Goal: Information Seeking & Learning: Check status

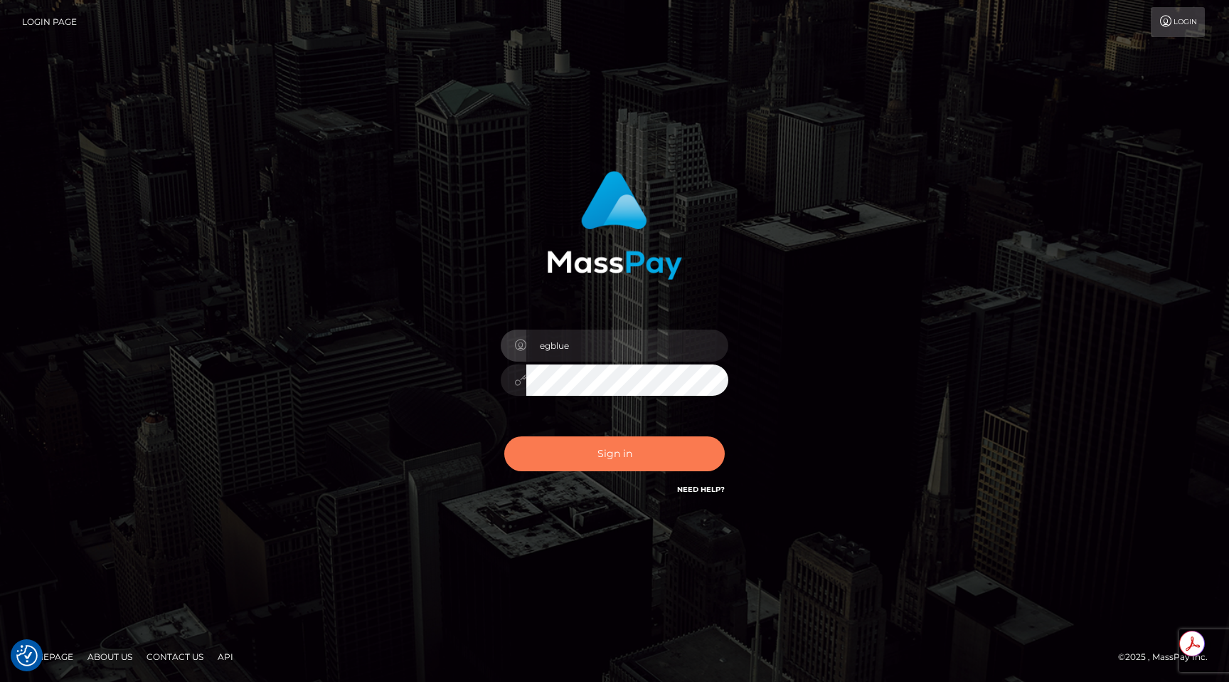
click at [579, 450] on button "Sign in" at bounding box center [614, 453] width 221 height 35
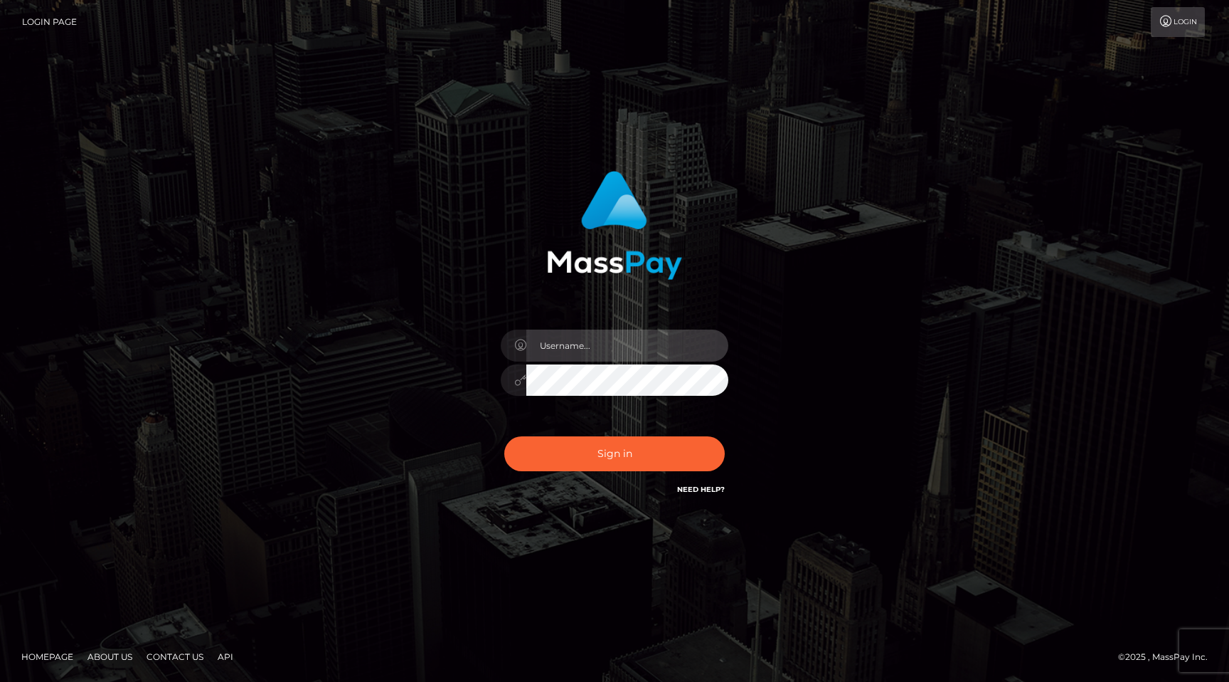
type input "egblue"
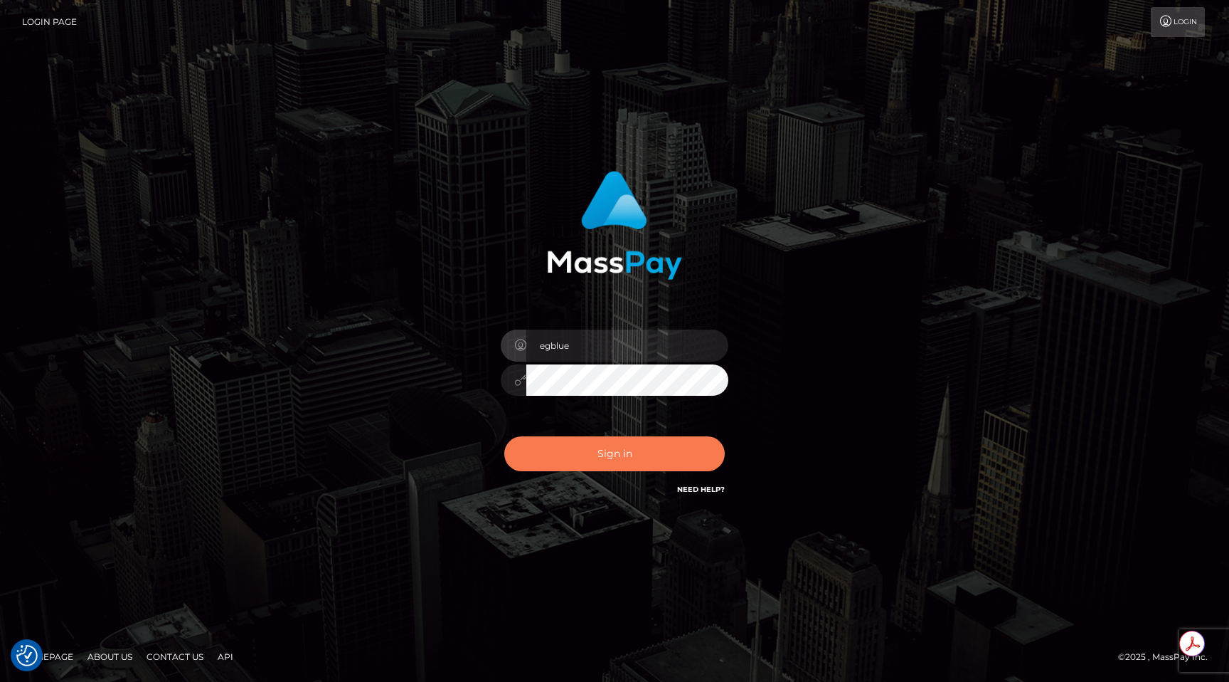
click at [579, 450] on button "Sign in" at bounding box center [614, 453] width 221 height 35
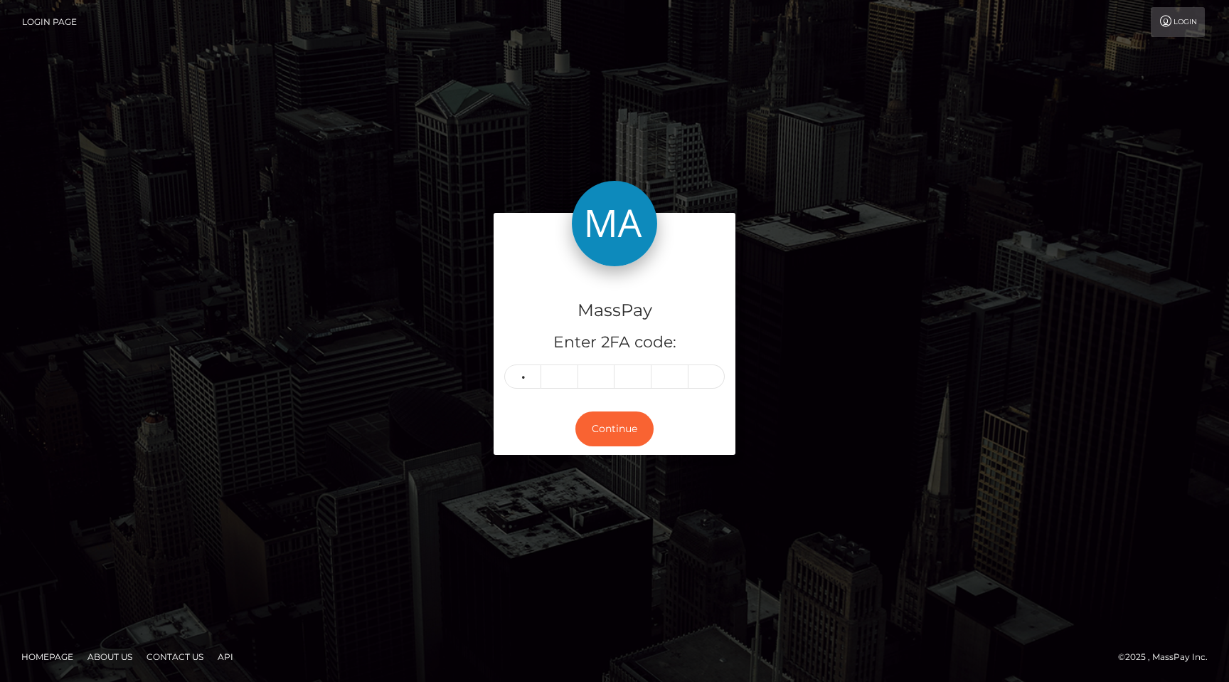
type input "2"
type input "5"
type input "3"
type input "1"
type input "3"
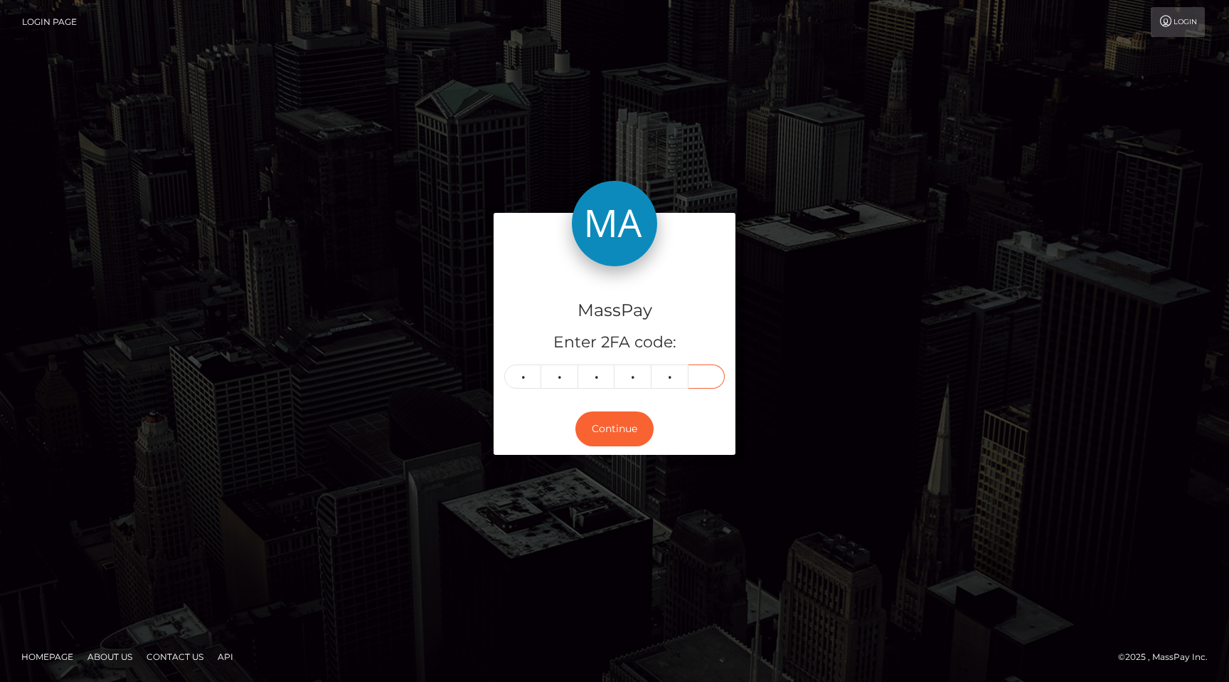
type input "4"
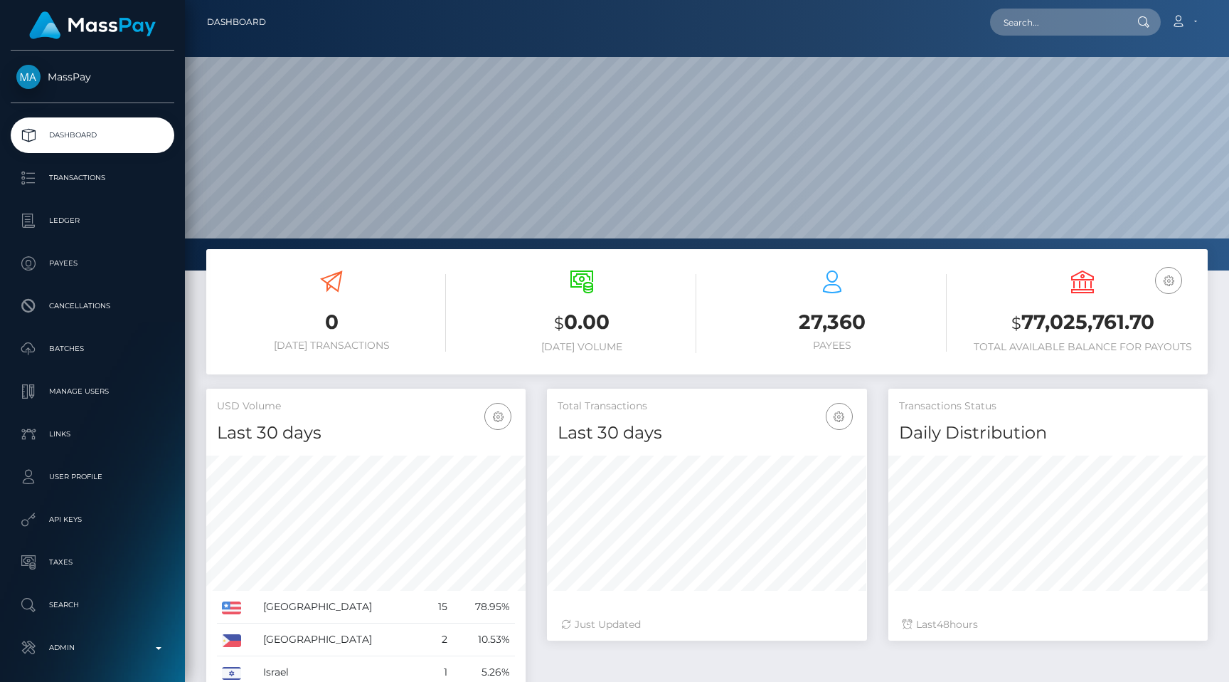
scroll to position [252, 319]
click at [1074, 26] on input "text" at bounding box center [1057, 22] width 134 height 27
paste input "9068ed48-813a-11f0-8023-0266f44cc279"
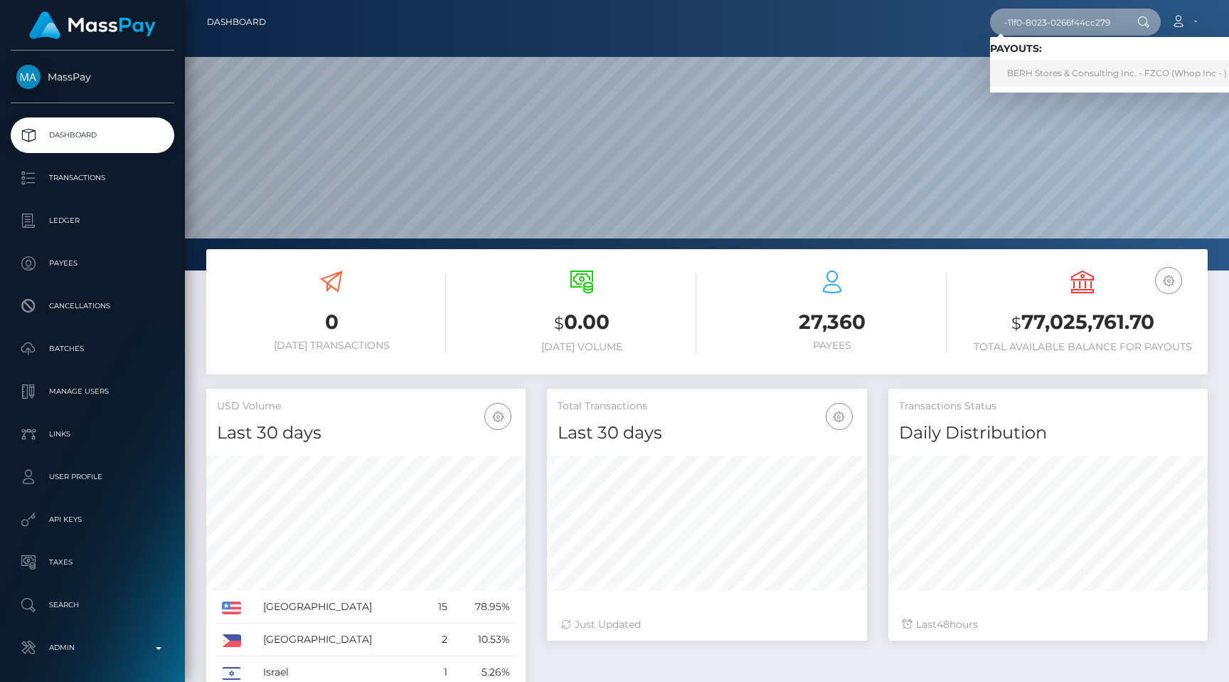
type input "9068ed48-813a-11f0-8023-0266f44cc279"
click at [1065, 63] on link "BERH Stores & Consulting Inc. - FZCO (Whop Inc - )" at bounding box center [1117, 73] width 254 height 26
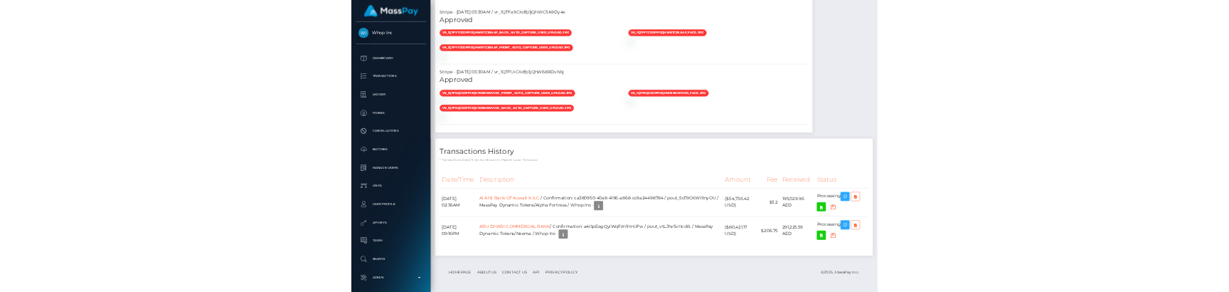
scroll to position [1872, 0]
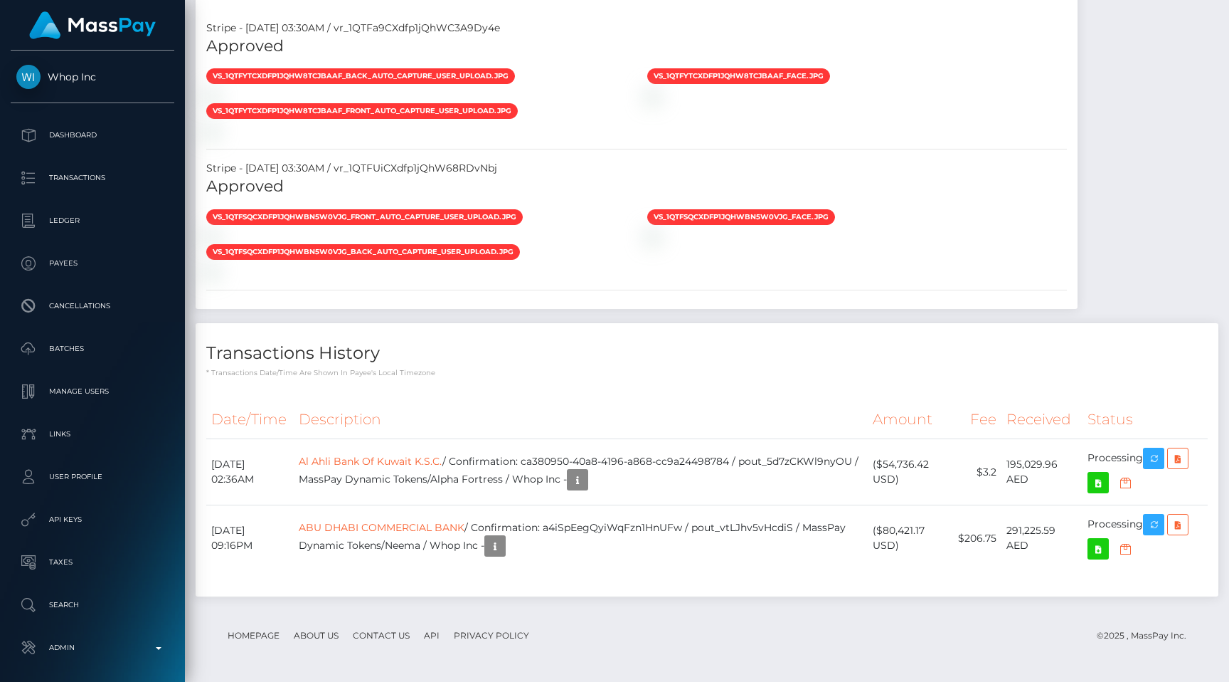
click at [632, 403] on th "Description" at bounding box center [581, 419] width 575 height 39
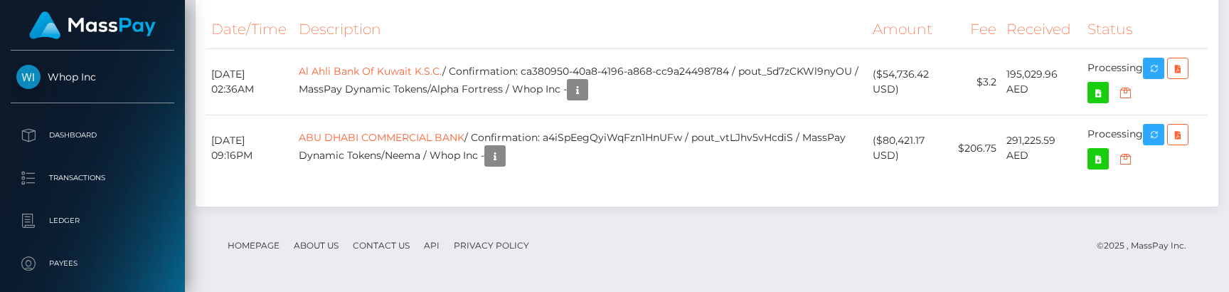
scroll to position [2250, 0]
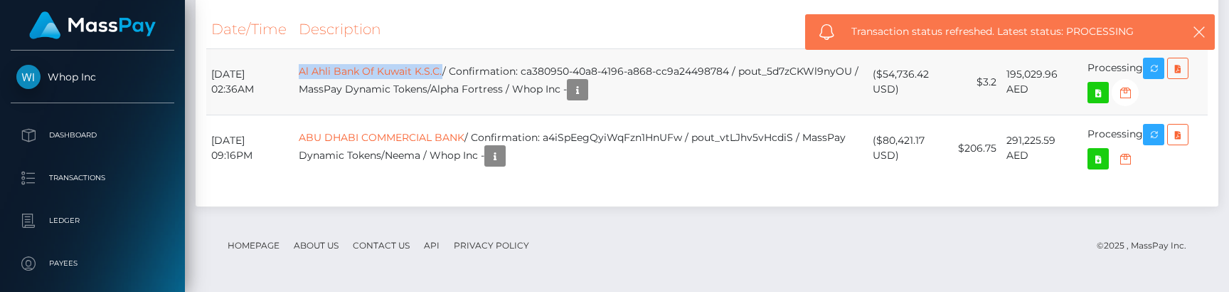
drag, startPoint x: 319, startPoint y: 83, endPoint x: 466, endPoint y: 88, distance: 146.6
click at [466, 88] on td "Al Ahli Bank Of Kuwait K.S.C. / Confirmation: ca380950-40a8-4196-a868-cc9a24498…" at bounding box center [581, 82] width 575 height 66
copy link "Al Ahli Bank Of Kuwait K.S.C."
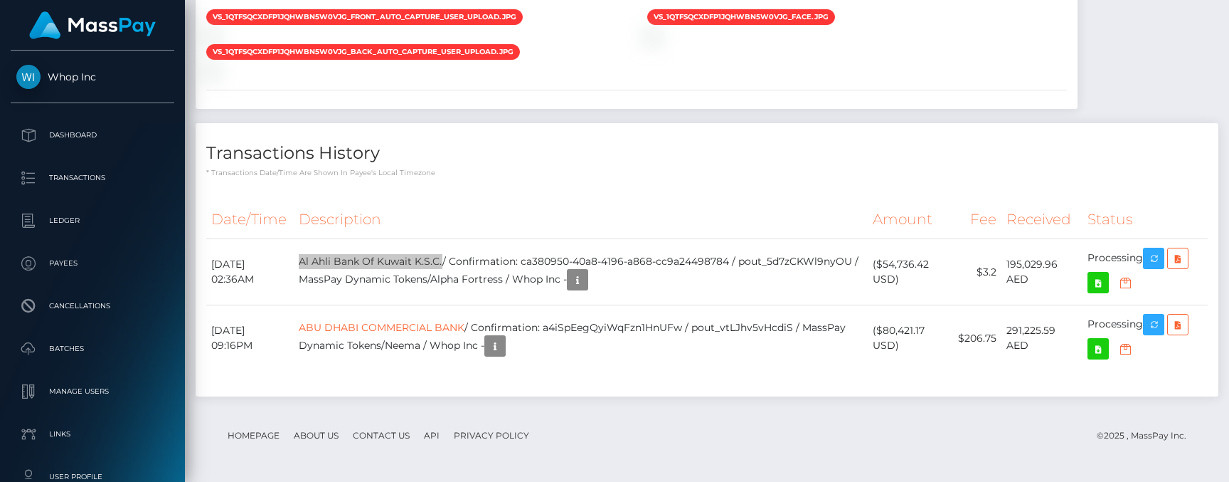
scroll to position [2072, 0]
click at [466, 261] on td "Al Ahli Bank Of Kuwait K.S.C. / Confirmation: ca380950-40a8-4196-a868-cc9a24498…" at bounding box center [581, 272] width 575 height 66
drag, startPoint x: 466, startPoint y: 261, endPoint x: 325, endPoint y: 260, distance: 140.9
click at [325, 260] on td "Al Ahli Bank Of Kuwait K.S.C. / Confirmation: ca380950-40a8-4196-a868-cc9a24498…" at bounding box center [581, 272] width 575 height 66
copy link "Al Ahli Bank Of Kuwait K.S.C."
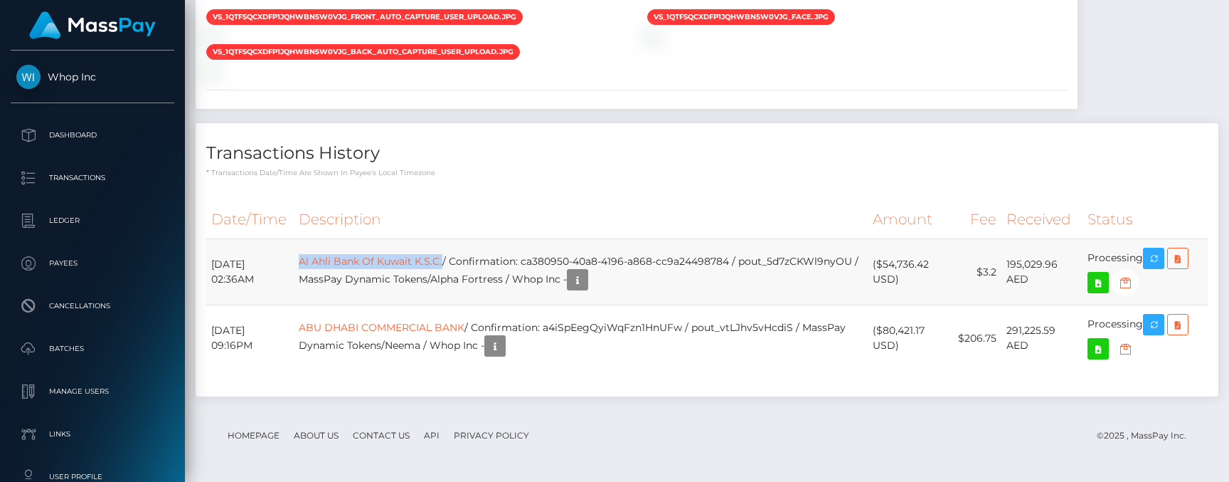
click at [610, 281] on td "Al Ahli Bank Of Kuwait K.S.C. / Confirmation: ca380950-40a8-4196-a868-cc9a24498…" at bounding box center [581, 272] width 575 height 66
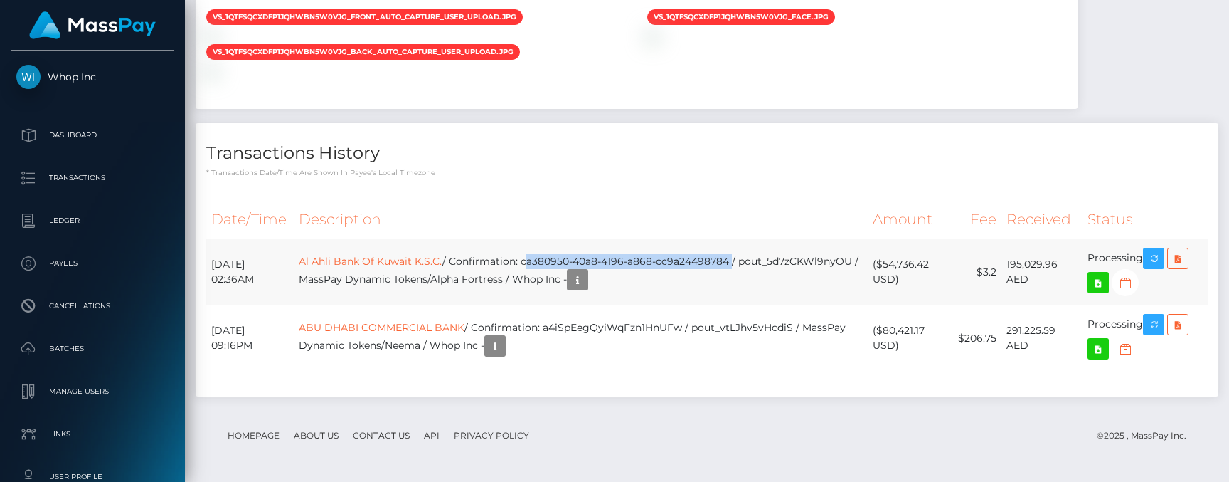
drag, startPoint x: 544, startPoint y: 263, endPoint x: 751, endPoint y: 260, distance: 207.1
click at [751, 260] on td "Al Ahli Bank Of Kuwait K.S.C. / Confirmation: ca380950-40a8-4196-a868-cc9a24498…" at bounding box center [581, 272] width 575 height 66
copy td "ca380950-40a8-4196-a868-cc9a24498784"
click at [784, 304] on td "Al Ahli Bank Of Kuwait K.S.C. / Confirmation: ca380950-40a8-4196-a868-cc9a24498…" at bounding box center [581, 272] width 575 height 66
click at [840, 196] on div "Date/Time Description Amount Fee Received Status Al Ahli Bank Of Kuwait K.S.C." at bounding box center [707, 292] width 1023 height 207
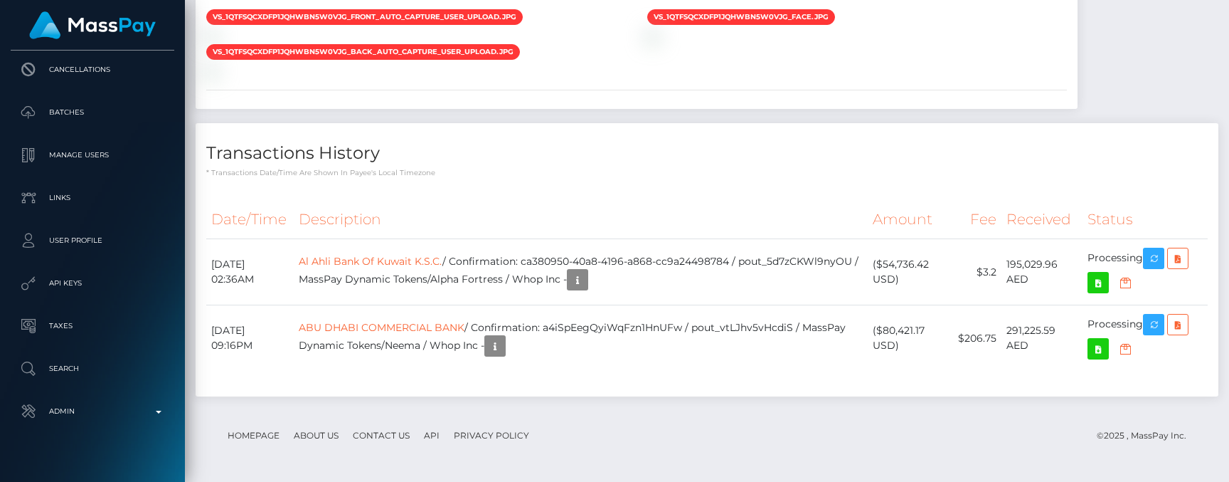
scroll to position [0, 0]
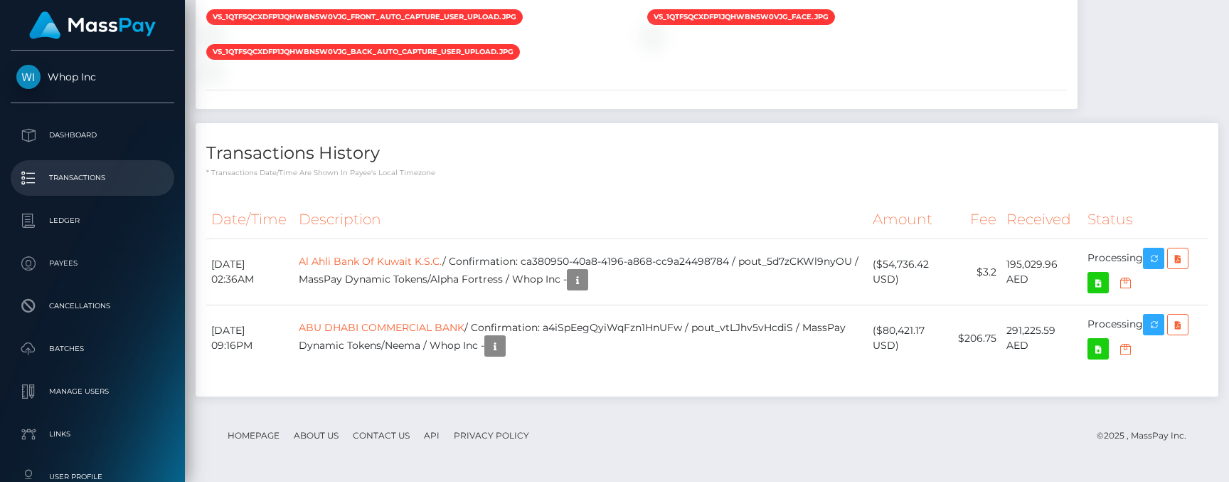
click at [87, 189] on link "Transactions" at bounding box center [93, 178] width 164 height 36
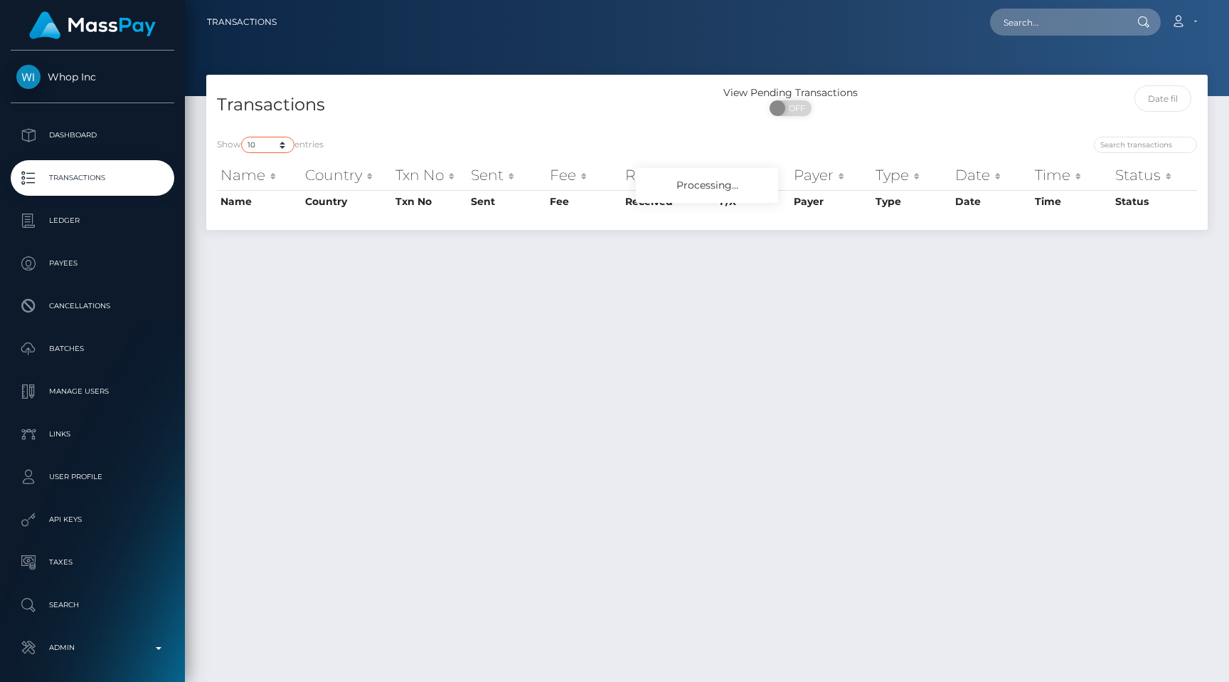
click at [263, 151] on select "10 25 50 100 250 500 1,000 3,500 All" at bounding box center [267, 145] width 53 height 16
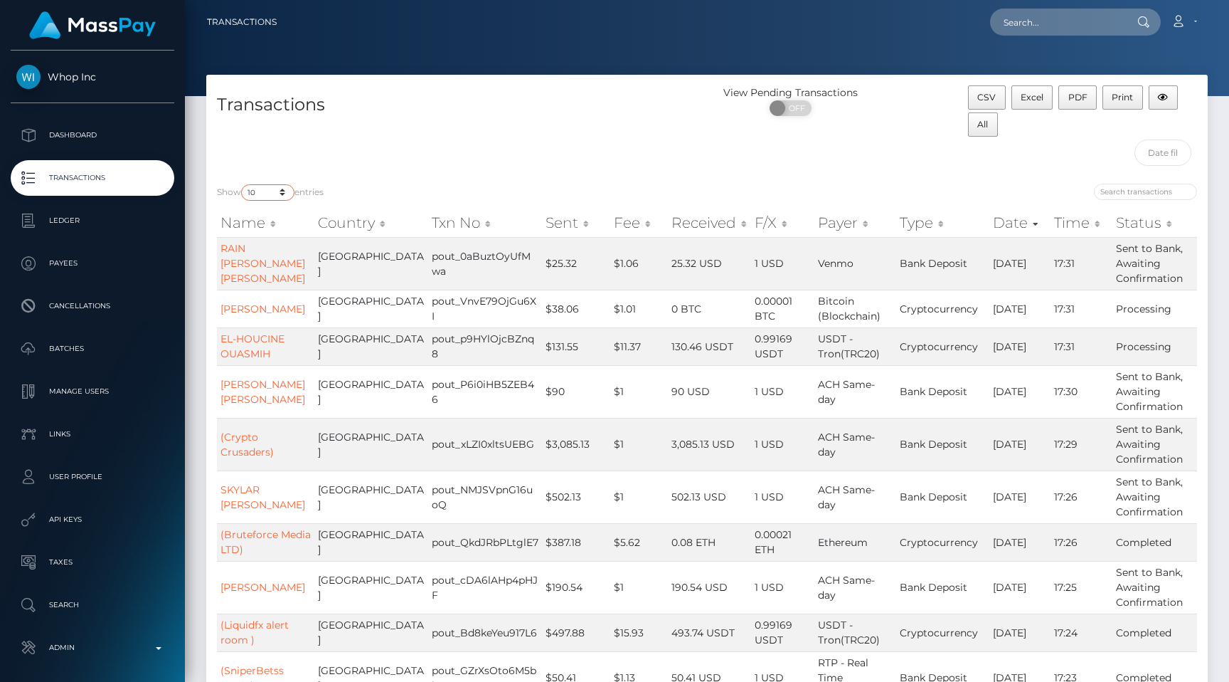
select select "250"
click at [243, 184] on select "10 25 50 100 250 500 1,000 3,500 All" at bounding box center [267, 192] width 53 height 16
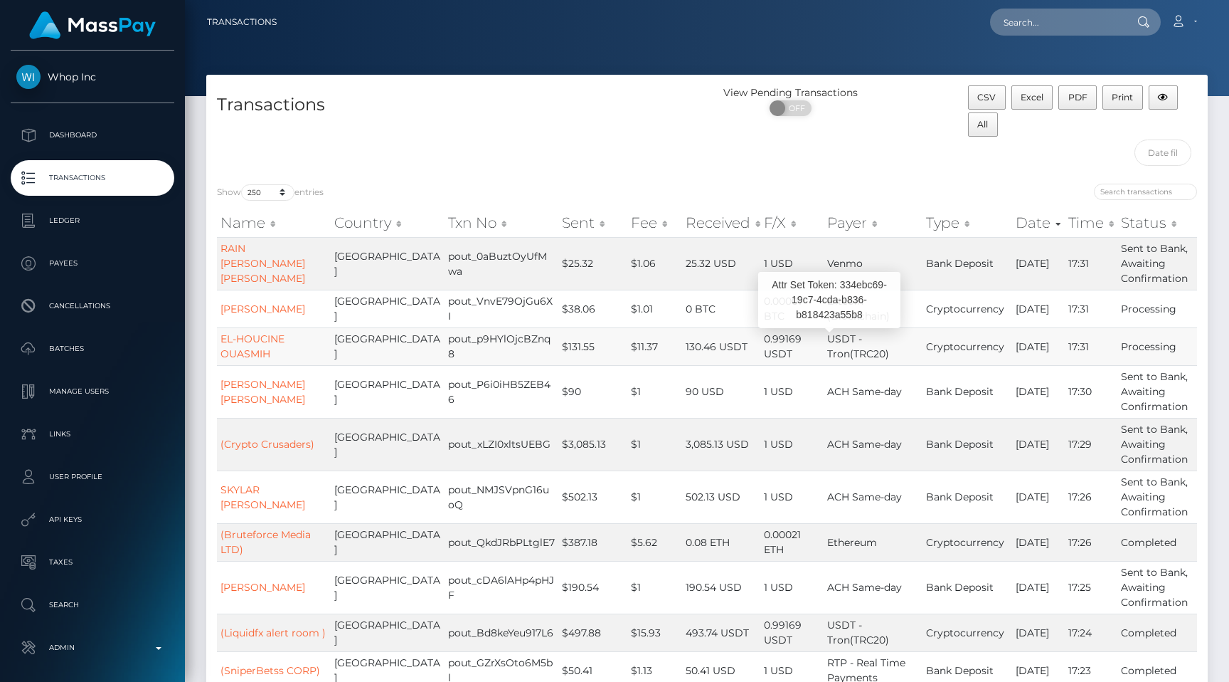
click at [855, 353] on span "USDT - Tron(TRC20)" at bounding box center [858, 346] width 62 height 28
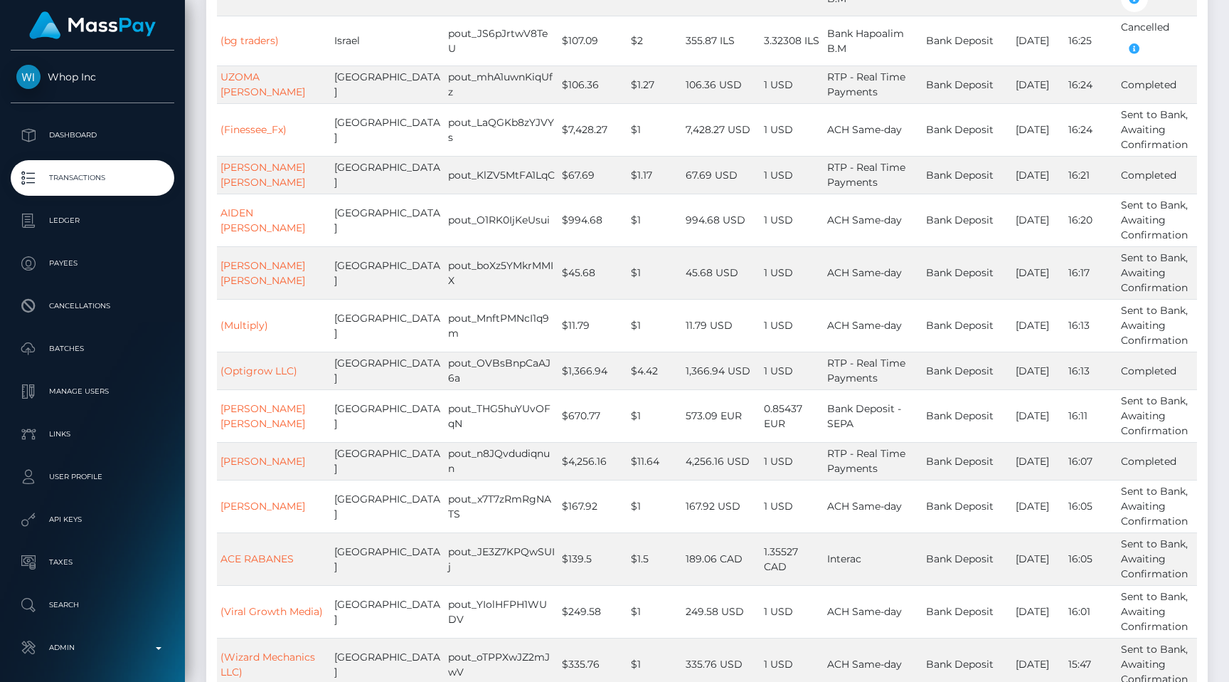
scroll to position [2327, 0]
drag, startPoint x: 899, startPoint y: 145, endPoint x: 1083, endPoint y: 146, distance: 184.3
click at [1083, 67] on tr "(bg traders) Israel pout_JS6pJrtwV8TeU $107.09 $2 355.87 ILS 3.32308 ILS Bank H…" at bounding box center [707, 42] width 980 height 50
click at [1083, 67] on td "16:25" at bounding box center [1091, 42] width 53 height 50
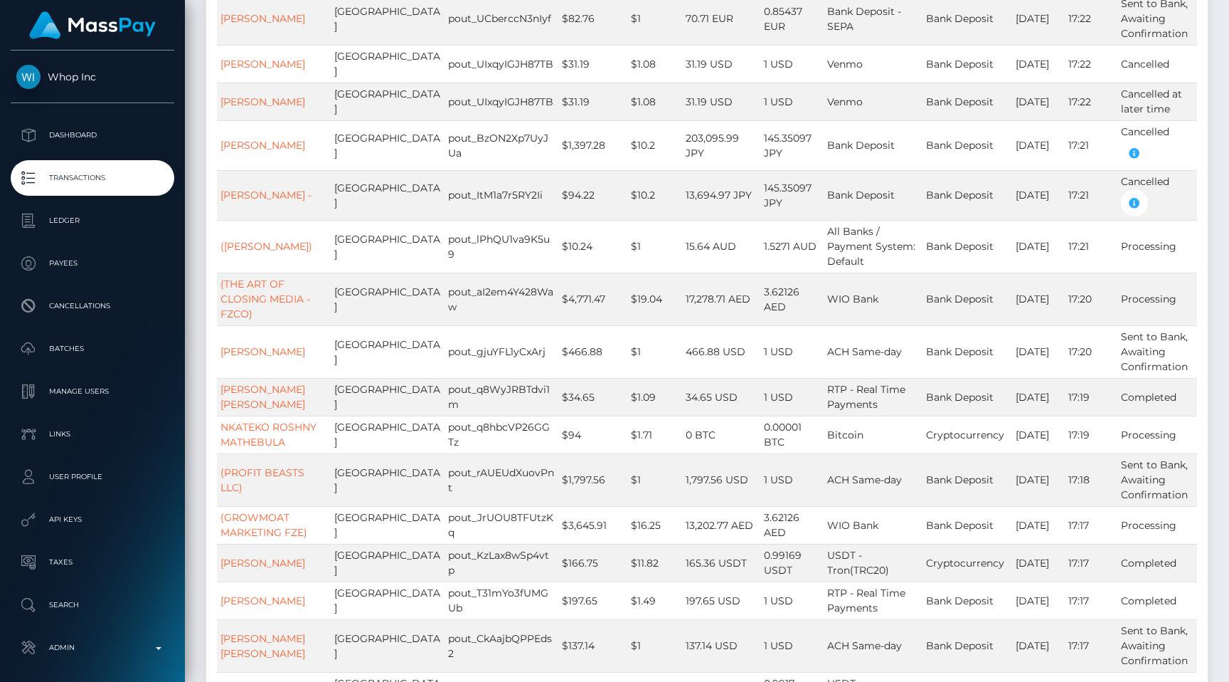
scroll to position [0, 0]
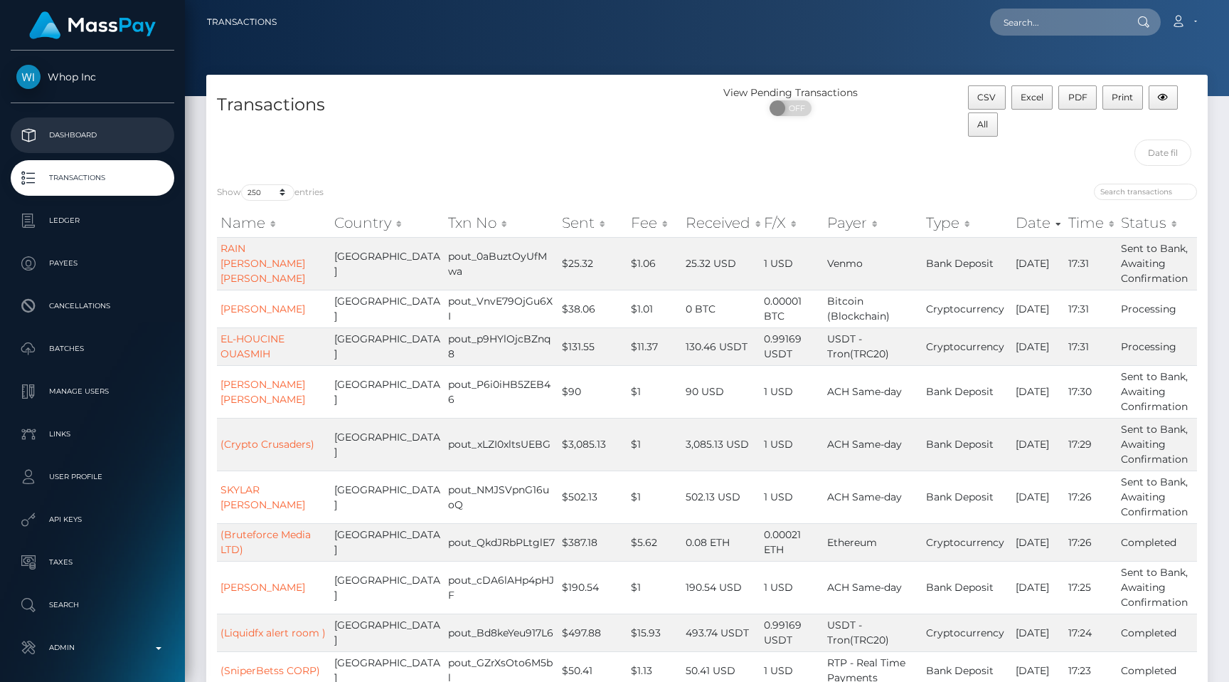
click at [77, 130] on p "Dashboard" at bounding box center [92, 135] width 152 height 21
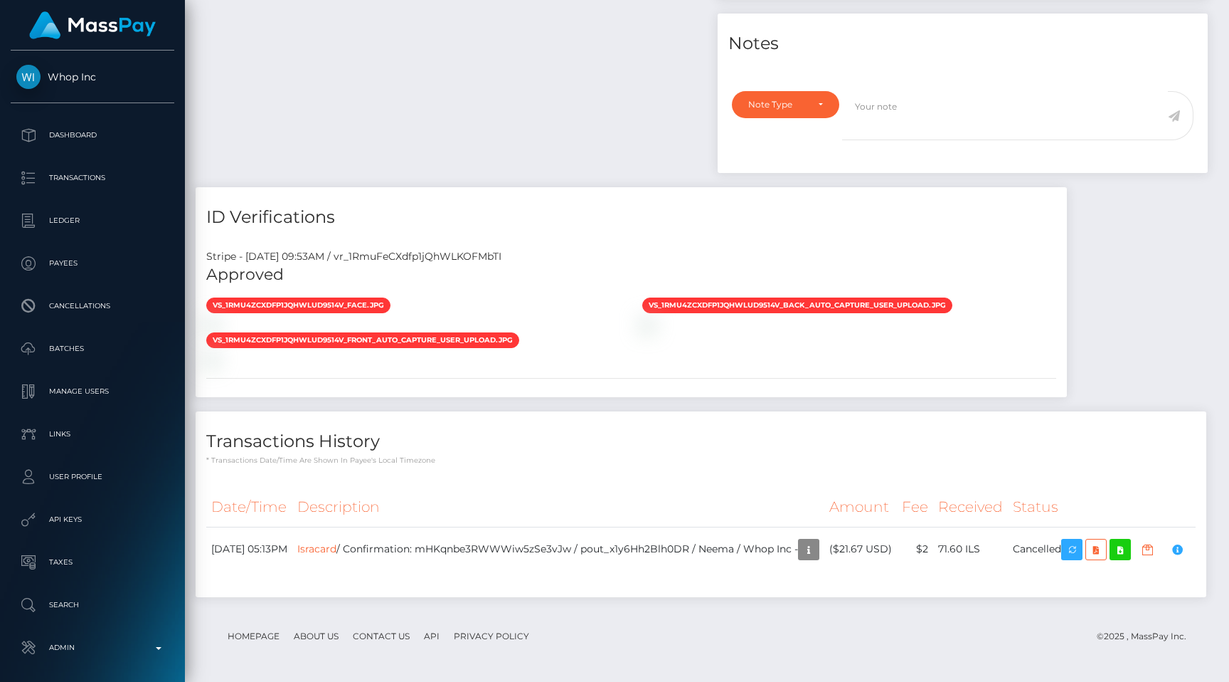
scroll to position [612, 0]
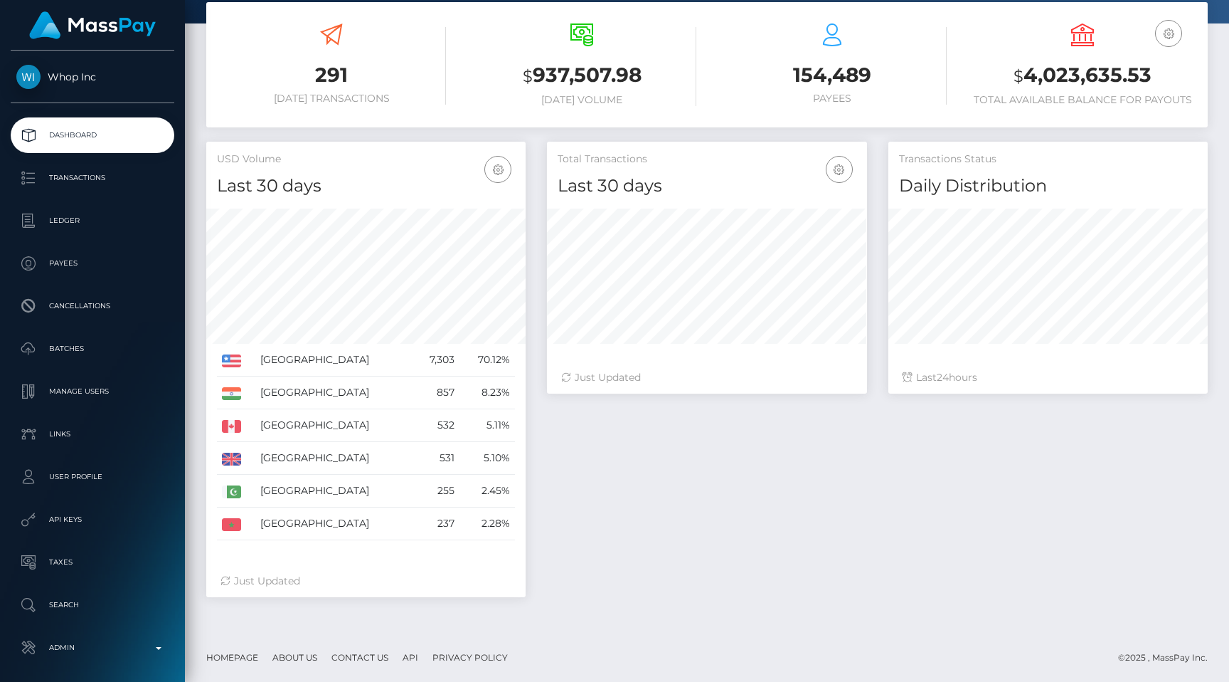
scroll to position [252, 319]
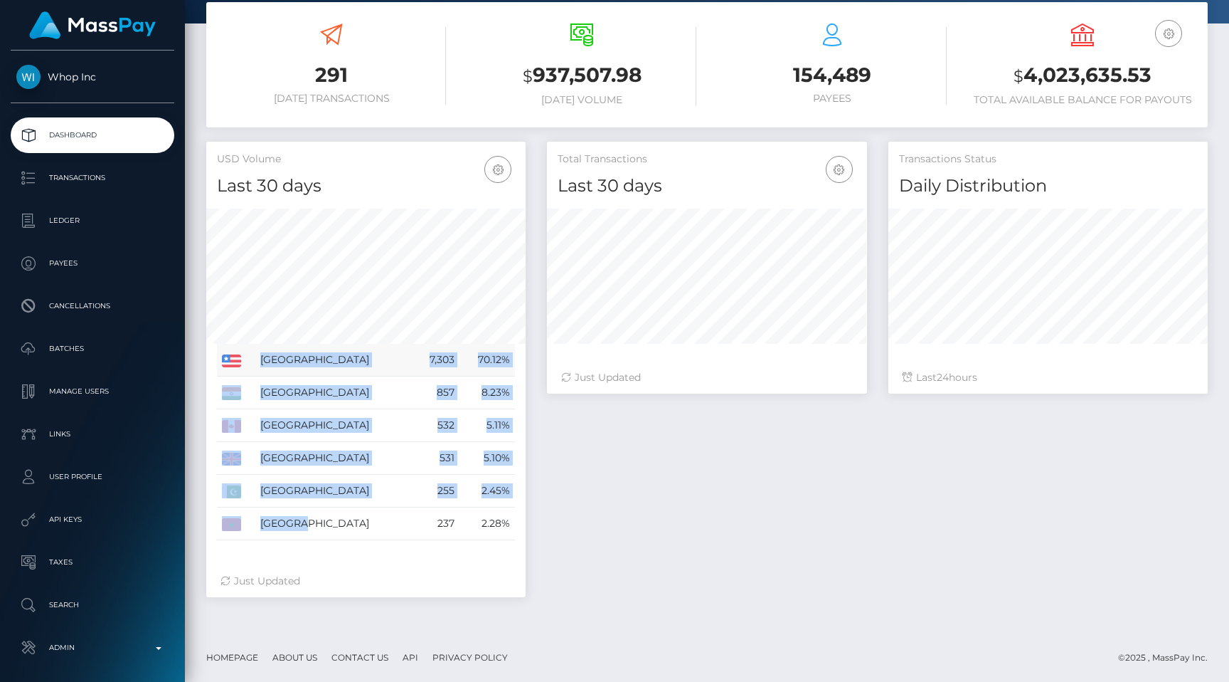
drag, startPoint x: 362, startPoint y: 524, endPoint x: 233, endPoint y: 361, distance: 208.7
click at [232, 361] on tbody "[GEOGRAPHIC_DATA] 7,303 70.12% [GEOGRAPHIC_DATA] [GEOGRAPHIC_DATA] [GEOGRAPHIC_…" at bounding box center [366, 442] width 298 height 196
click at [591, 514] on div "Total Transactions Last 30 days Last 30 days Last 60 days Last 90 days 24" at bounding box center [877, 377] width 682 height 470
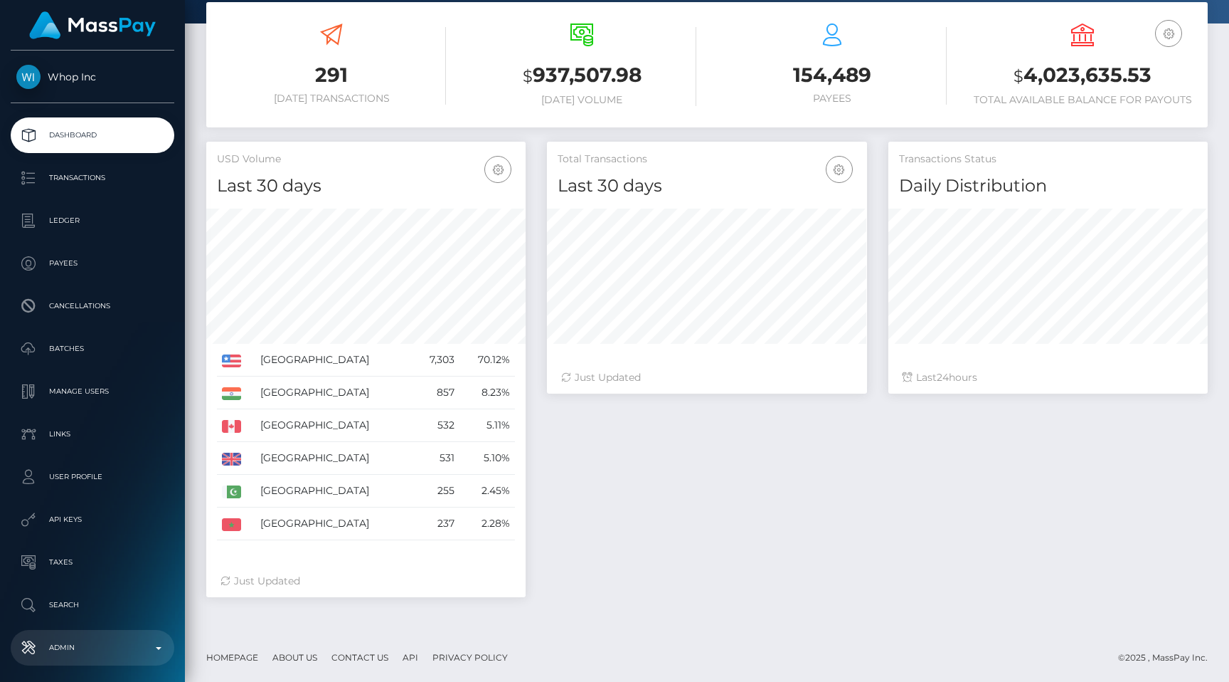
click at [119, 630] on link "Admin" at bounding box center [93, 648] width 164 height 36
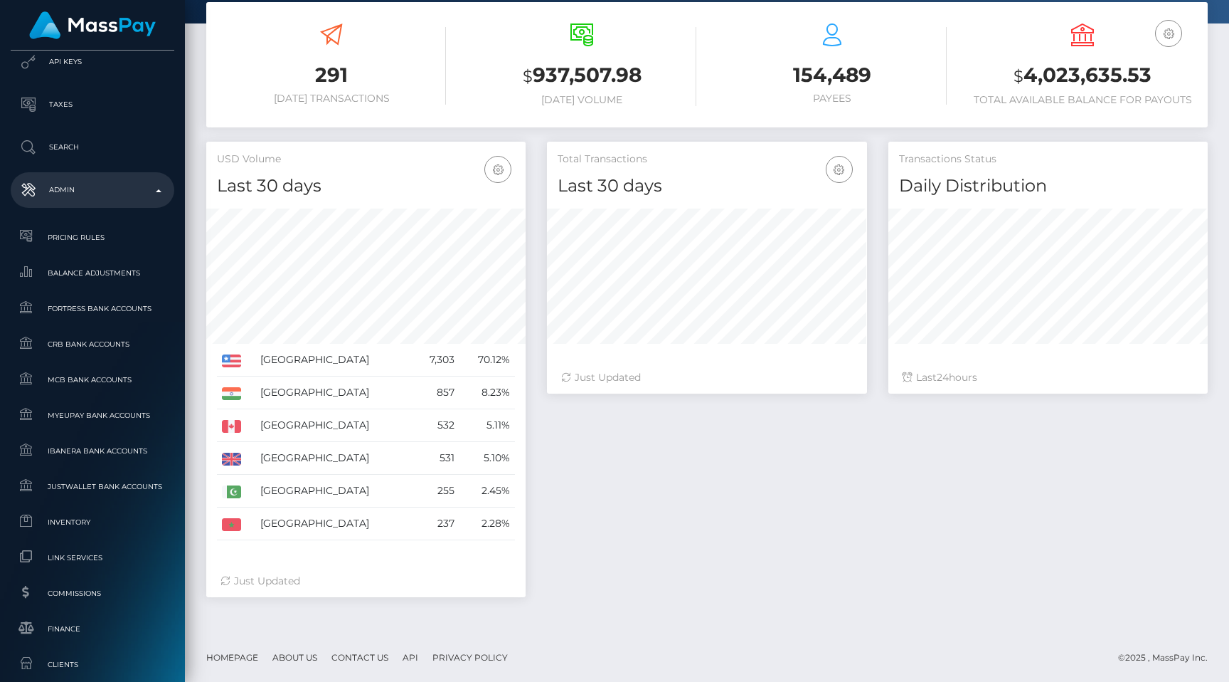
scroll to position [751, 0]
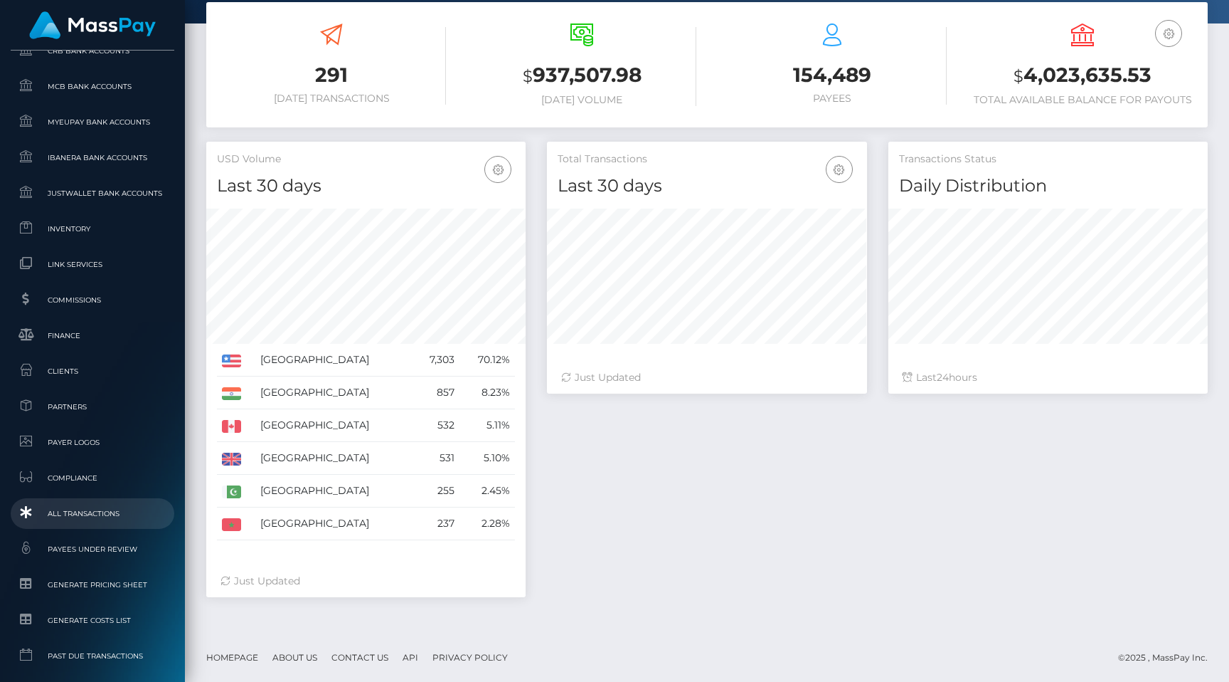
click at [119, 512] on span "All Transactions" at bounding box center [92, 513] width 152 height 16
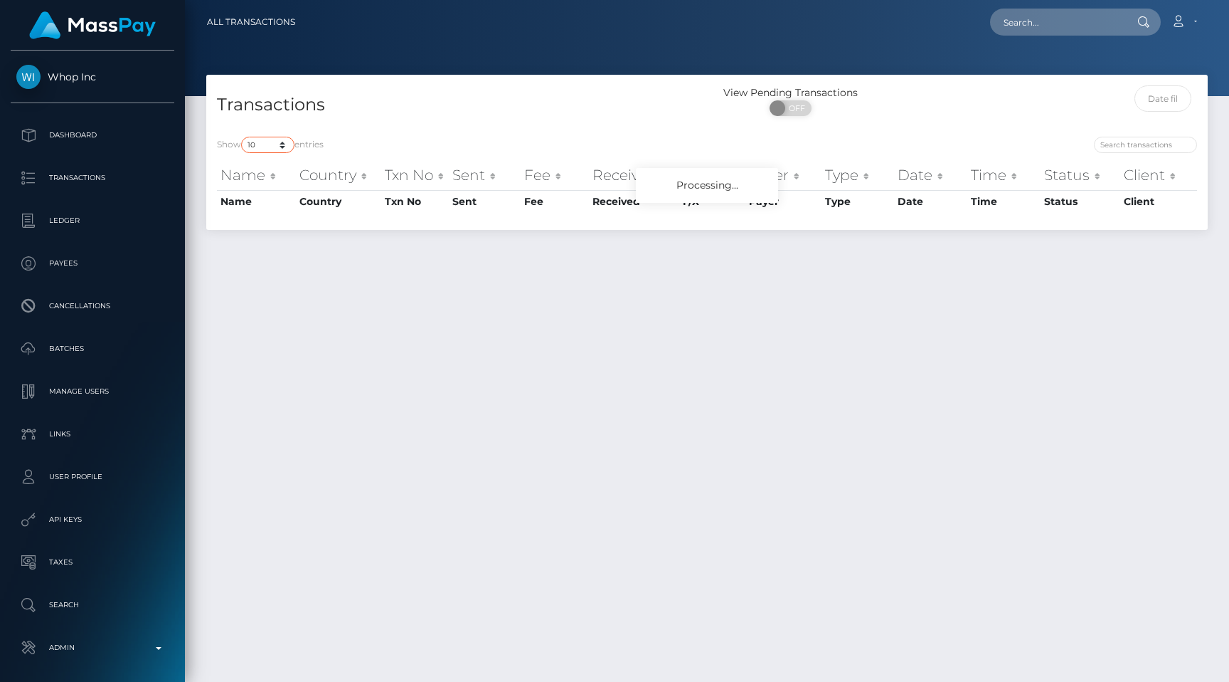
click at [262, 144] on select "10 25 50 100 250 500 1,000 3,500 All" at bounding box center [267, 145] width 53 height 16
select select "250"
click at [243, 137] on select "10 25 50 100 250 500 1,000 3,500 All" at bounding box center [267, 145] width 53 height 16
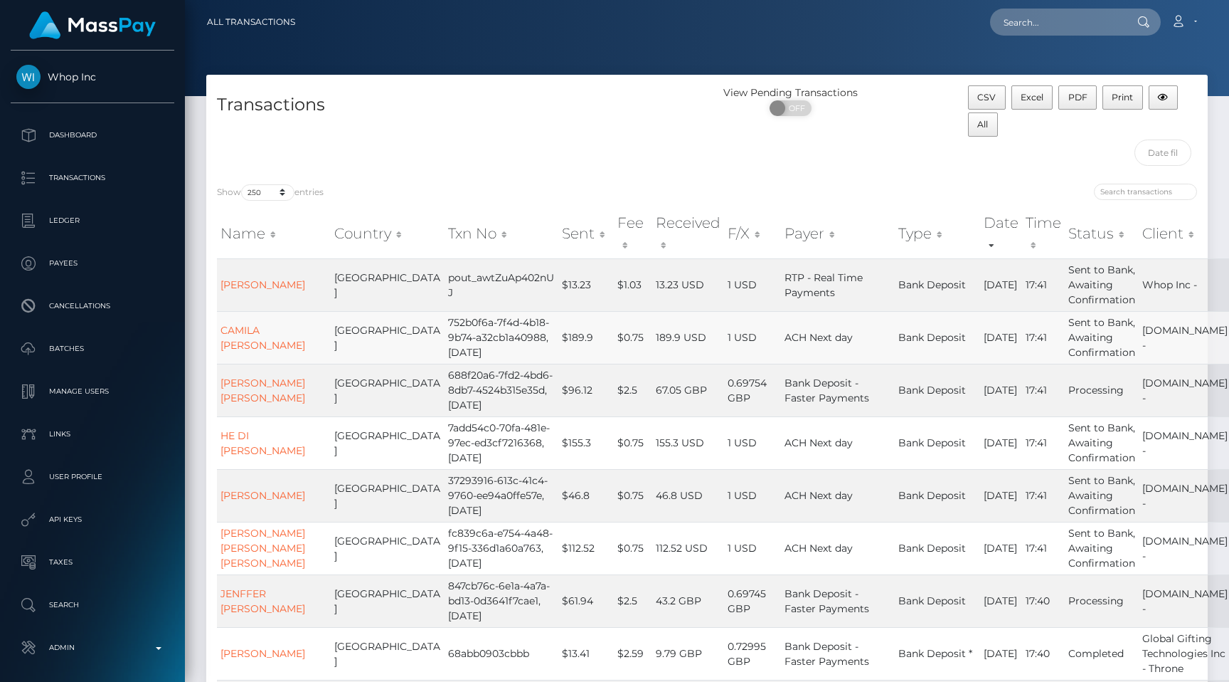
click at [724, 346] on td "1 USD" at bounding box center [752, 337] width 57 height 53
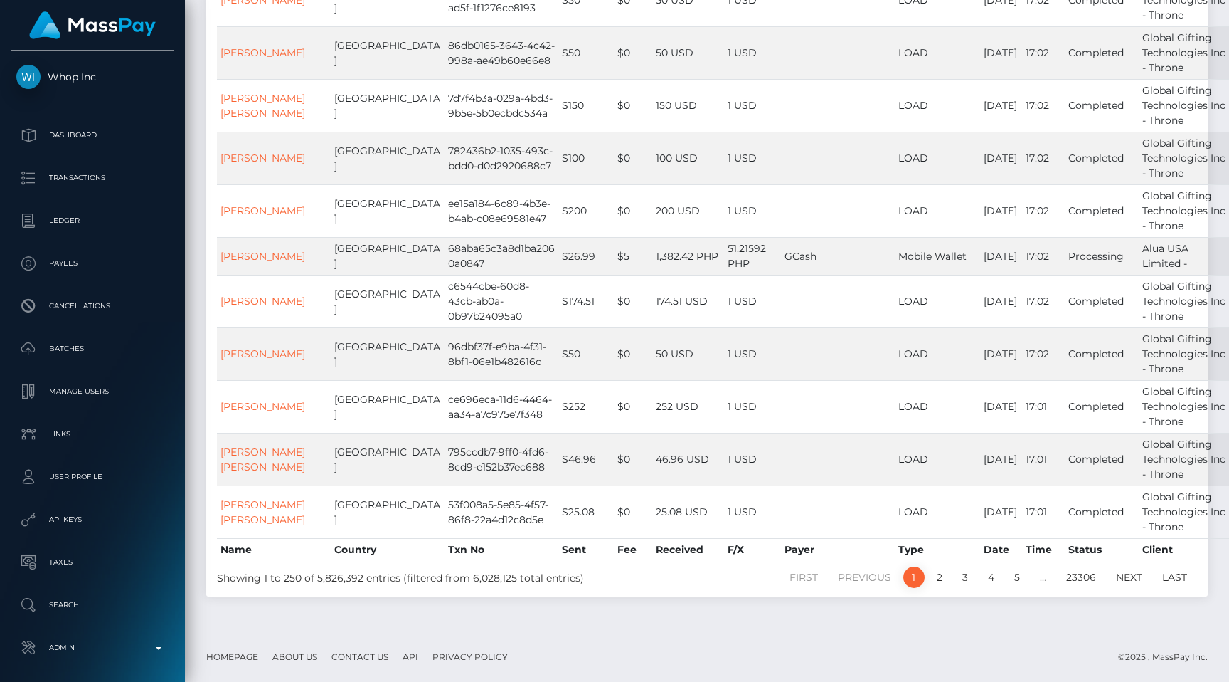
scroll to position [13098, 0]
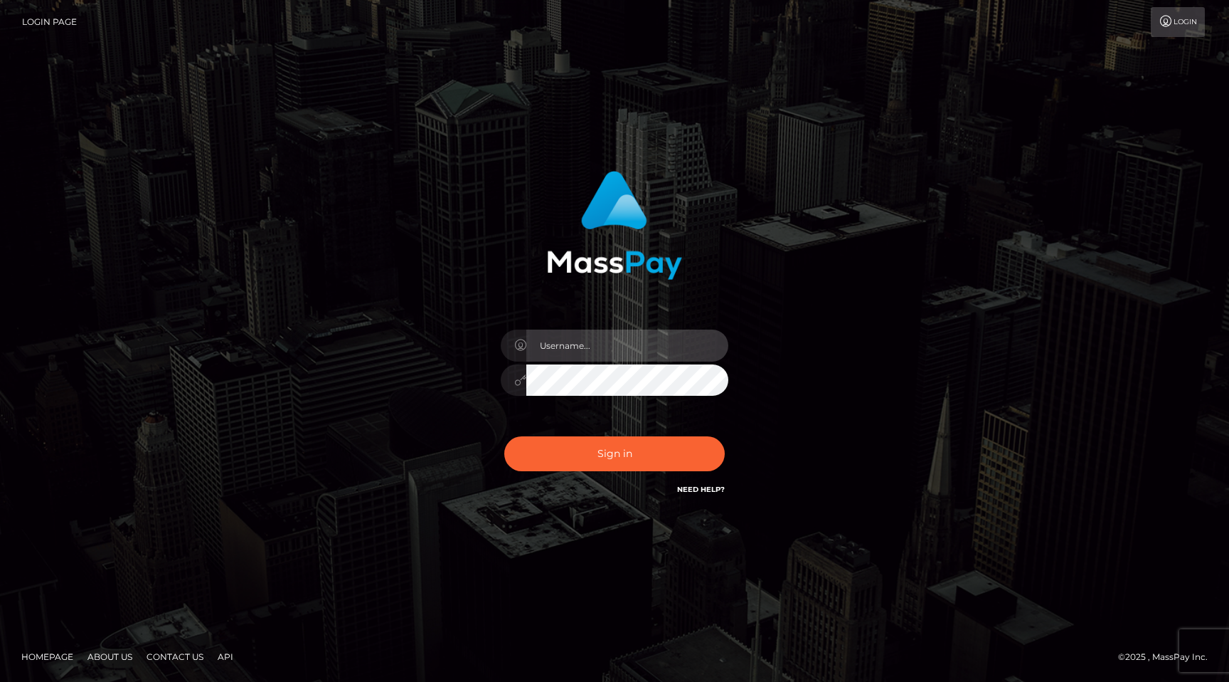
type input "egblue"
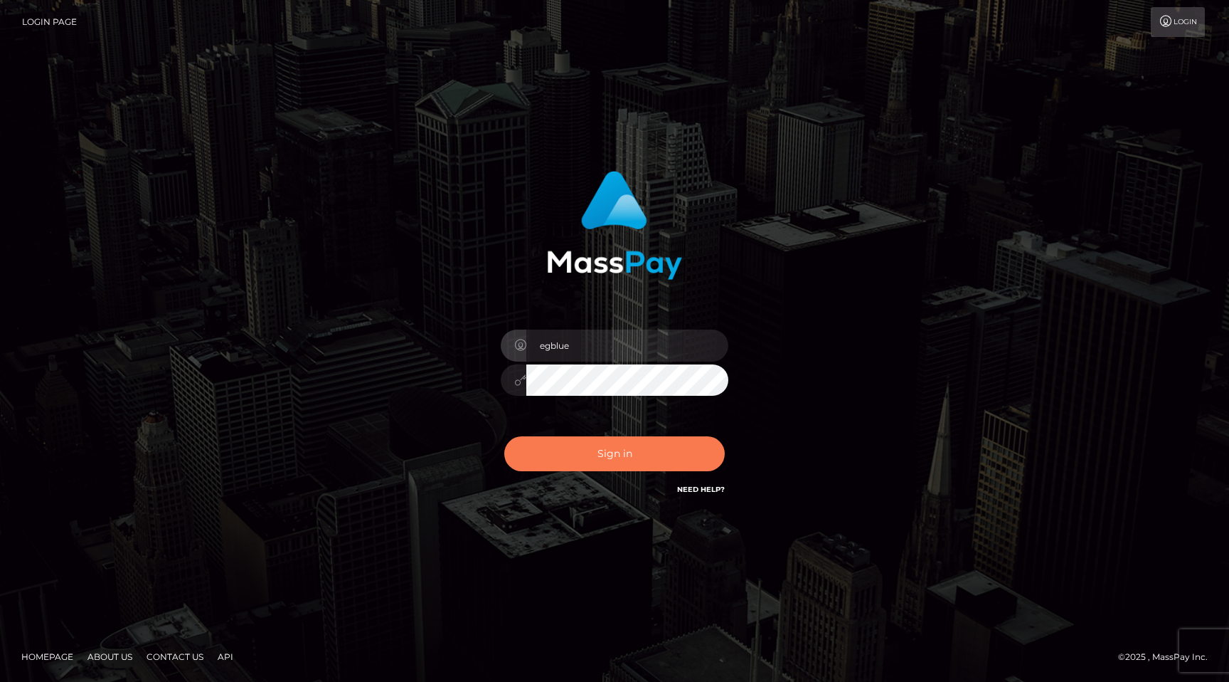
click at [637, 469] on button "Sign in" at bounding box center [614, 453] width 221 height 35
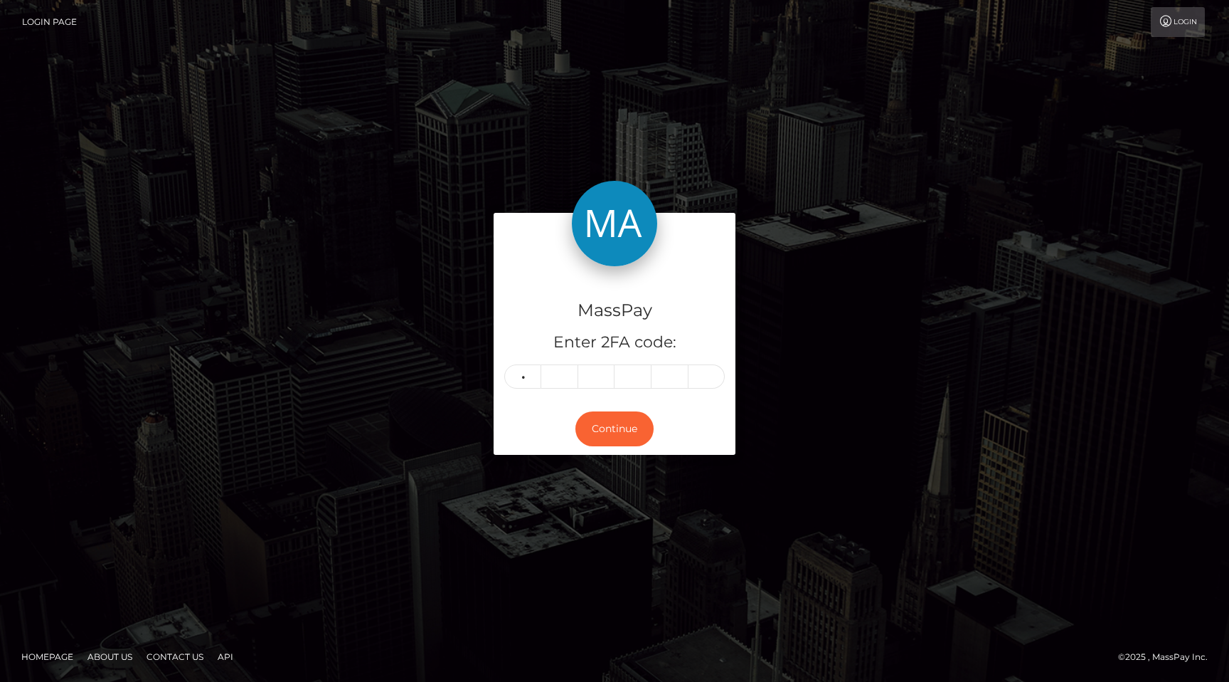
type input "0"
type input "6"
type input "7"
type input "0"
type input "9"
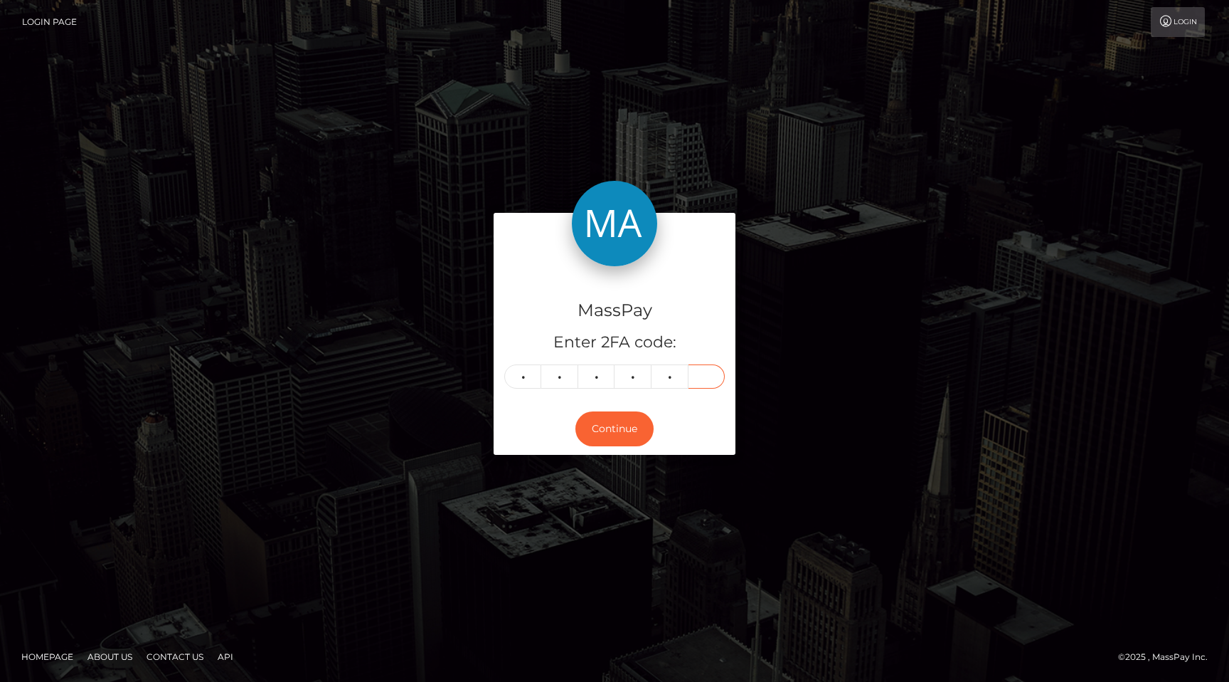
type input "7"
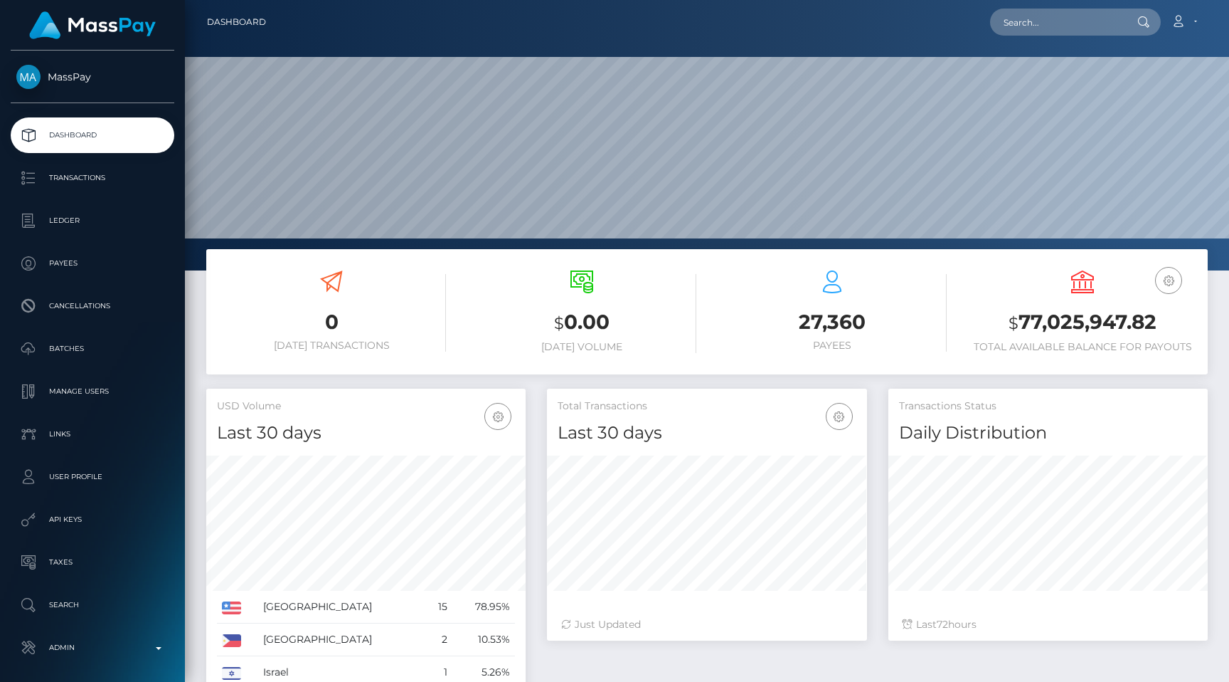
scroll to position [252, 319]
click at [1051, 30] on input "text" at bounding box center [1057, 22] width 134 height 27
paste input "pout_BnExfxUaQRAlx"
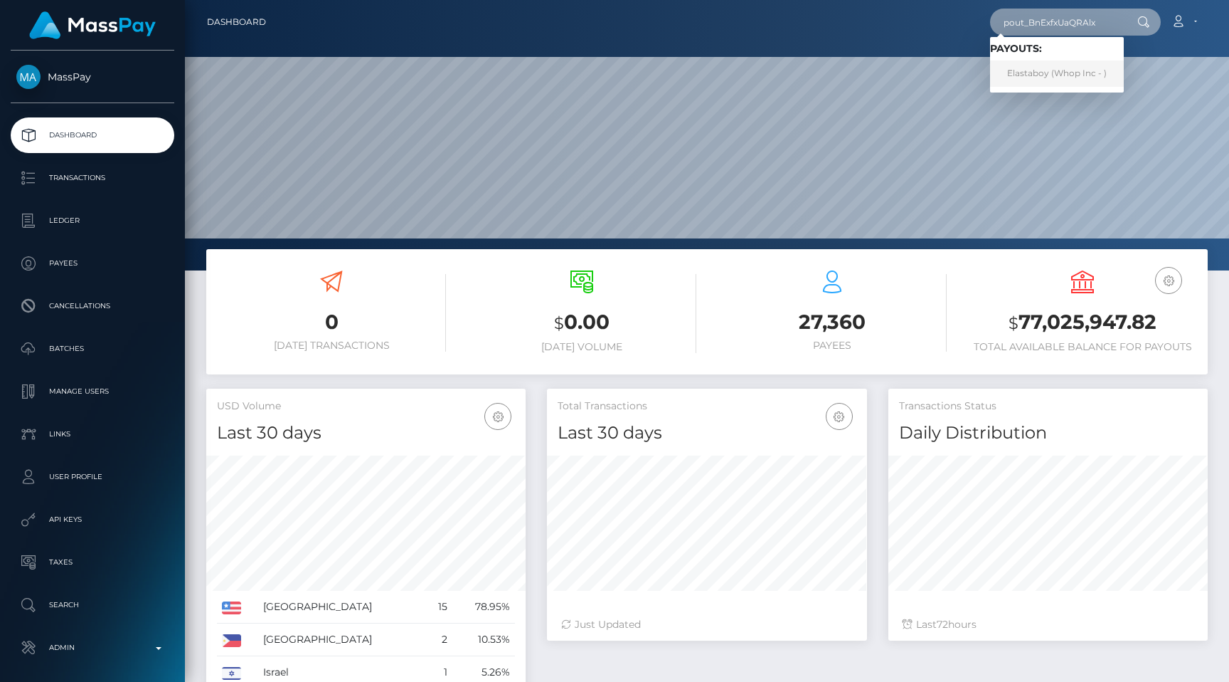
type input "pout_BnExfxUaQRAlx"
click at [1067, 72] on link "Elastaboy (Whop Inc - )" at bounding box center [1057, 73] width 134 height 26
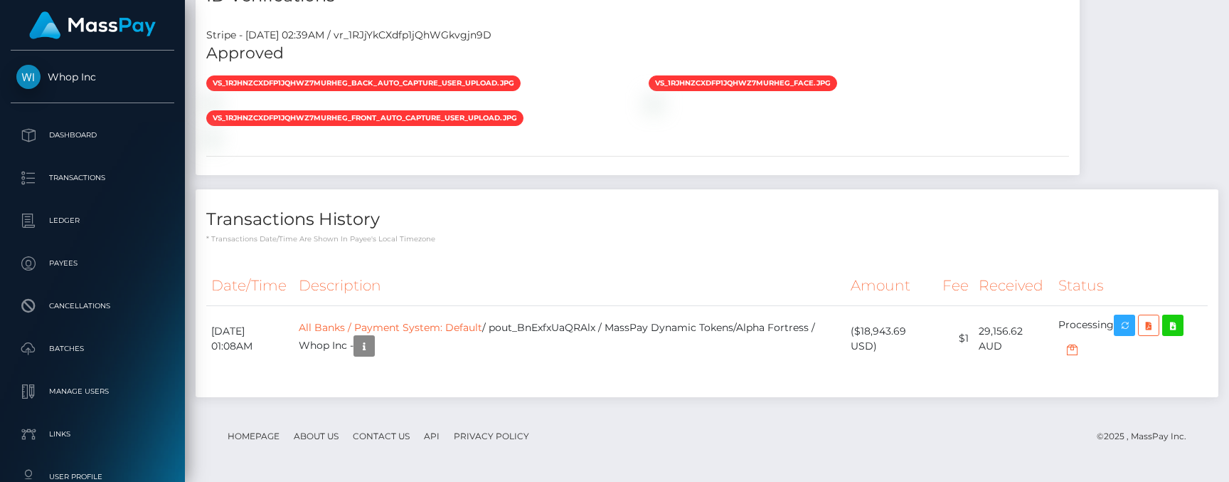
scroll to position [1382, 0]
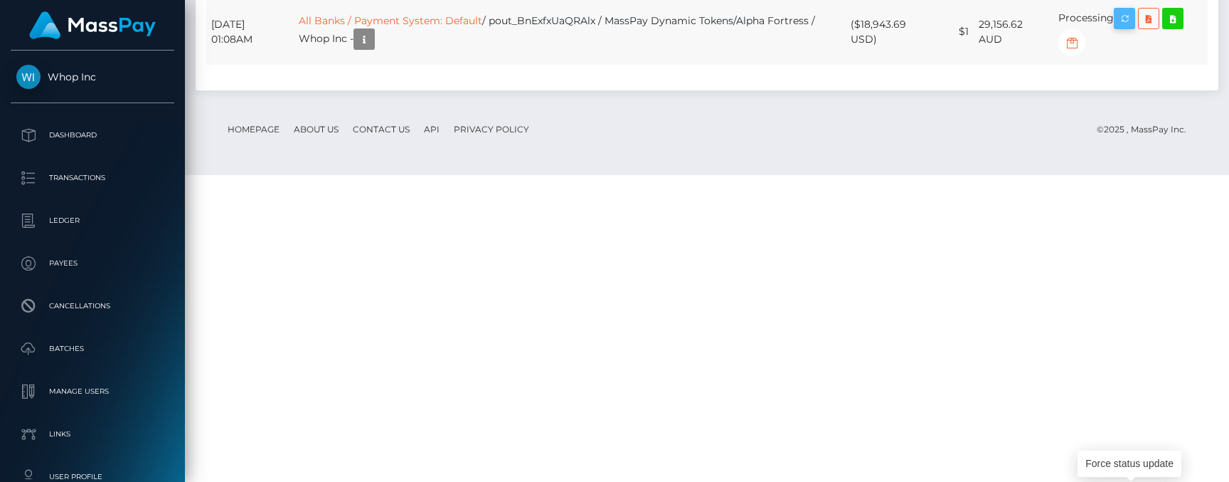
click at [1132, 28] on icon "button" at bounding box center [1124, 19] width 17 height 18
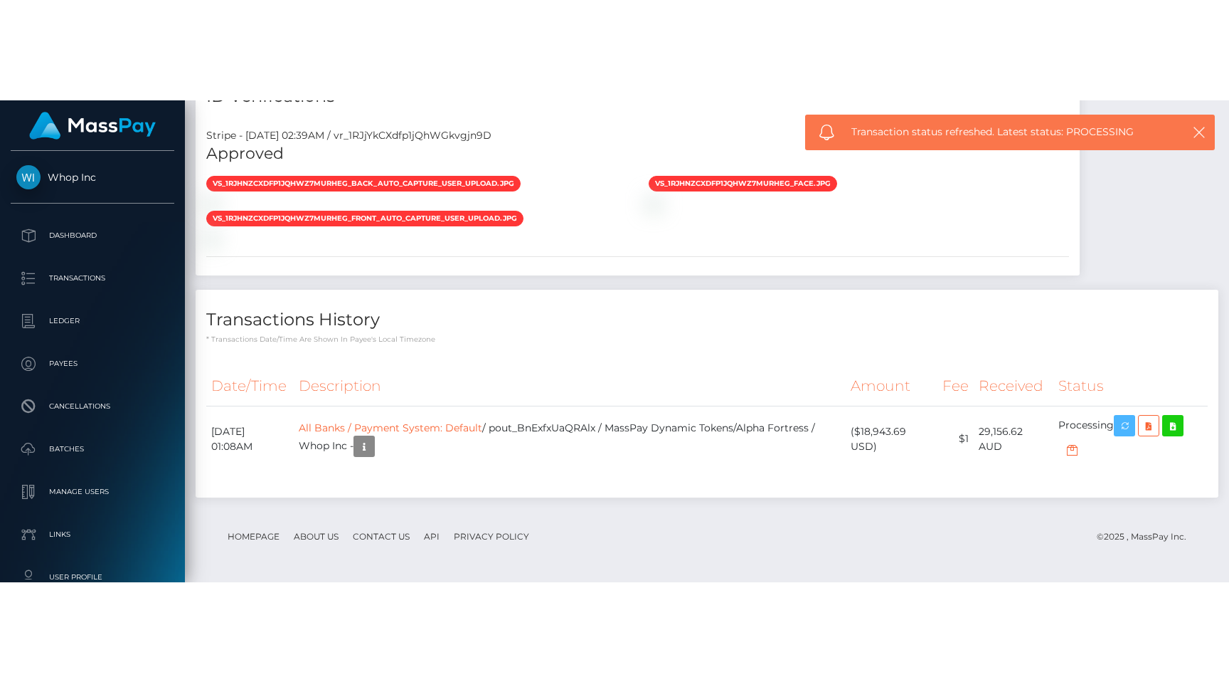
scroll to position [1182, 0]
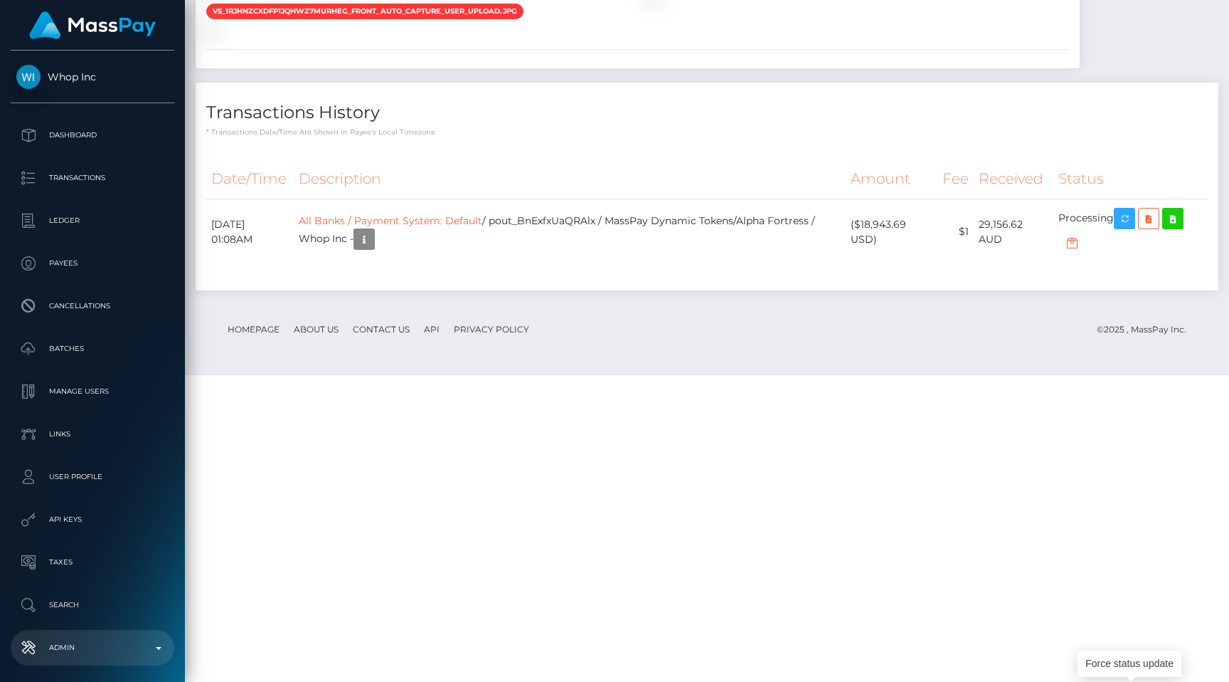
click at [81, 650] on p "Admin" at bounding box center [92, 647] width 152 height 21
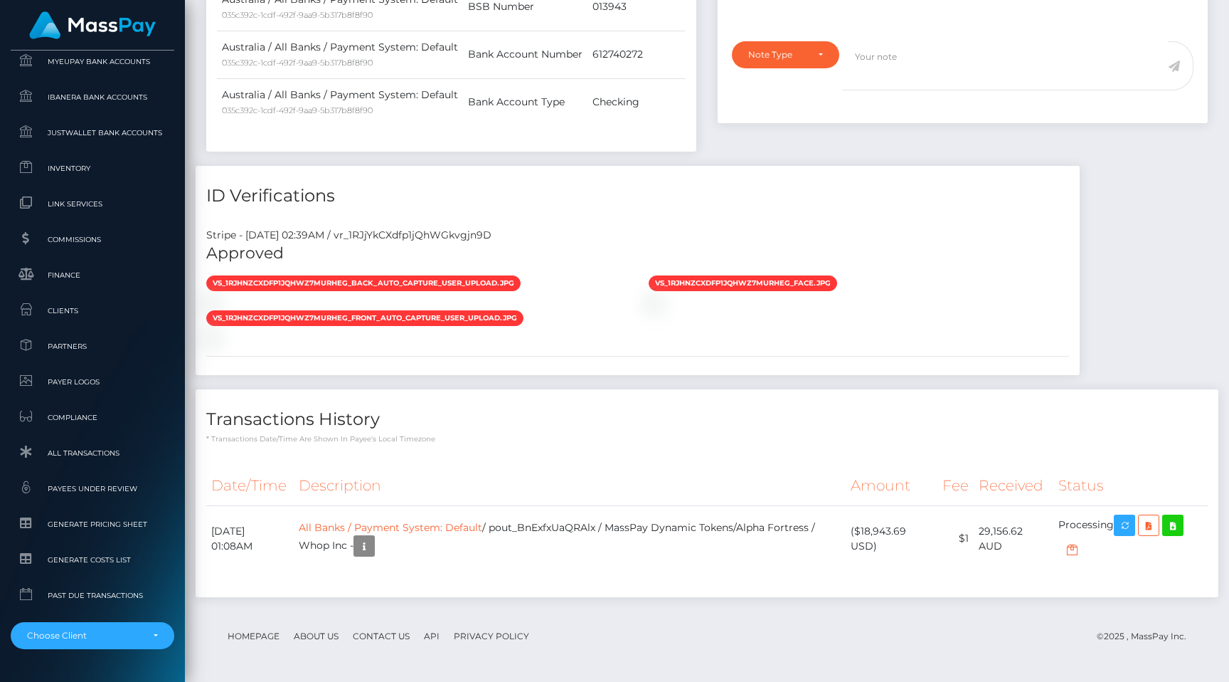
scroll to position [816, 0]
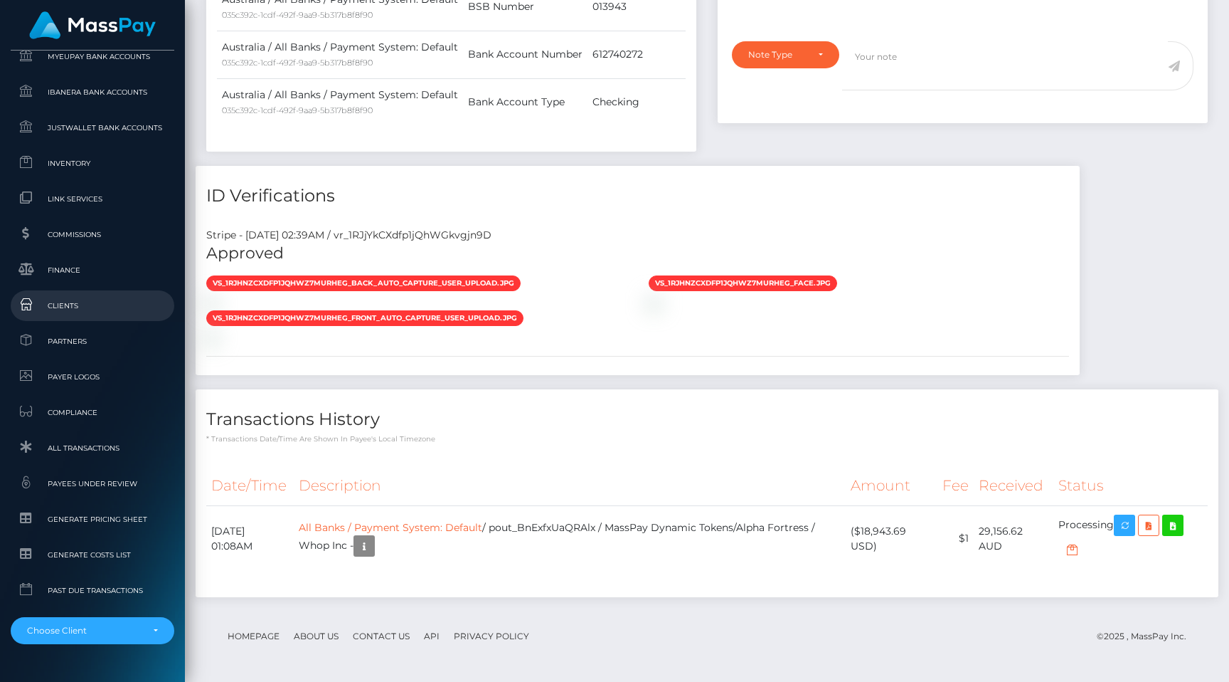
click at [108, 305] on span "Clients" at bounding box center [92, 305] width 152 height 16
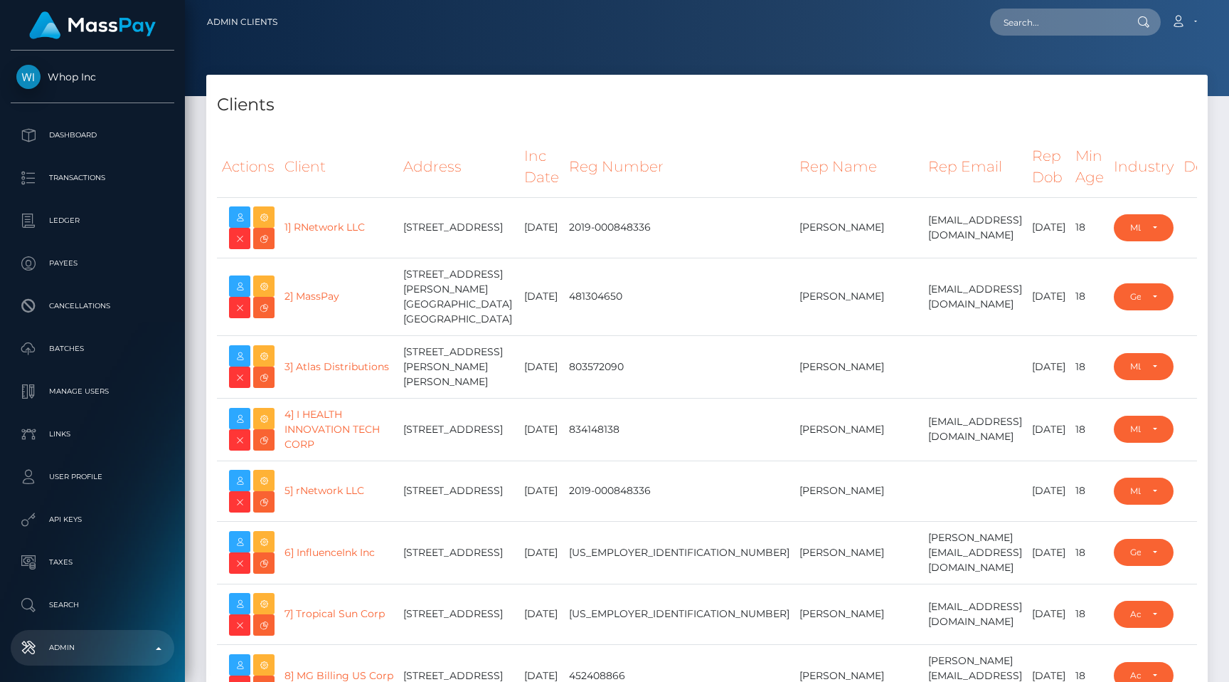
select select "223"
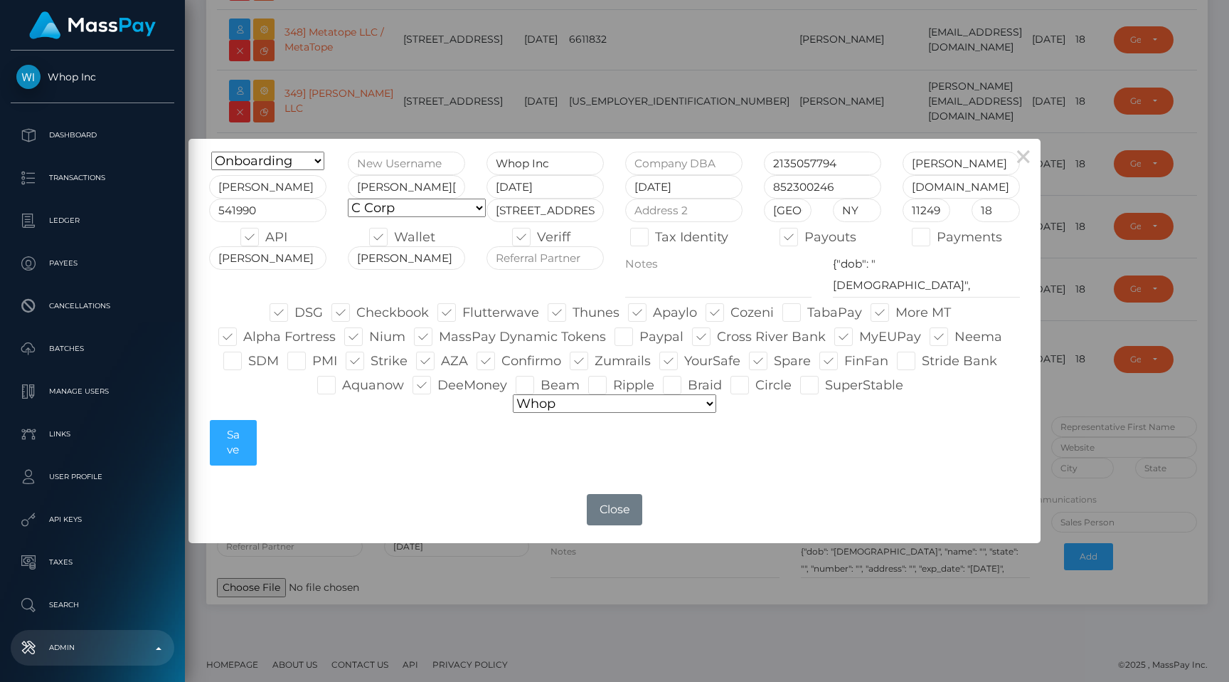
click at [610, 388] on label "Ripple" at bounding box center [621, 385] width 66 height 18
click at [613, 385] on input "Ripple" at bounding box center [617, 380] width 9 height 9
checkbox input "true"
click at [242, 448] on button "Save" at bounding box center [233, 443] width 46 height 46
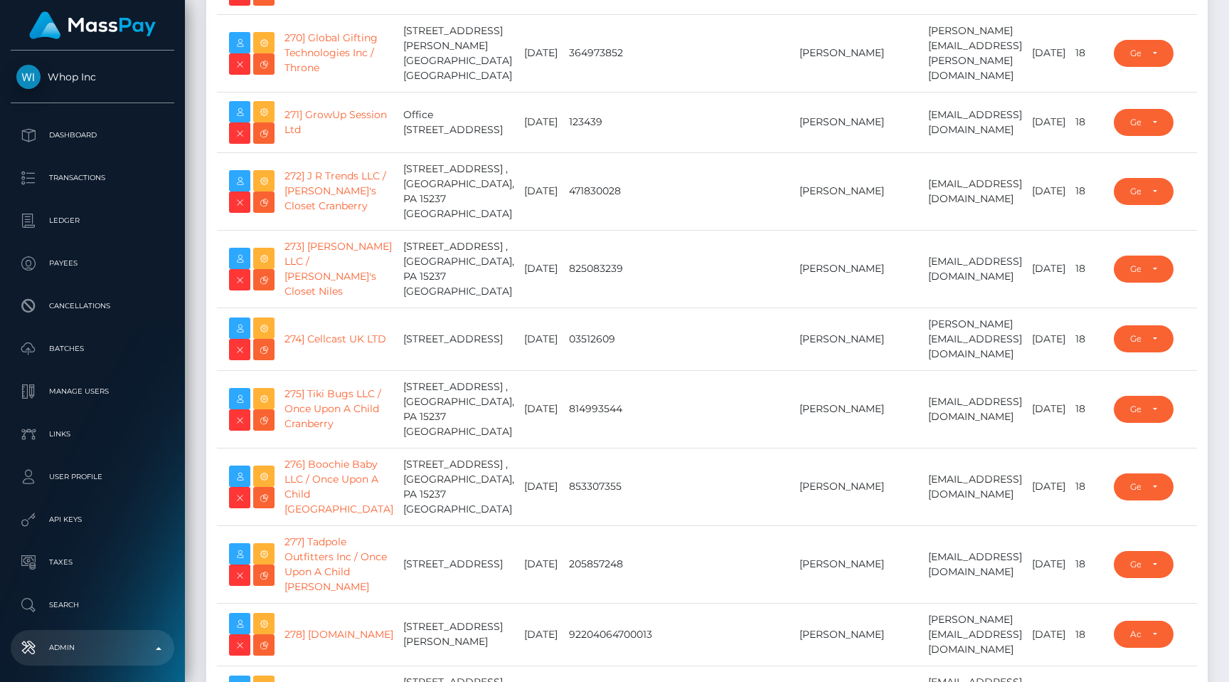
scroll to position [0, 0]
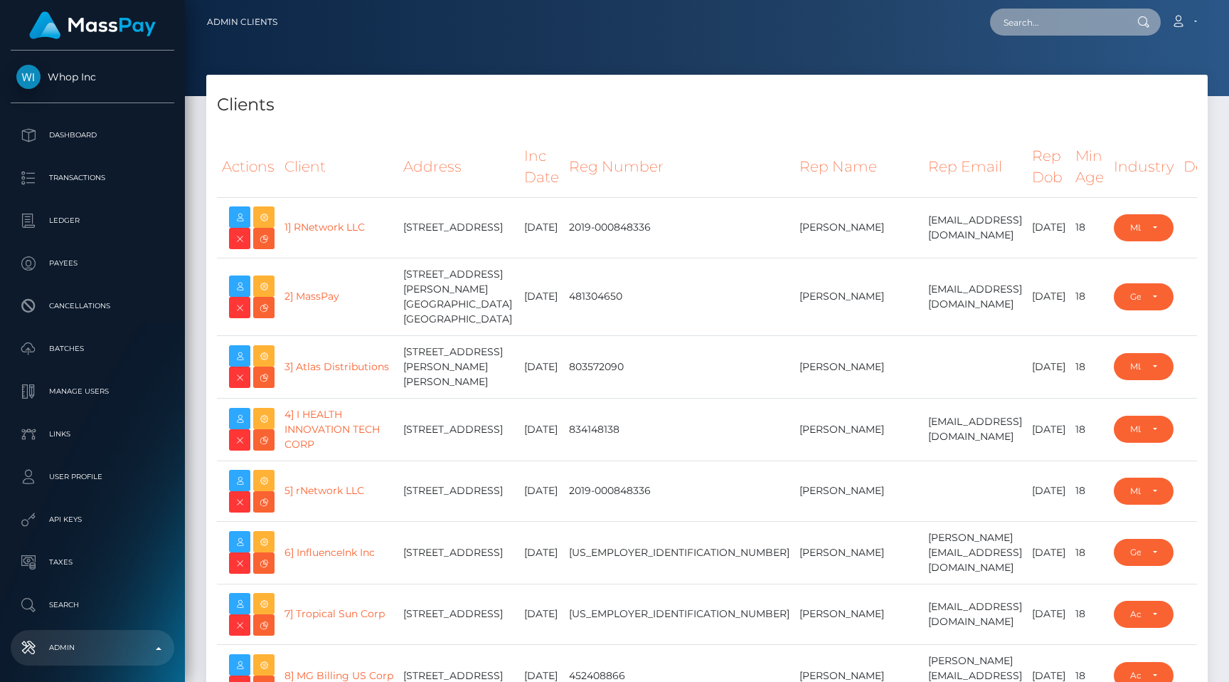
click at [1054, 23] on input "text" at bounding box center [1057, 22] width 134 height 27
paste input "136024900"
type input "136024900"
paste input "pout_j000cETN6wLVC"
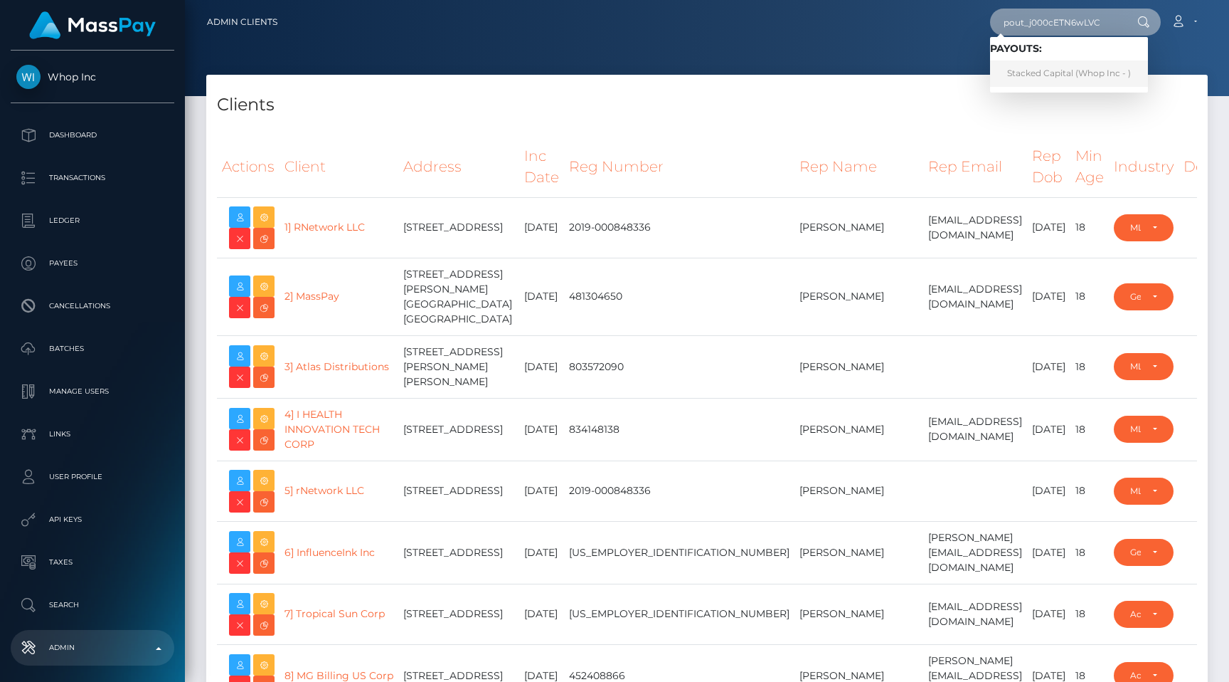
type input "pout_j000cETN6wLVC"
click at [1056, 69] on link "Stacked Capital (Whop Inc - )" at bounding box center [1069, 73] width 158 height 26
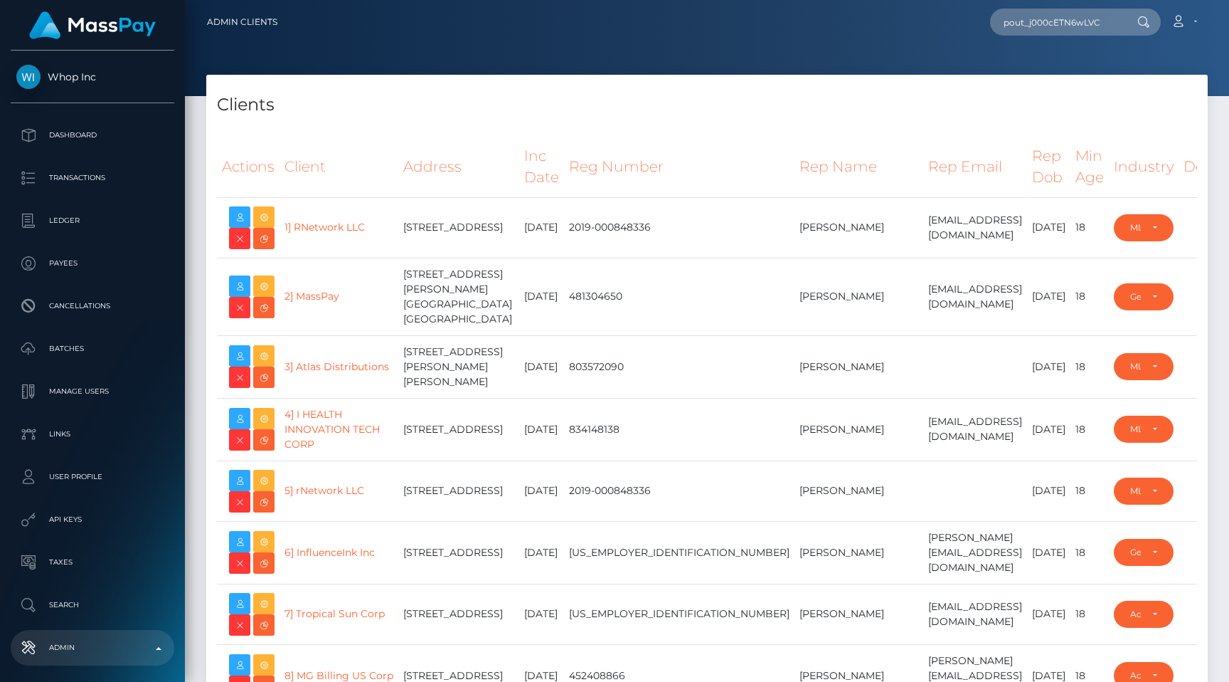
type input "egblue"
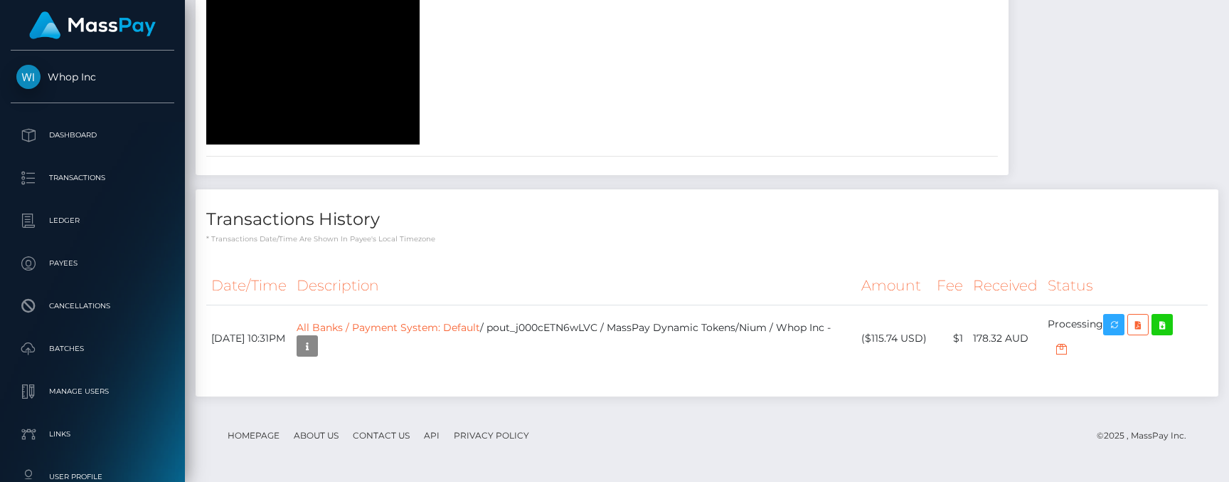
scroll to position [2456, 0]
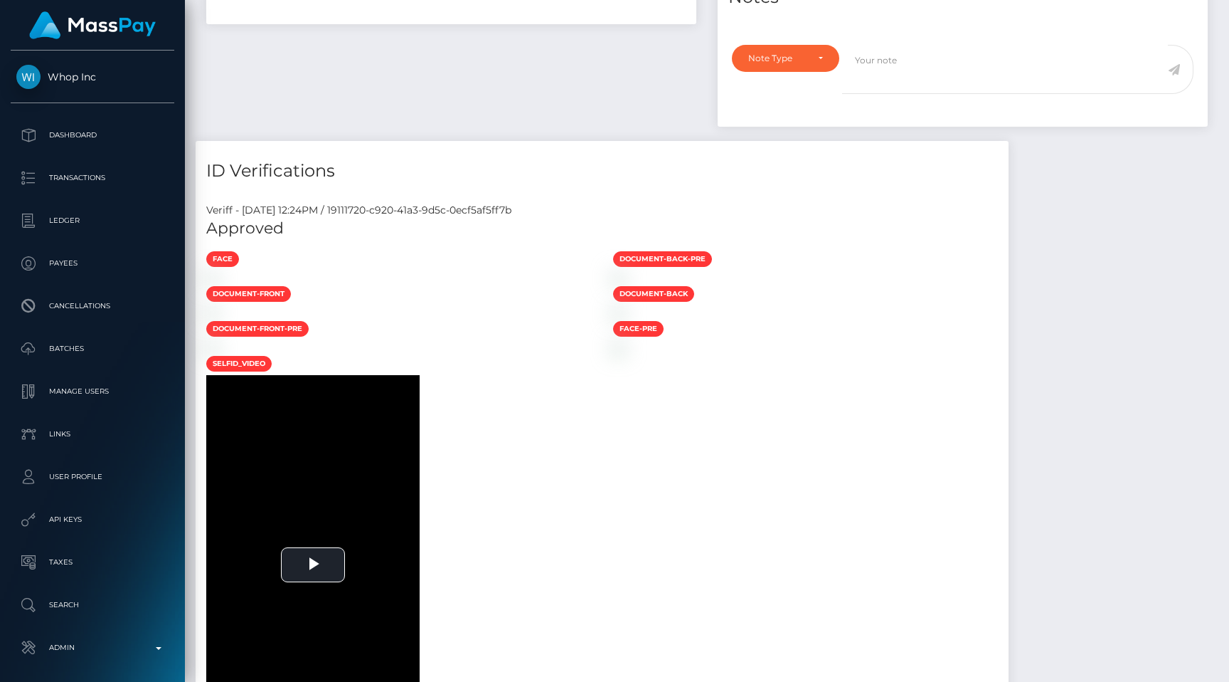
scroll to position [0, 0]
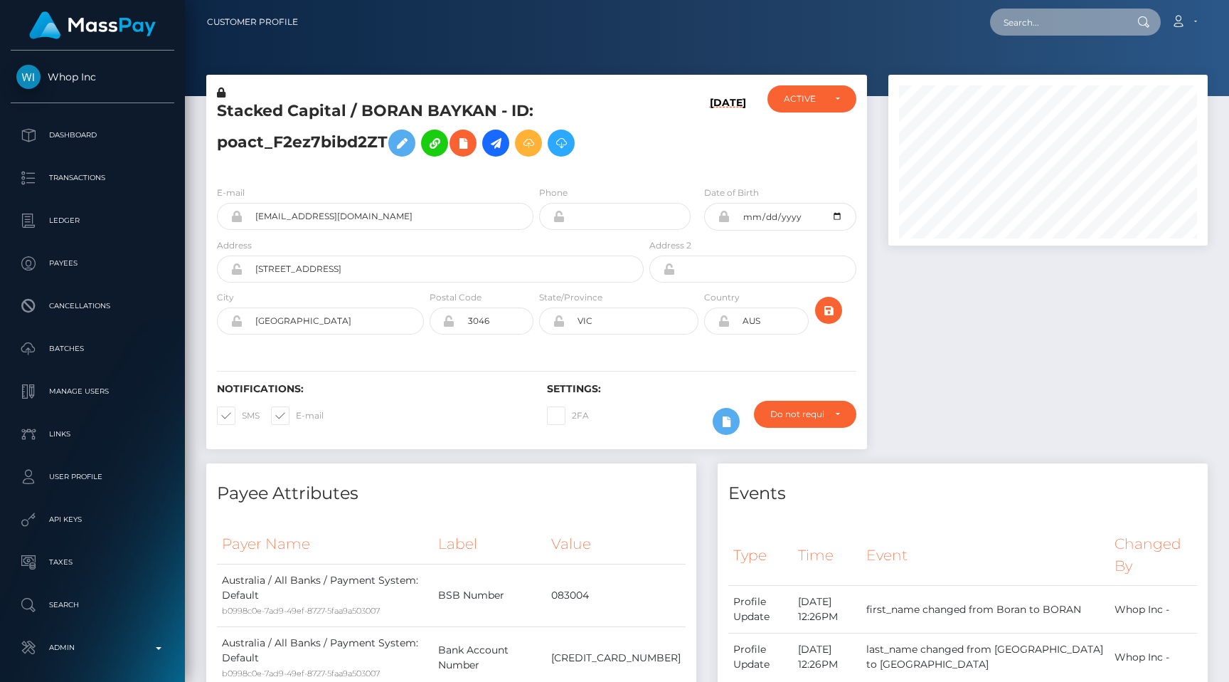
click at [1039, 19] on input "text" at bounding box center [1057, 22] width 134 height 27
paste input "pout_T02yWILIw6uZ7"
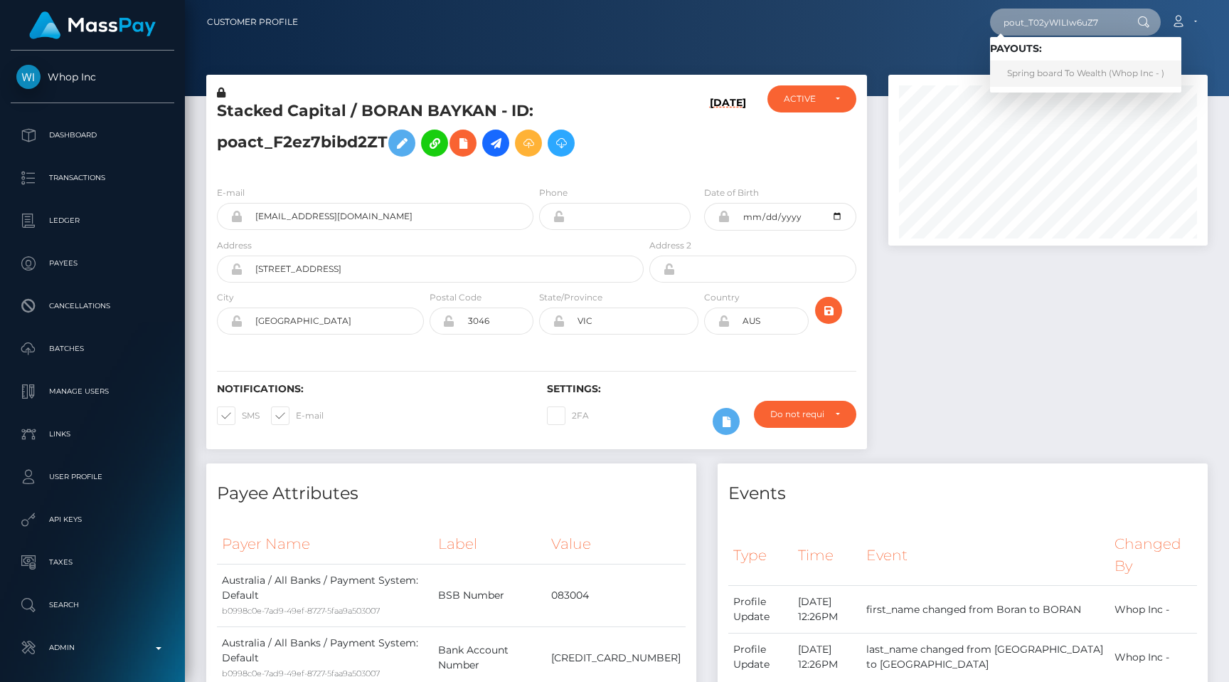
type input "pout_T02yWILIw6uZ7"
click at [1074, 69] on link "Spring board To Wealth (Whop Inc - )" at bounding box center [1085, 73] width 191 height 26
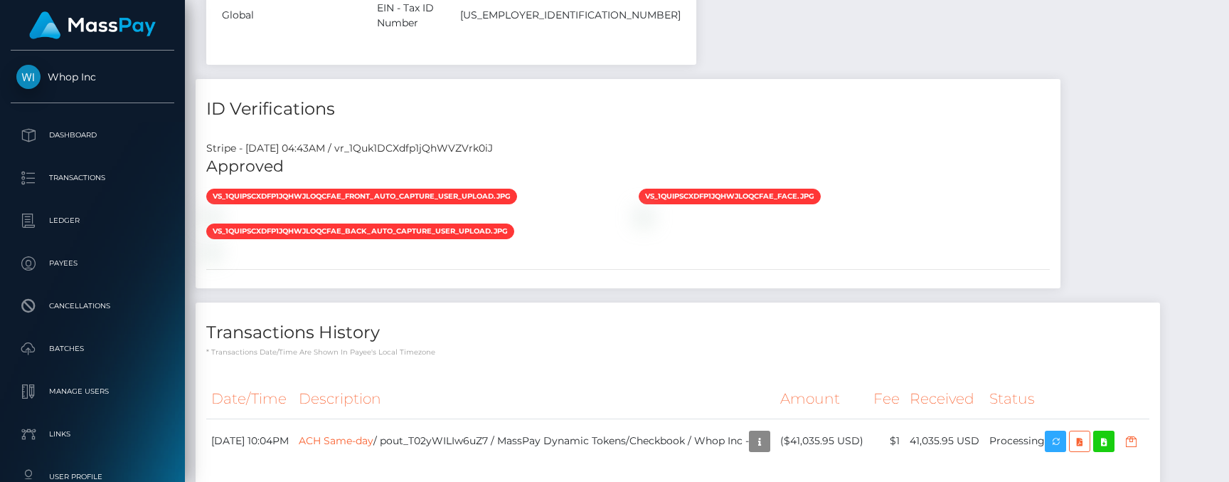
scroll to position [1570, 0]
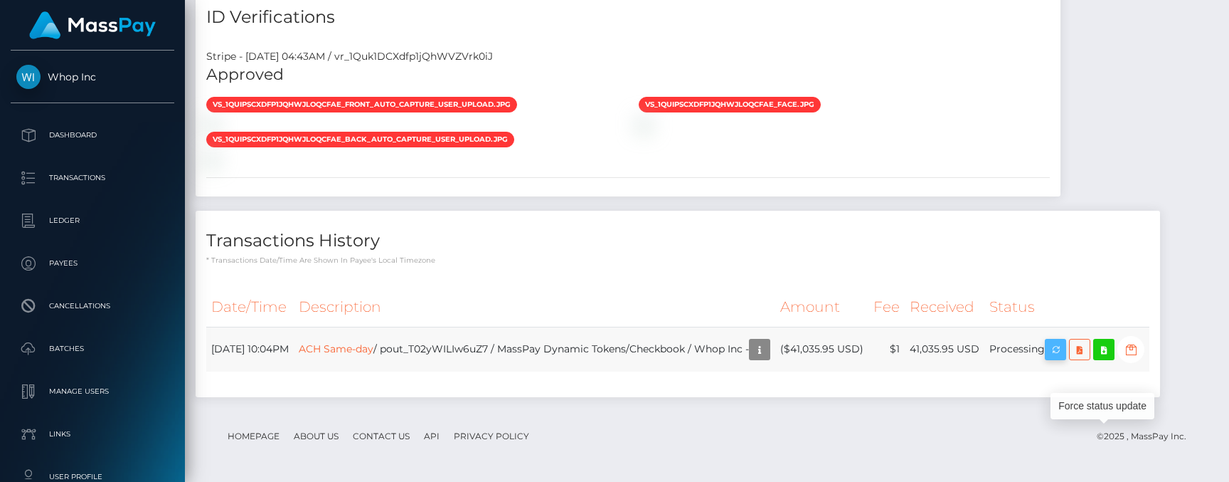
click at [1064, 353] on icon "button" at bounding box center [1055, 350] width 17 height 18
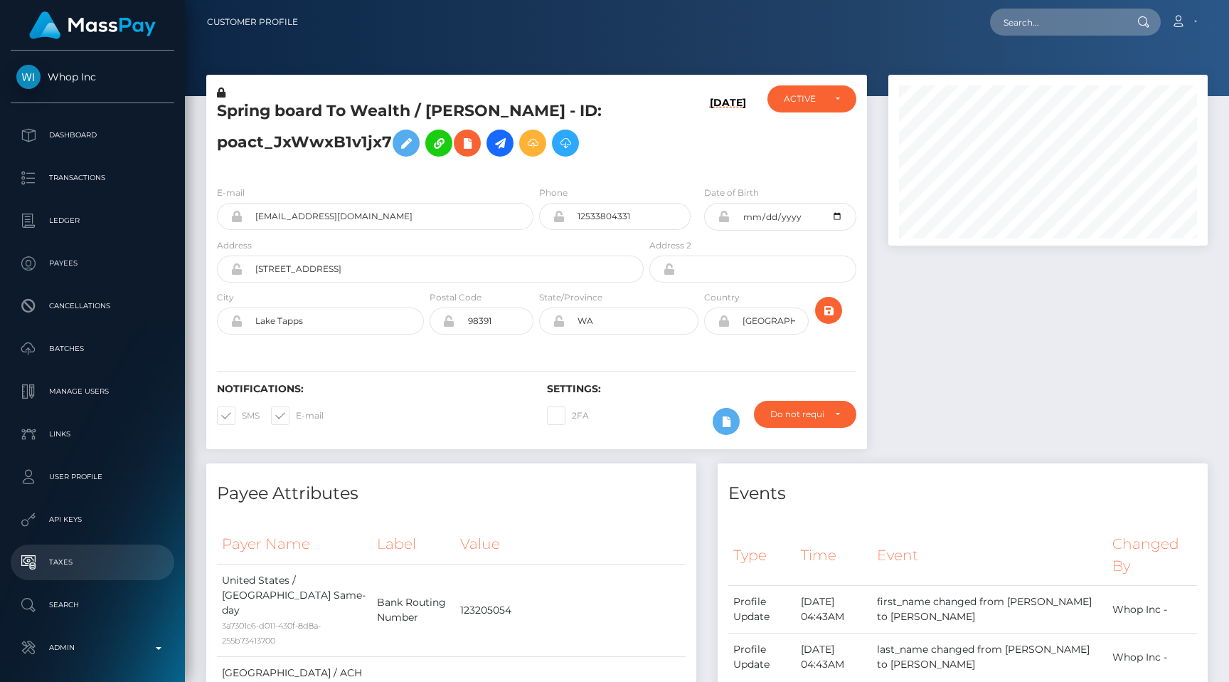
scroll to position [58, 0]
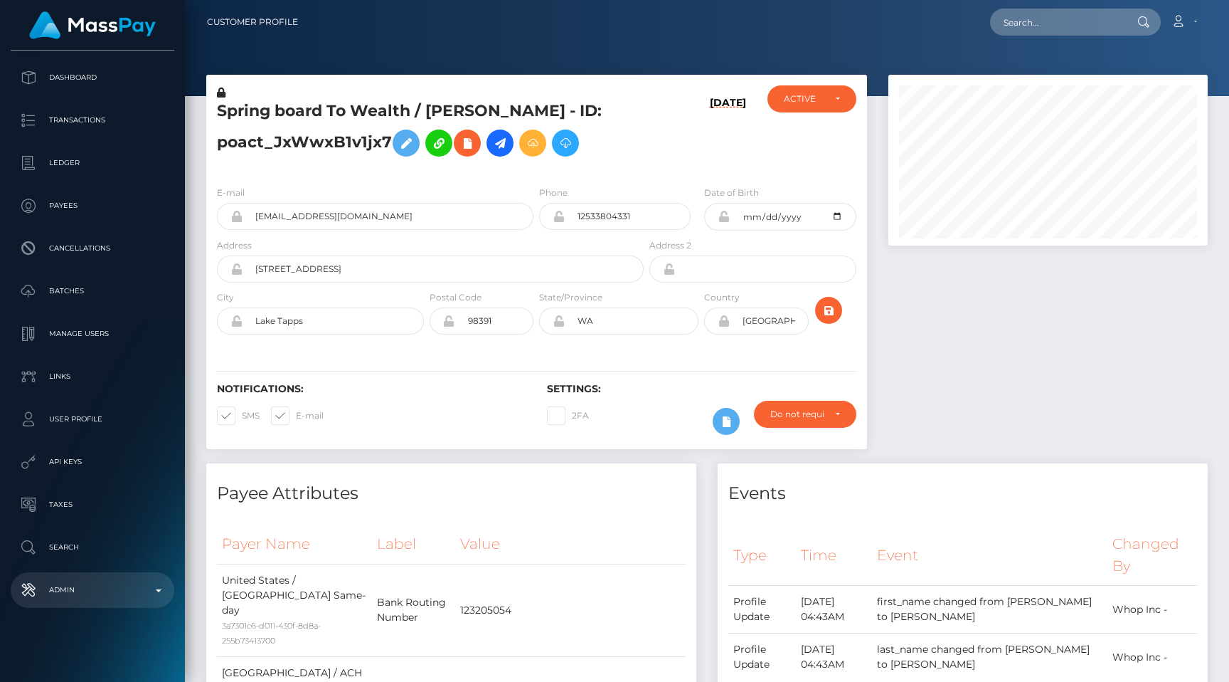
click at [83, 595] on p "Admin" at bounding box center [92, 589] width 152 height 21
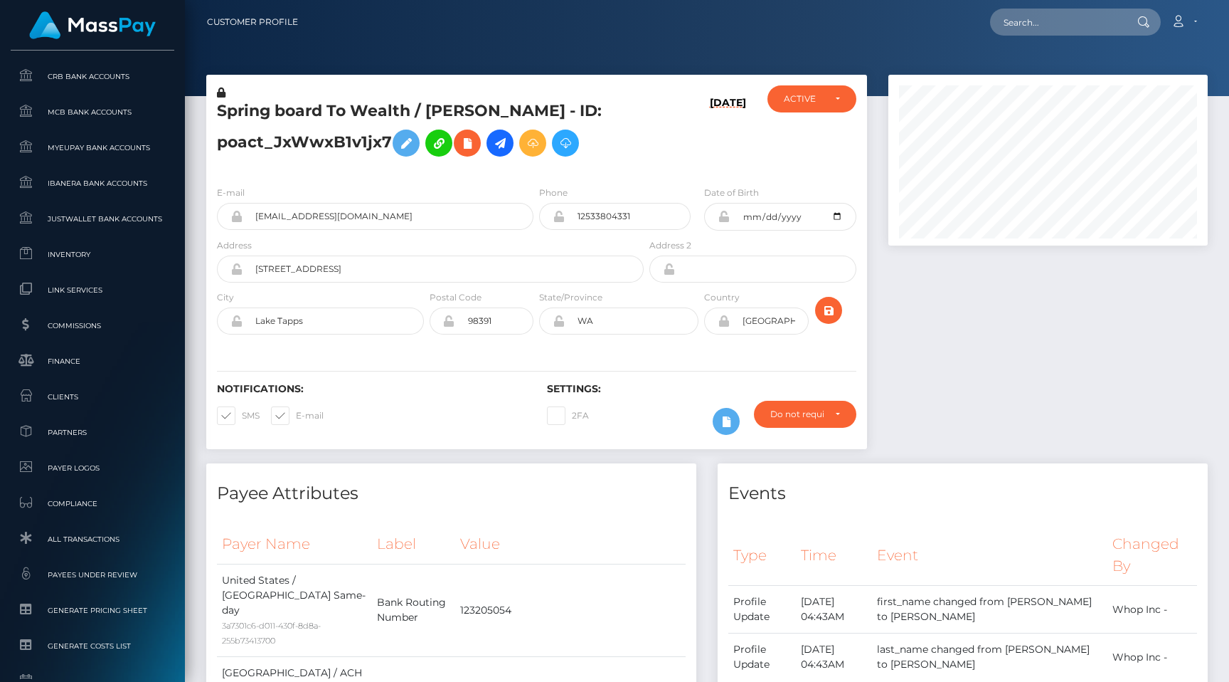
scroll to position [754, 0]
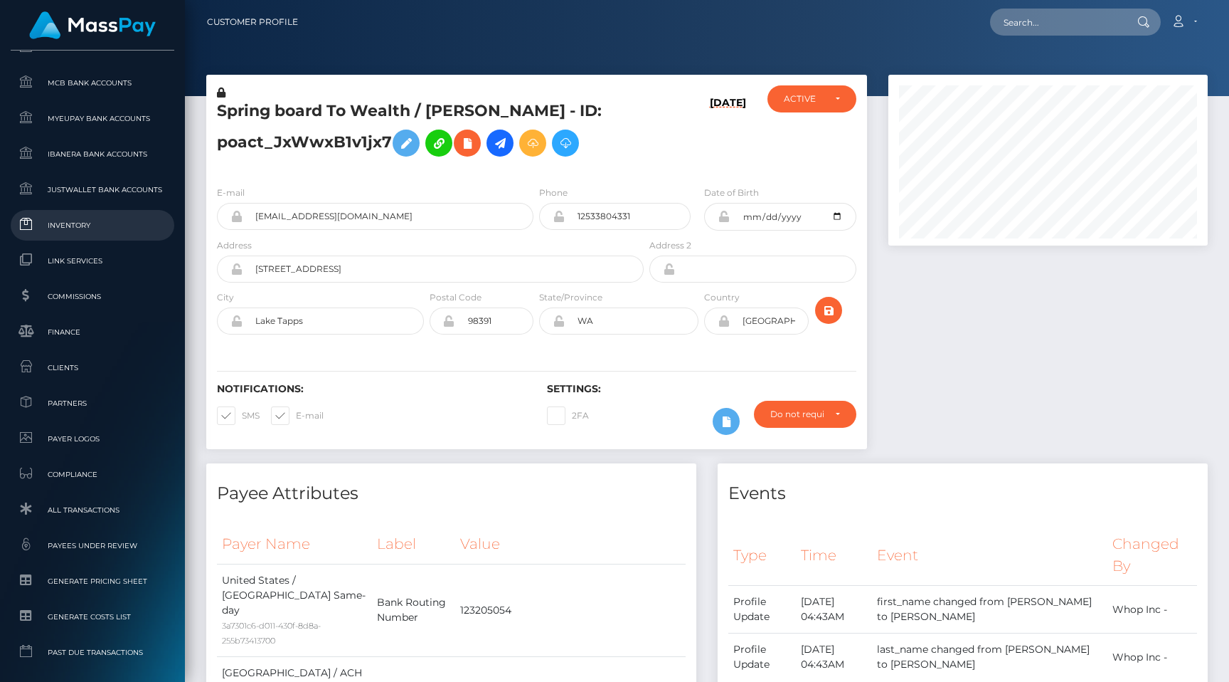
click at [78, 222] on span "Inventory" at bounding box center [92, 225] width 152 height 16
click at [354, 112] on h5 "Spring board To Wealth / STEPHANIE LYN OWENS - ID: poact_JxWwxB1v1jx7" at bounding box center [426, 131] width 419 height 63
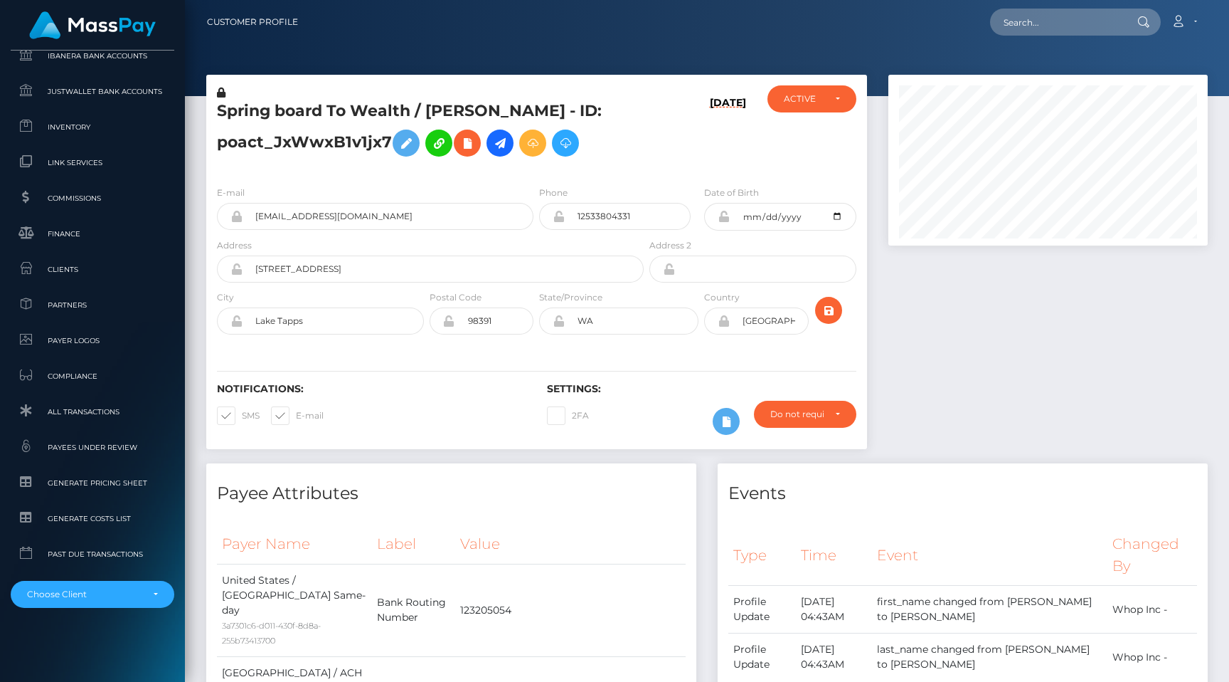
click at [683, 142] on div "08/24/25" at bounding box center [702, 129] width 110 height 89
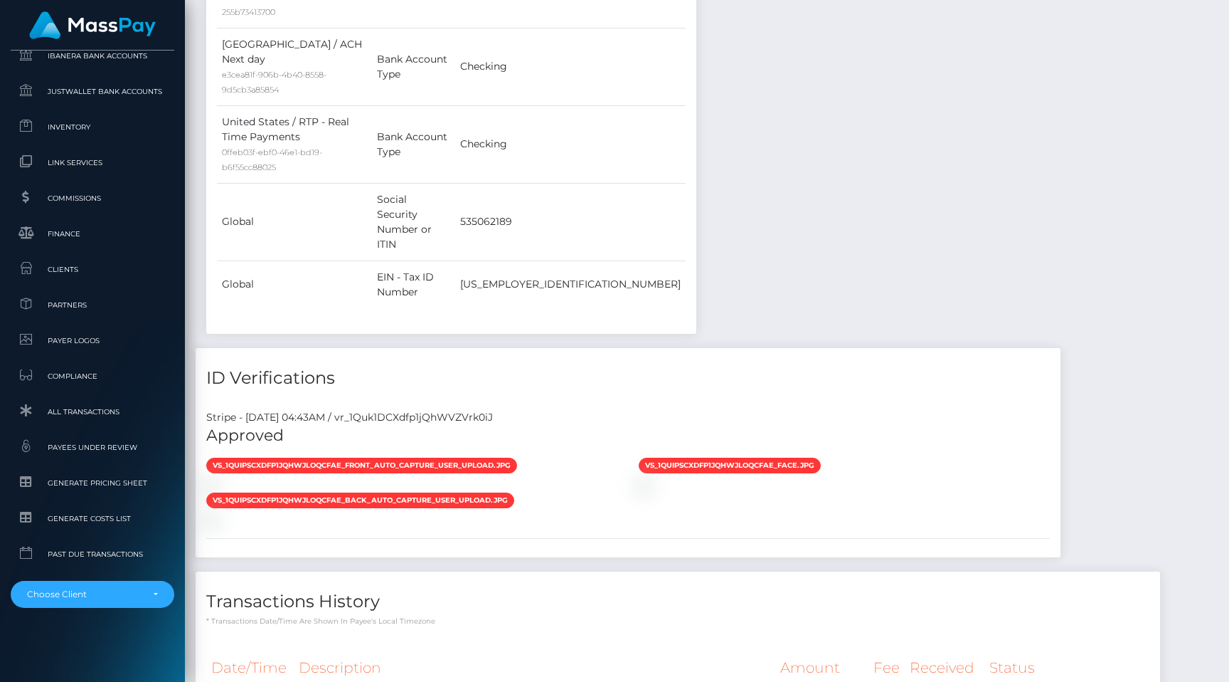
scroll to position [1370, 0]
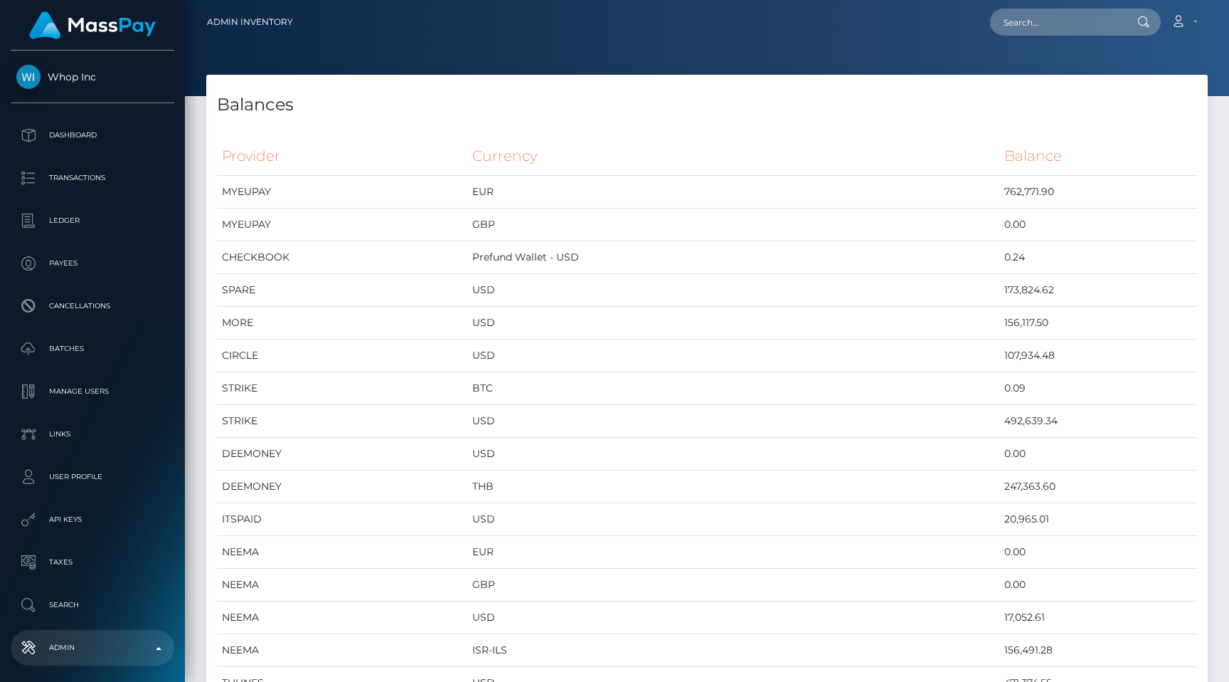
scroll to position [6290, 1002]
click at [467, 442] on td "DEEMONEY" at bounding box center [342, 454] width 250 height 33
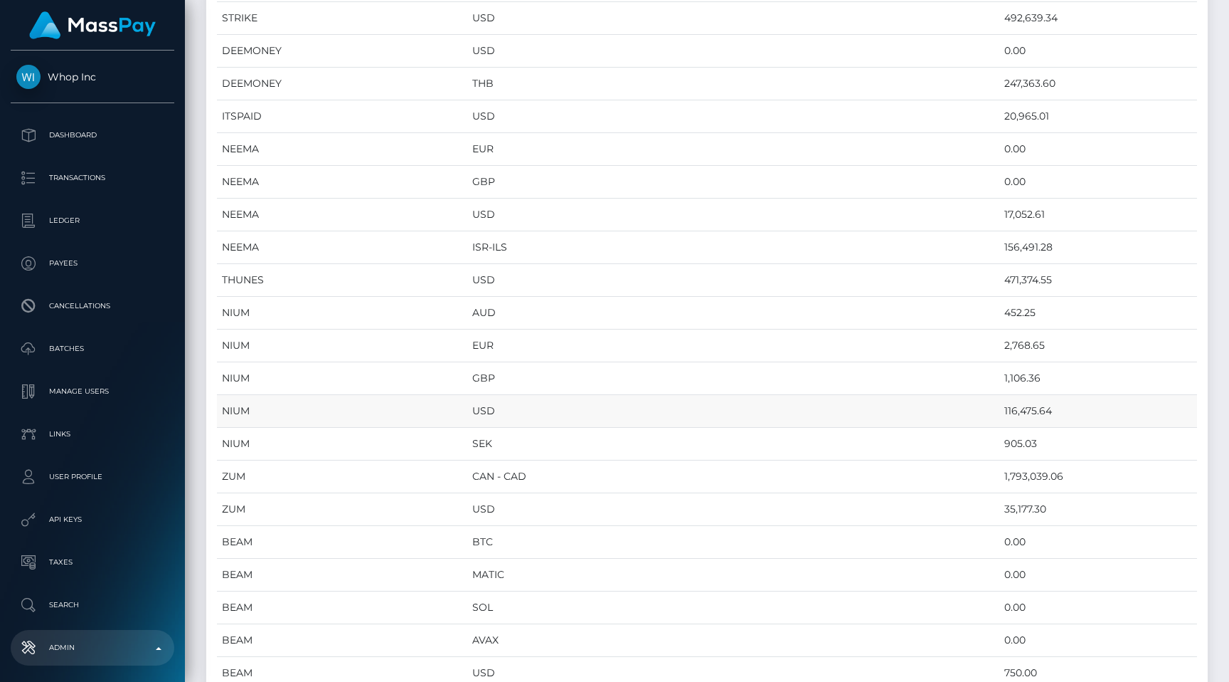
scroll to position [559, 0]
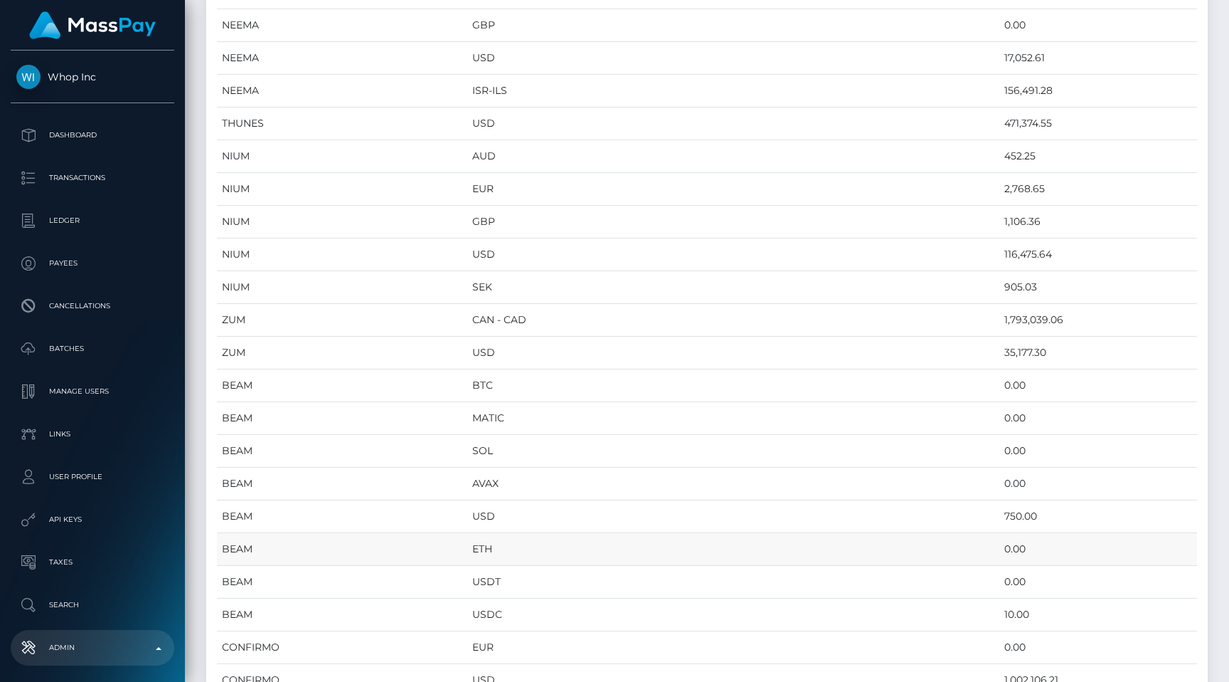
click at [582, 536] on td "ETH" at bounding box center [733, 549] width 532 height 33
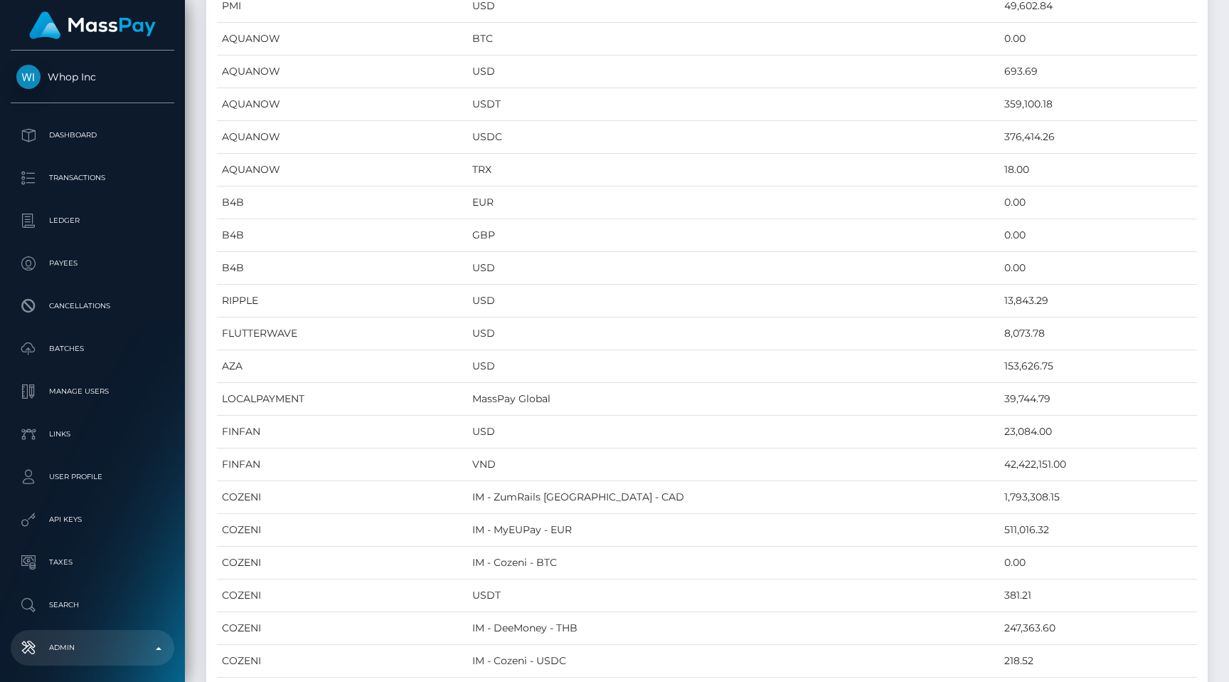
scroll to position [1513, 0]
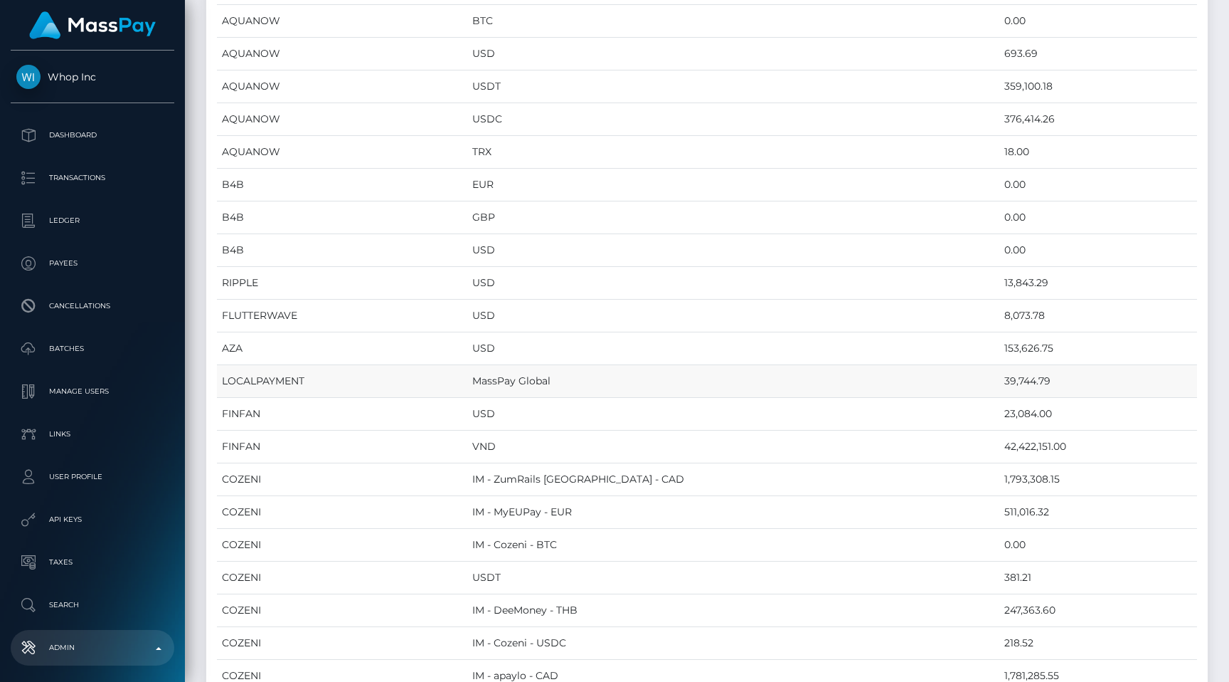
click at [566, 381] on td "MassPay Global" at bounding box center [733, 381] width 532 height 33
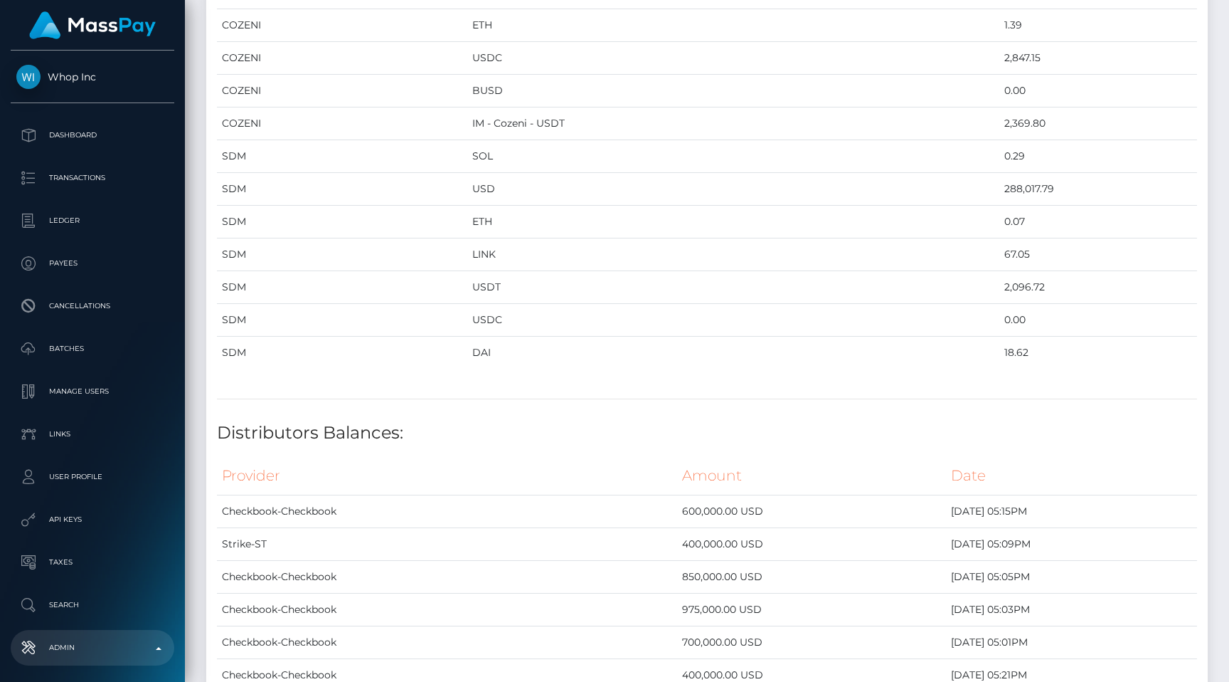
scroll to position [2541, 0]
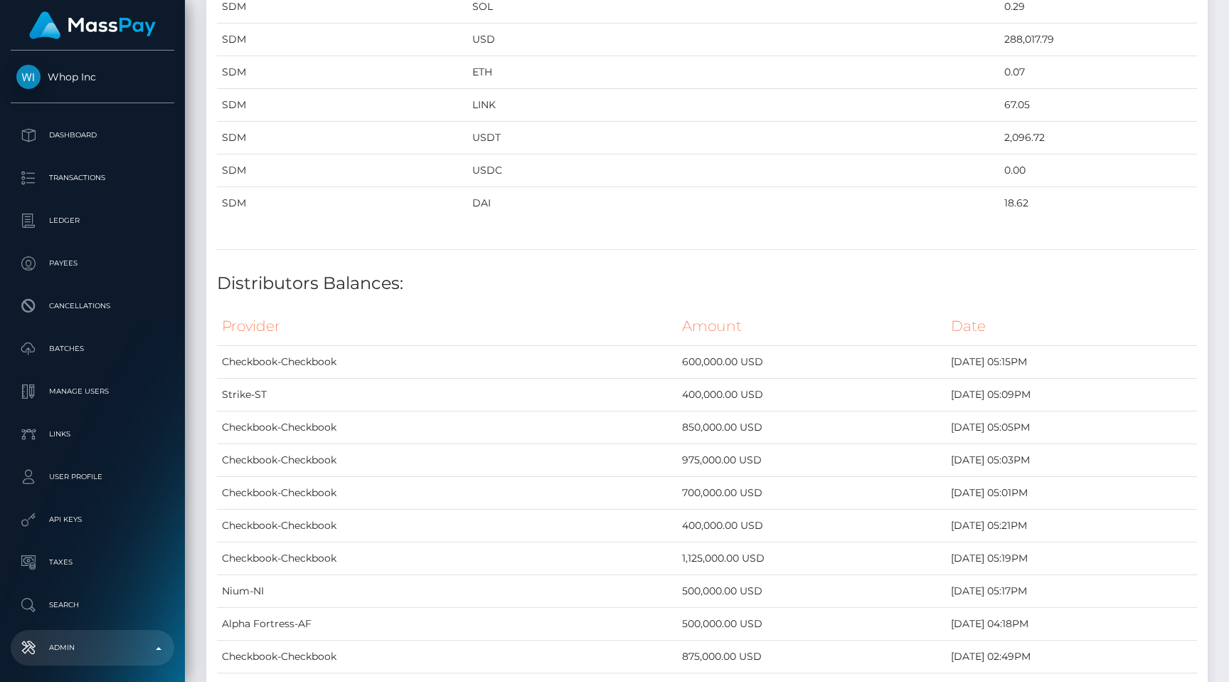
click at [590, 280] on h4 "Distributors Balances:" at bounding box center [707, 283] width 980 height 25
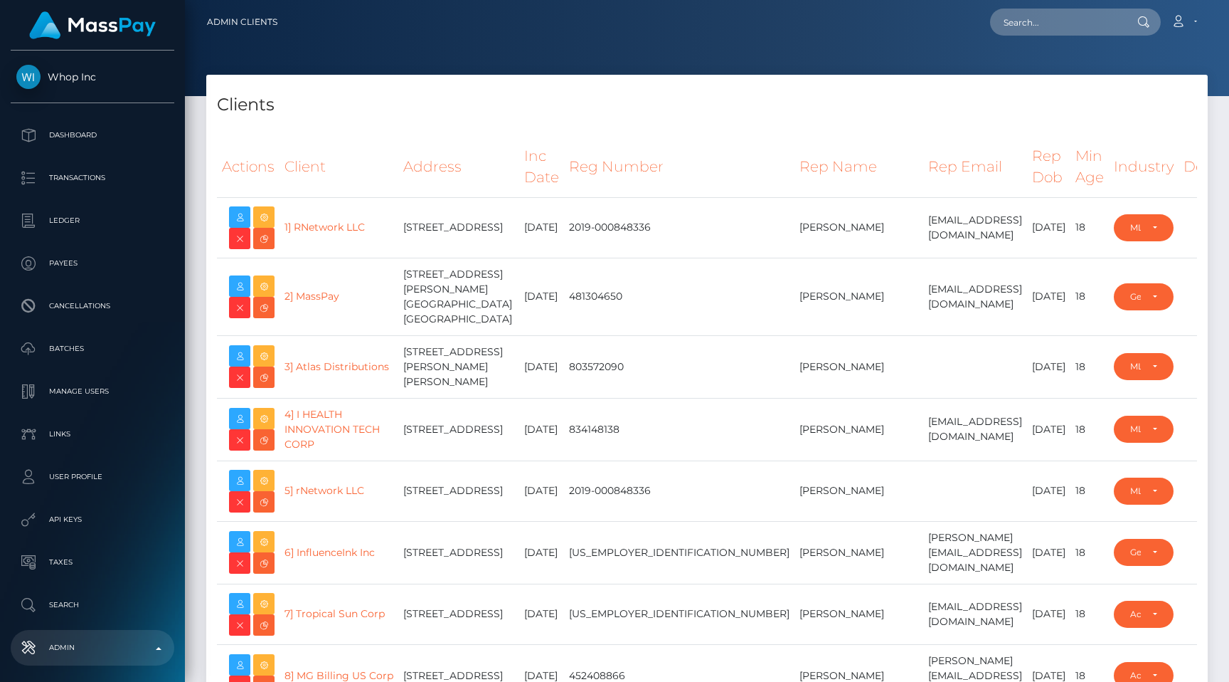
select select "223"
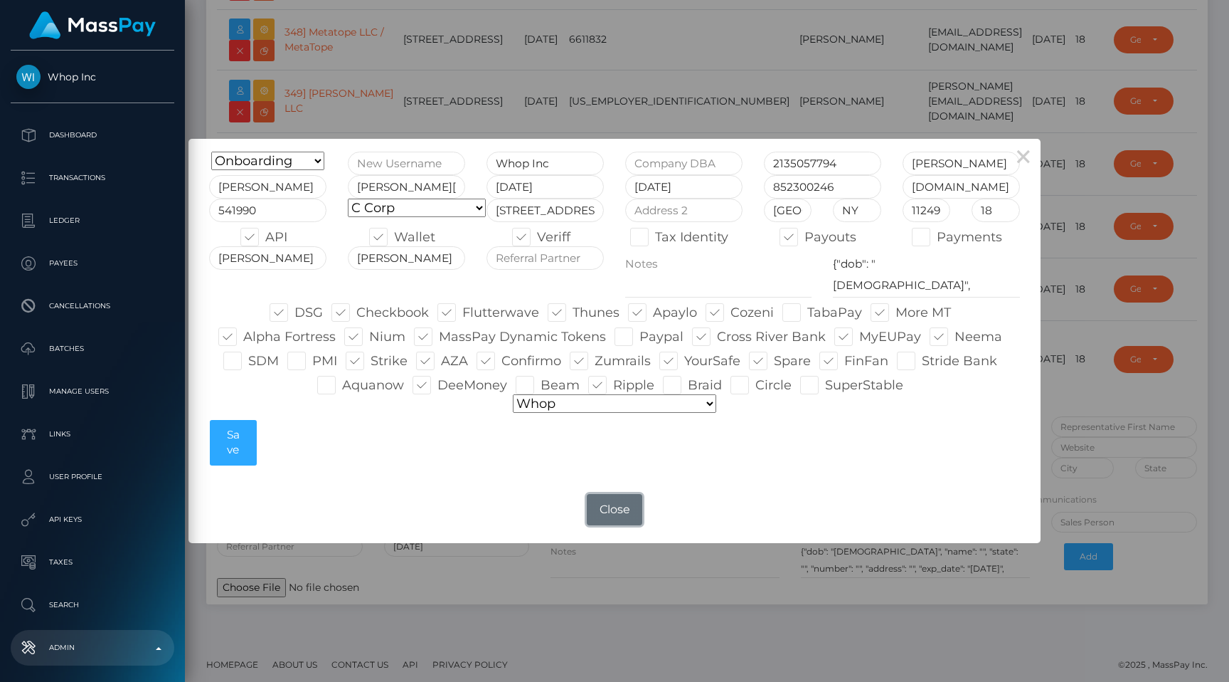
click at [608, 503] on button "Close" at bounding box center [614, 509] width 55 height 31
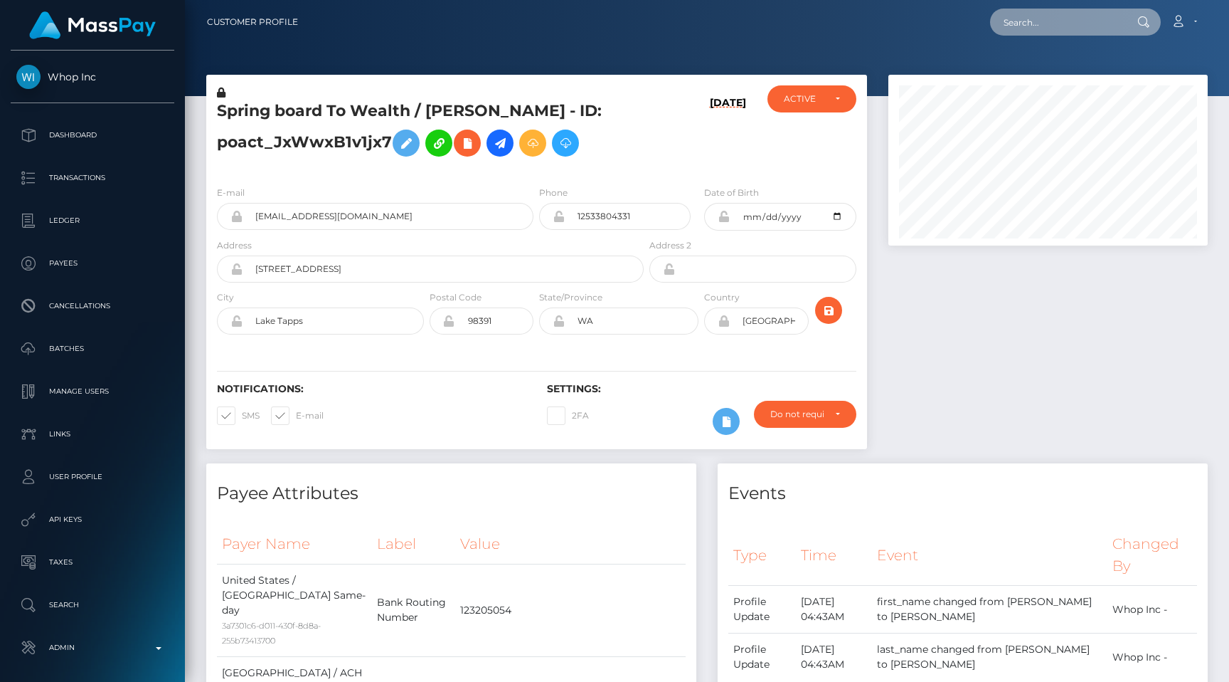
click at [1060, 18] on input "text" at bounding box center [1057, 22] width 134 height 27
paste input "pout_NaGuuDnJFaZXX"
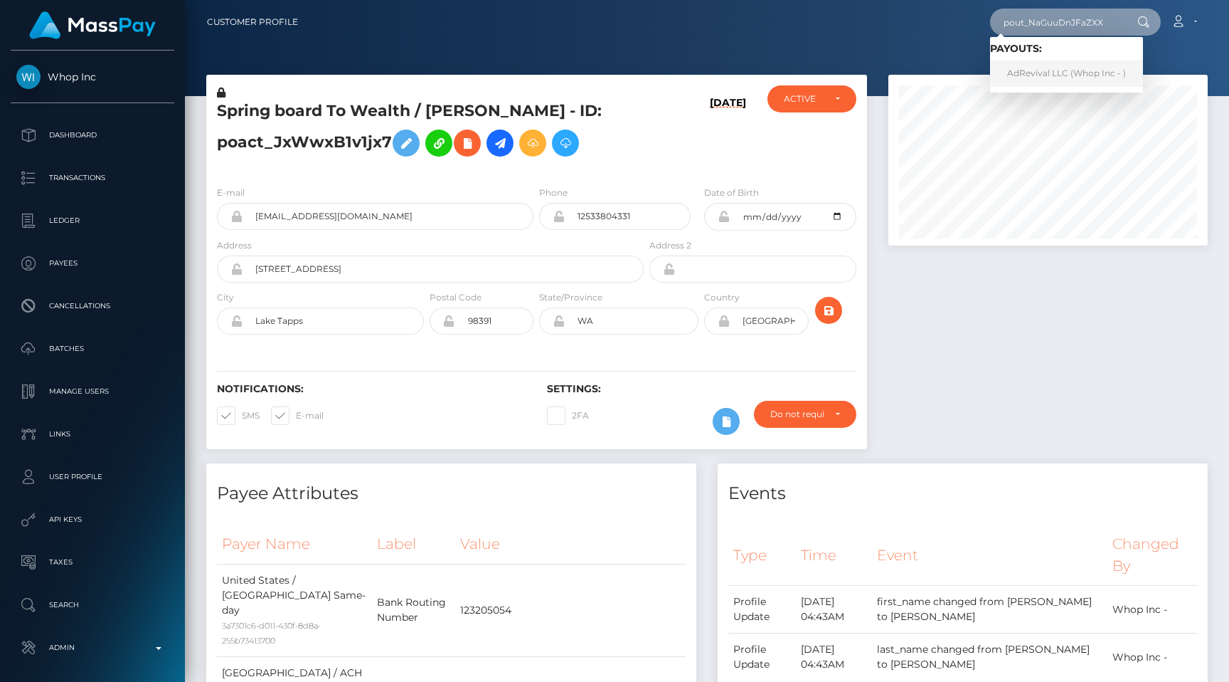
type input "pout_NaGuuDnJFaZXX"
click at [1056, 68] on link "AdRevival LLC (Whop Inc - )" at bounding box center [1066, 73] width 153 height 26
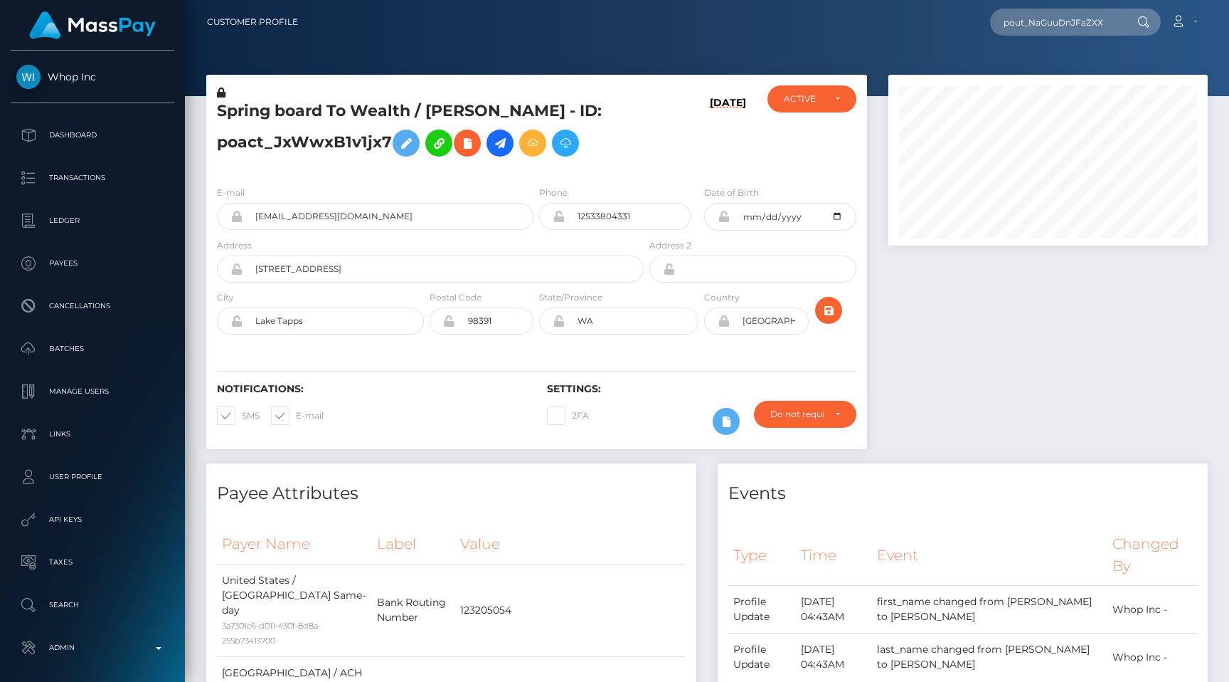
scroll to position [0, 0]
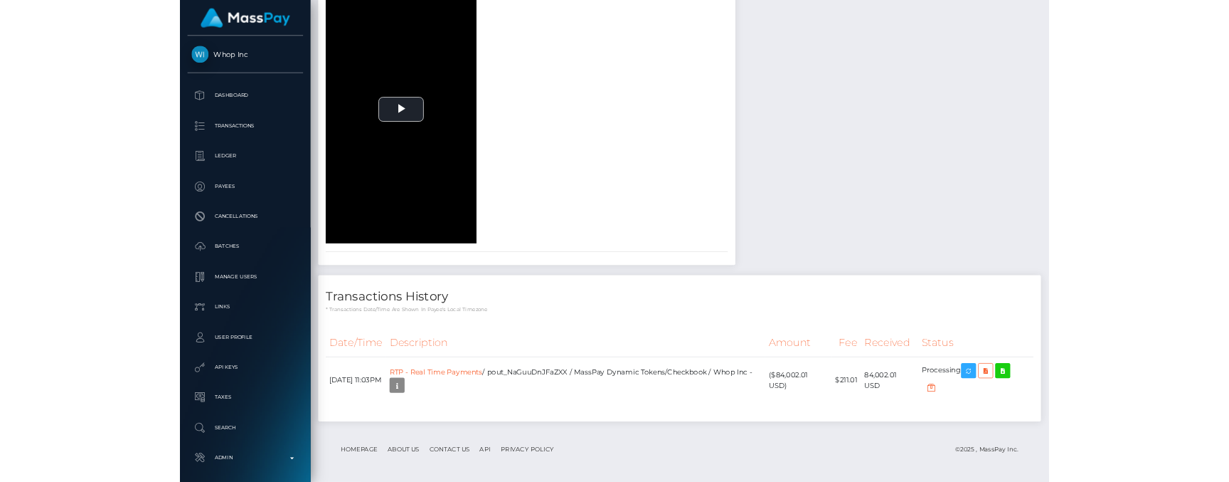
scroll to position [171, 319]
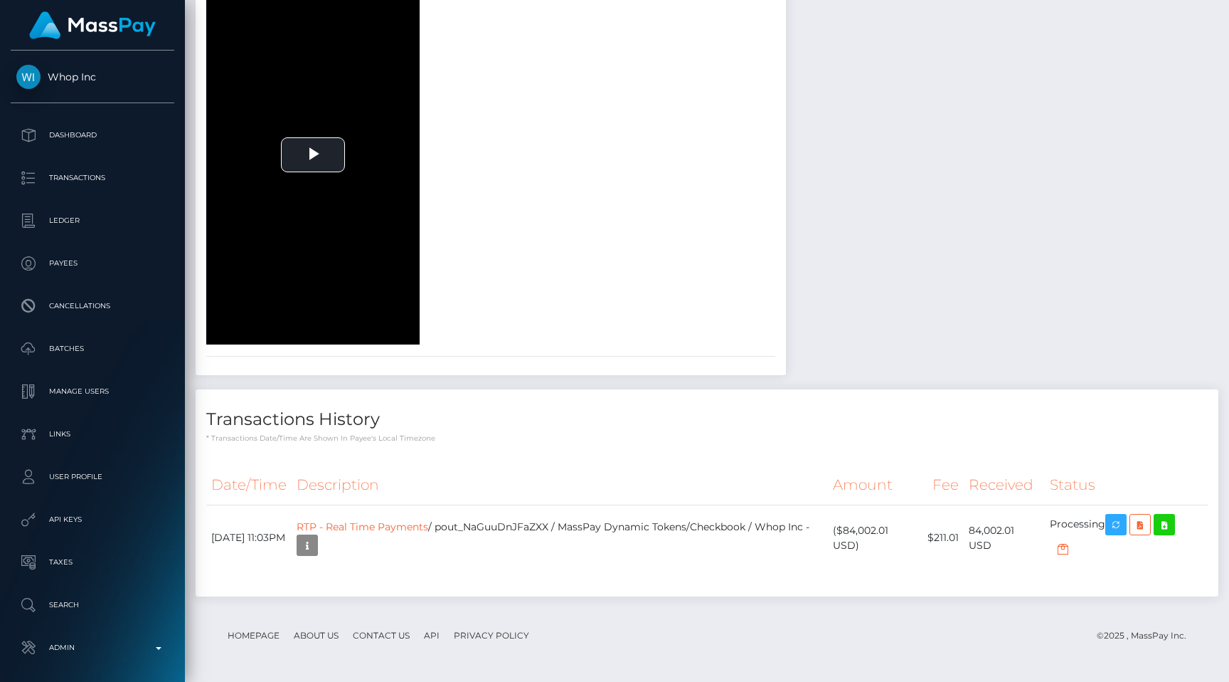
click at [654, 466] on th "Description" at bounding box center [560, 484] width 536 height 39
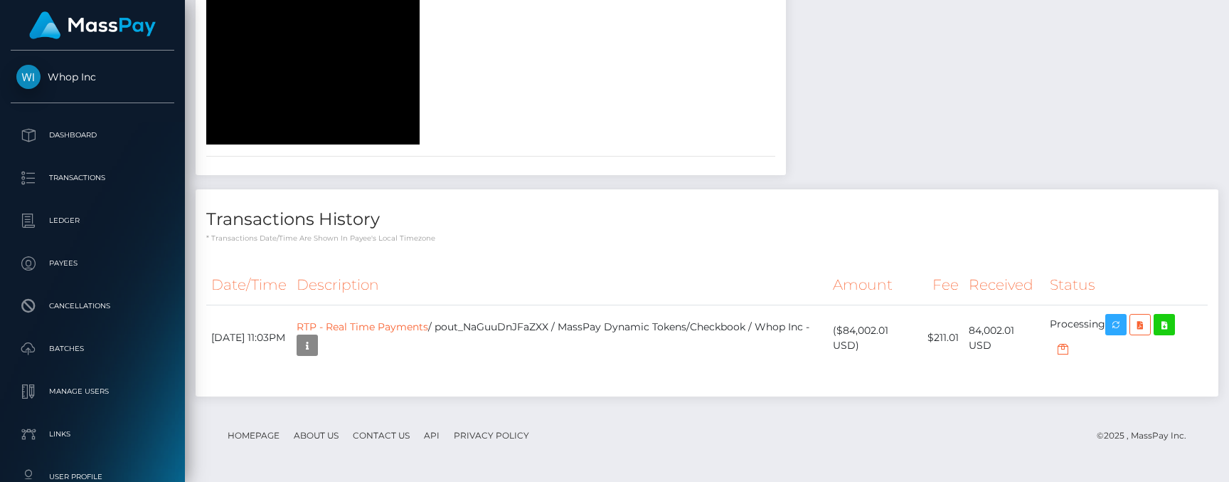
scroll to position [2562, 0]
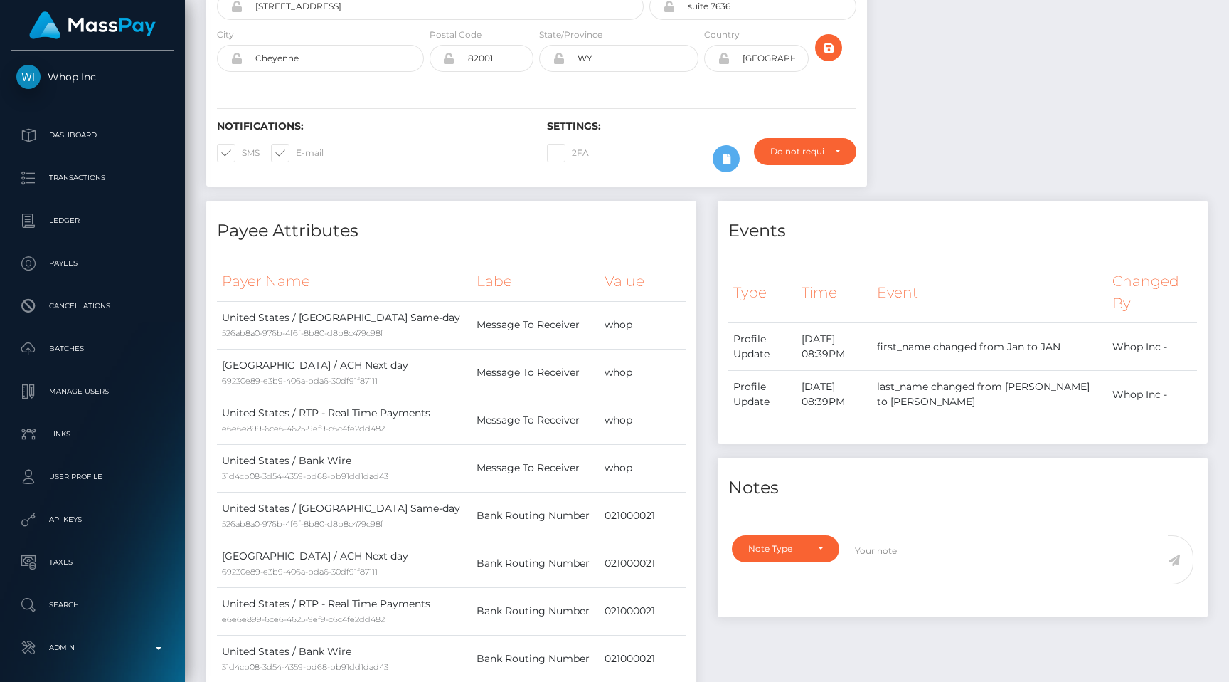
scroll to position [0, 0]
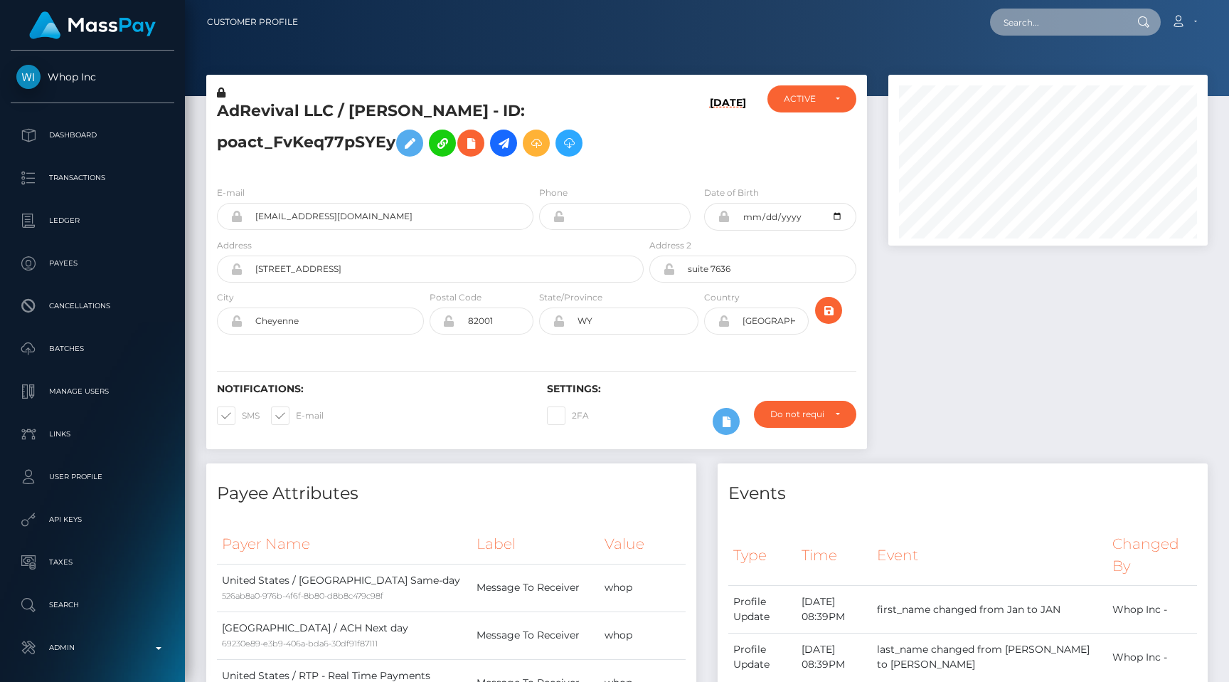
click at [1043, 26] on input "text" at bounding box center [1057, 22] width 134 height 27
paste input "pout_Y2Uoh2VJBXGik"
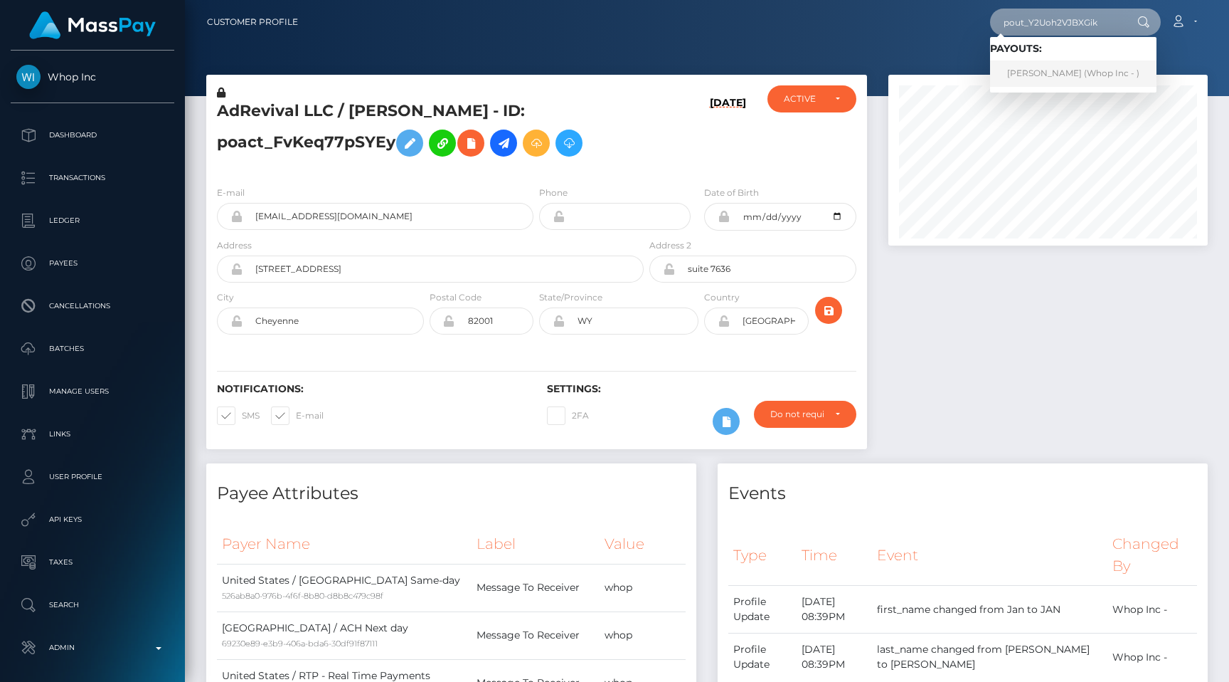
type input "pout_Y2Uoh2VJBXGik"
click at [1061, 68] on link "ABRAHAM MOUAFAK ALATTAR (Whop Inc - )" at bounding box center [1073, 73] width 166 height 26
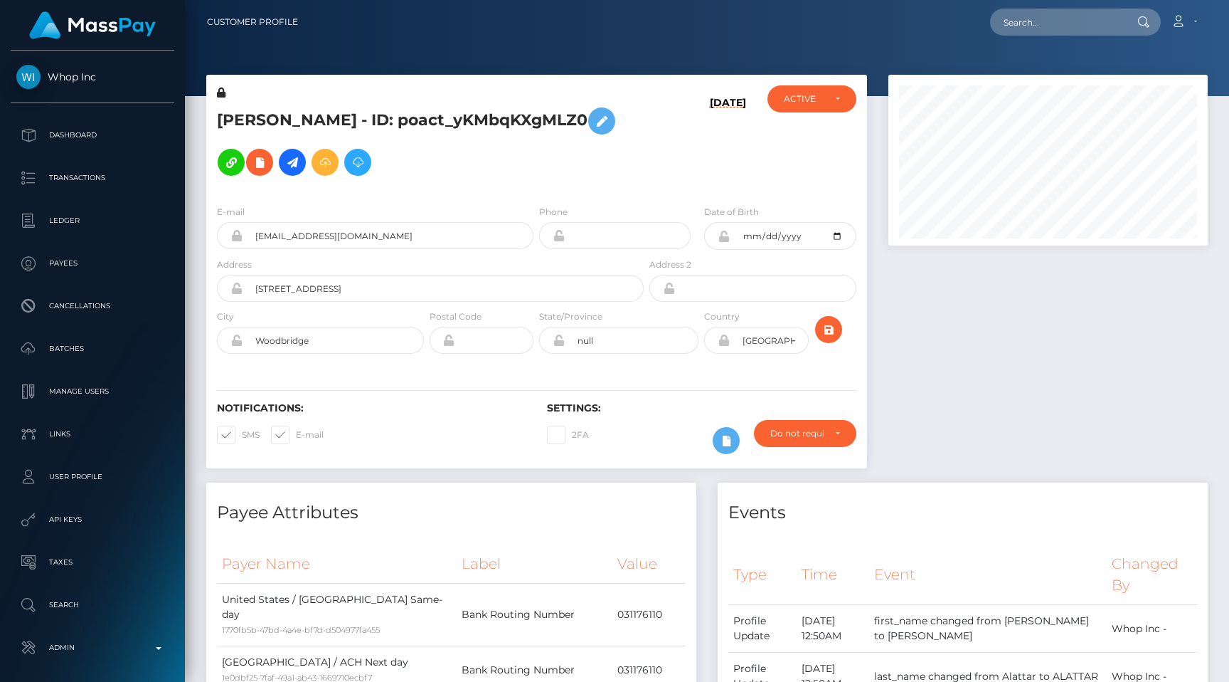
scroll to position [644, 0]
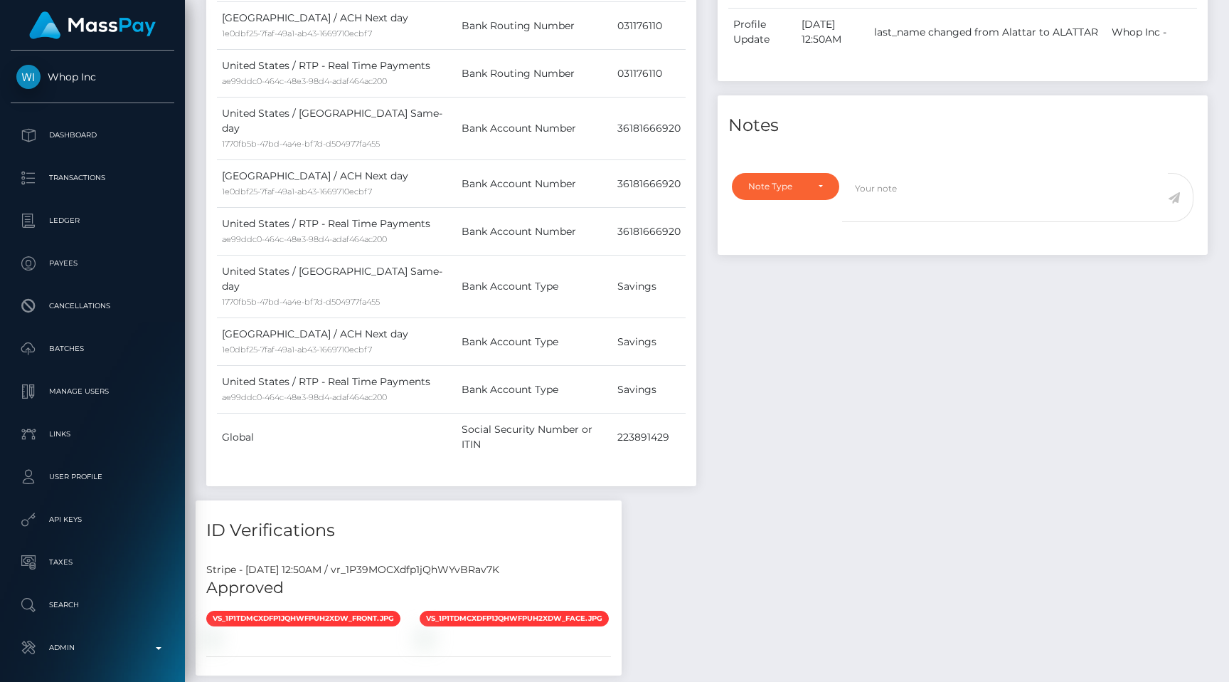
click at [401, 562] on div "Stripe - July 24, 2025 12:50AM / vr_1P39MOCXdfp1jQhWYvBRav7K" at bounding box center [409, 569] width 426 height 15
click at [404, 562] on div "Stripe - July 24, 2025 12:50AM / vr_1P39MOCXdfp1jQhWYvBRav7K" at bounding box center [409, 569] width 426 height 15
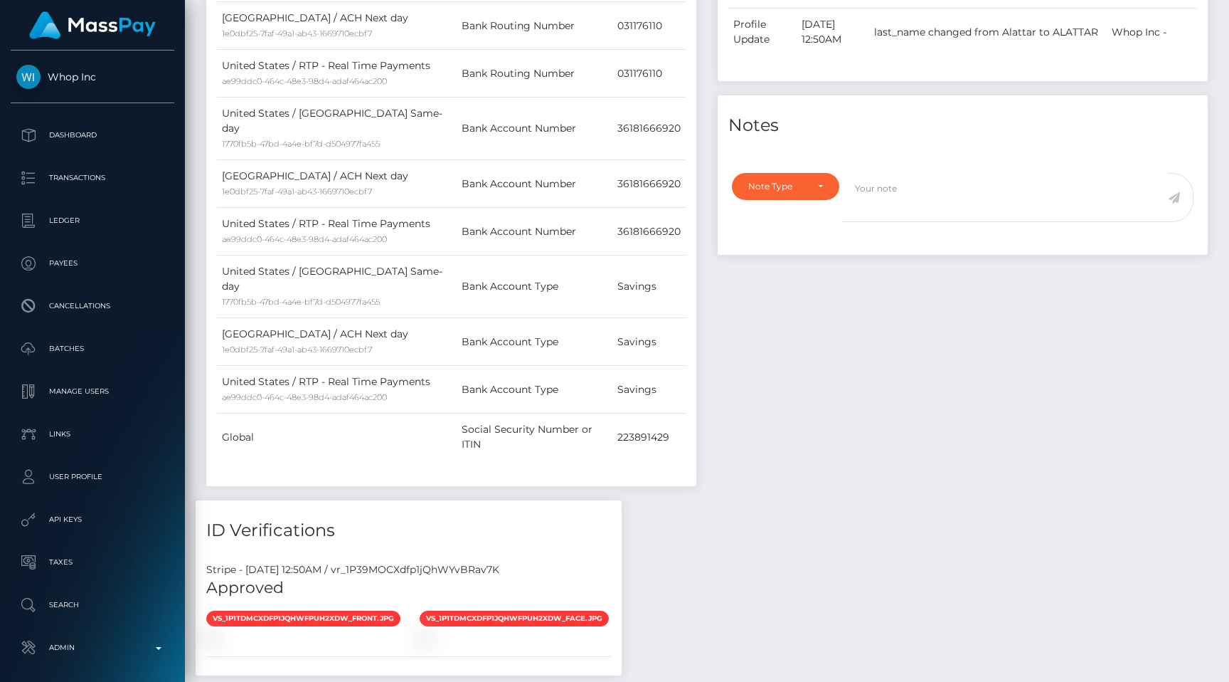
copy div "vr_1P39MOCXdfp1jQhWYvBRav7K"
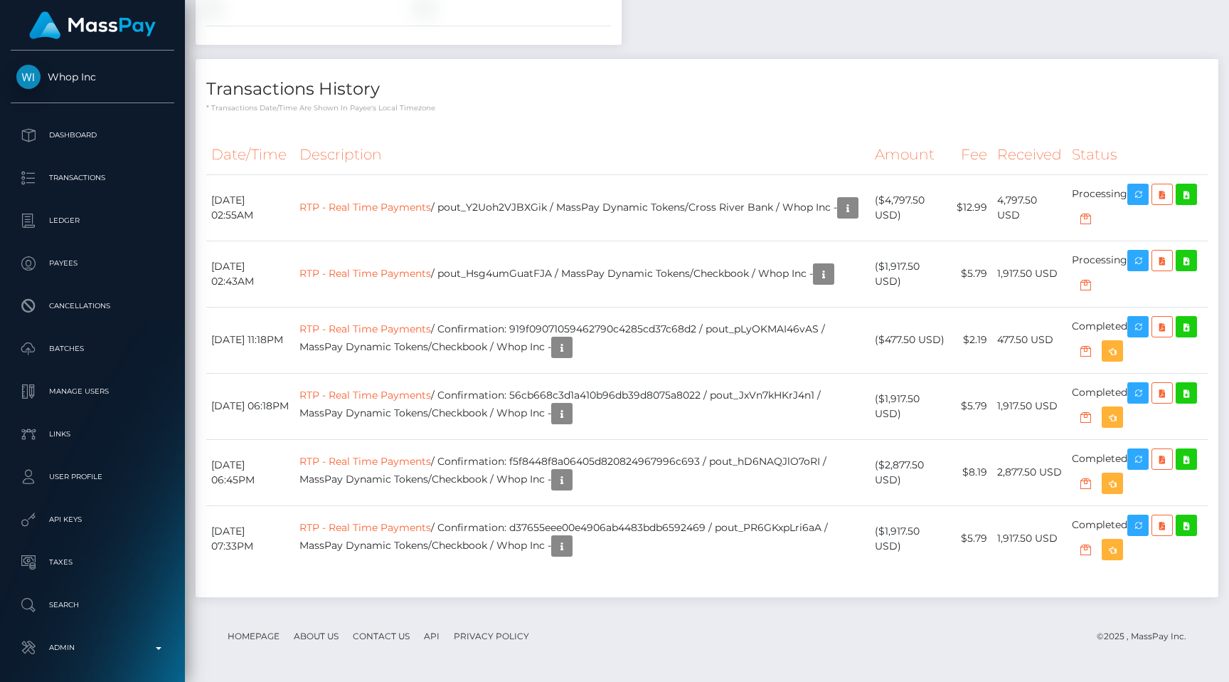
scroll to position [1409, 0]
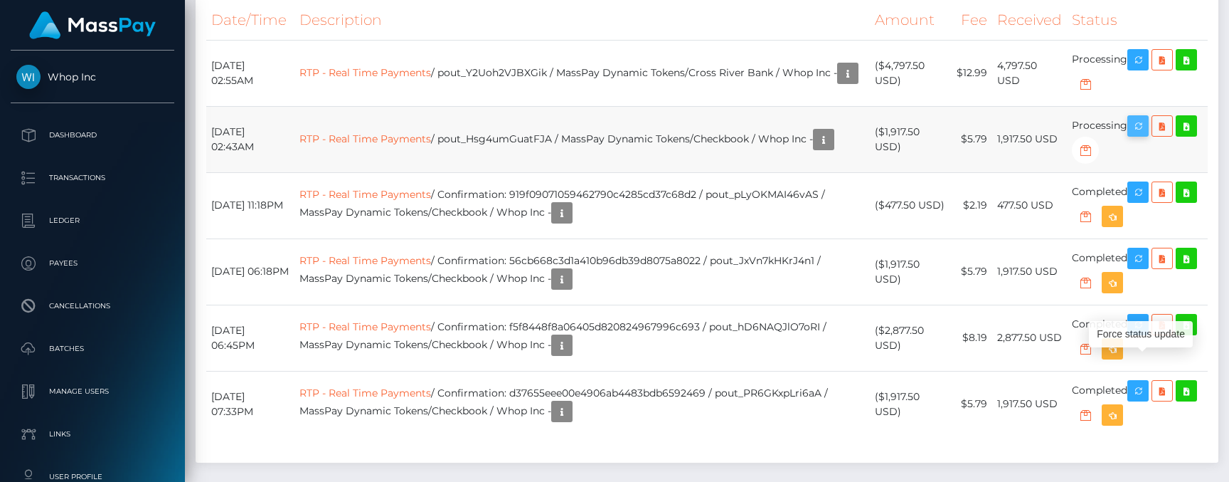
click at [1135, 135] on icon "button" at bounding box center [1138, 126] width 17 height 18
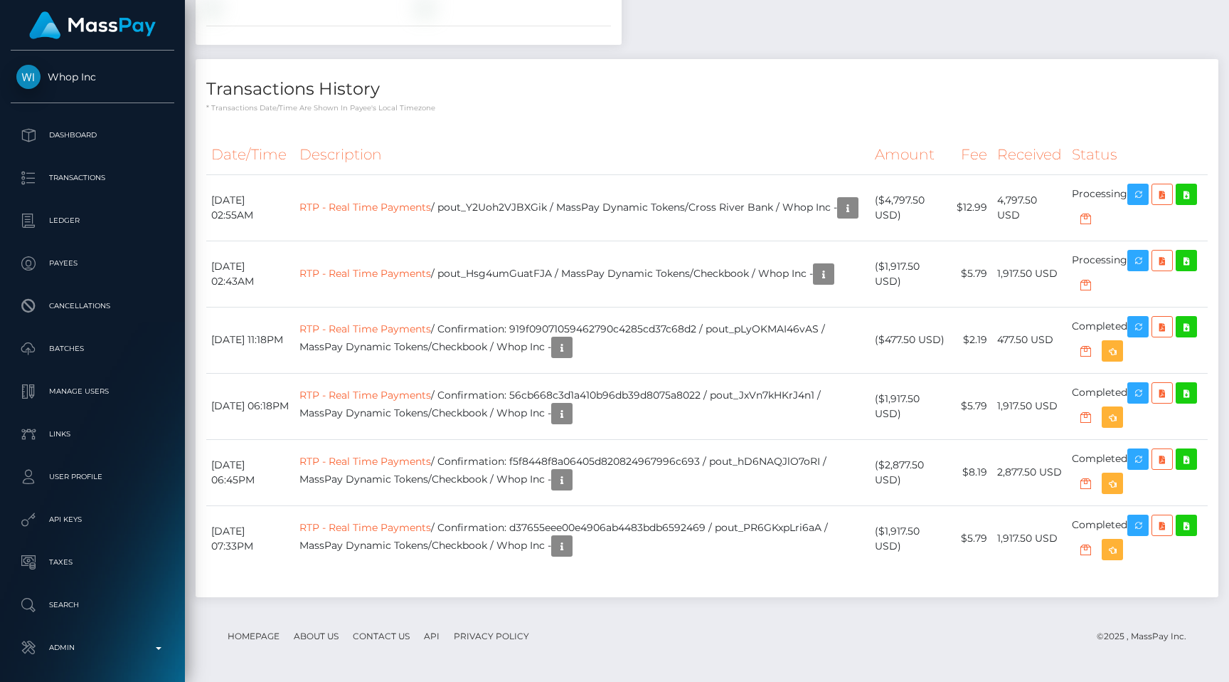
click at [713, 174] on th "Description" at bounding box center [583, 154] width 576 height 39
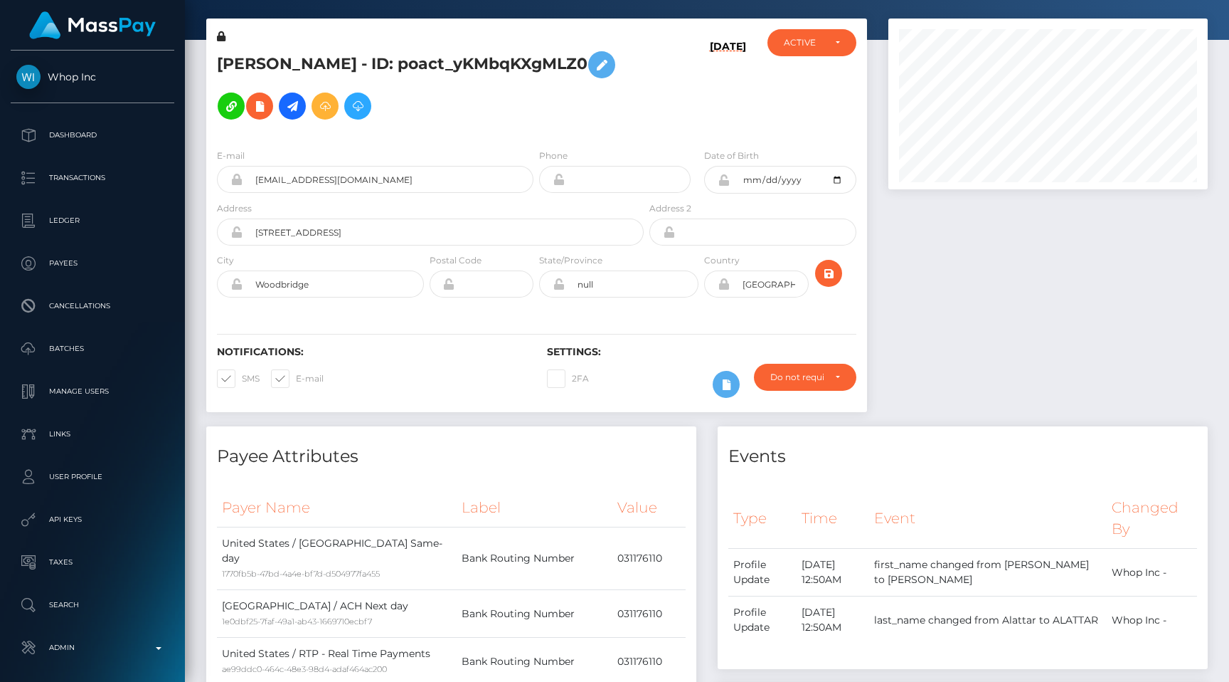
scroll to position [0, 0]
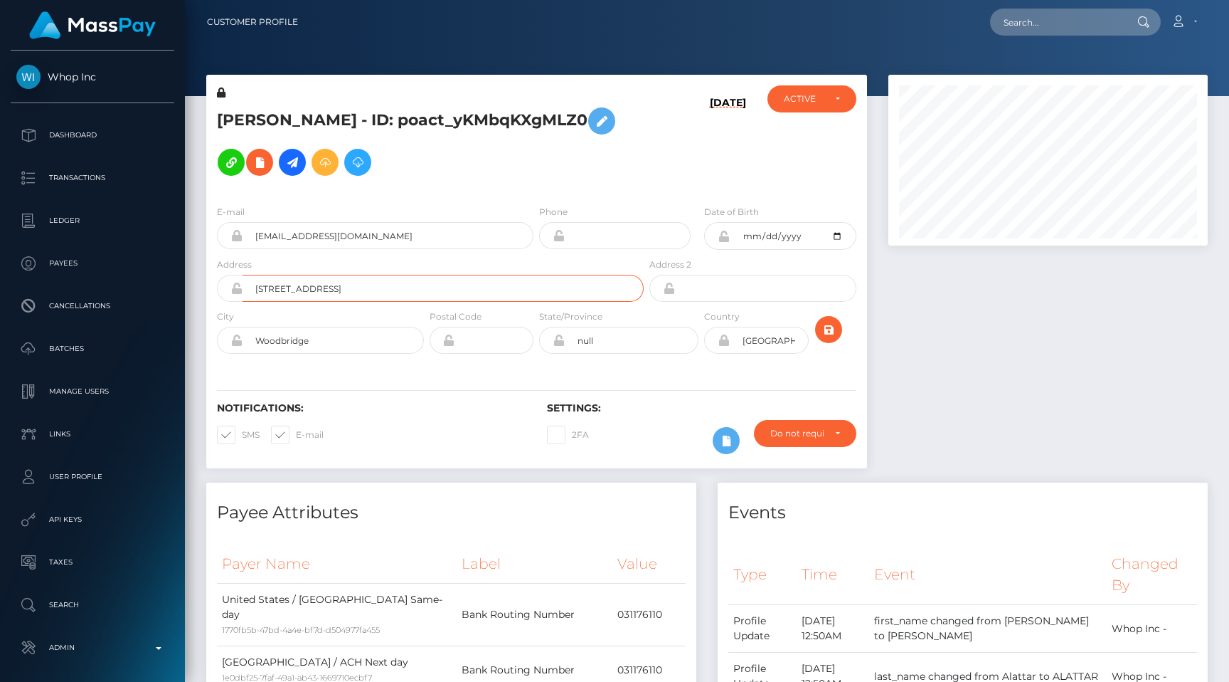
click at [389, 275] on input "[STREET_ADDRESS]" at bounding box center [443, 288] width 401 height 27
click at [359, 129] on h5 "[PERSON_NAME] - ID: poact_yKMbqKXgMLZ0" at bounding box center [426, 141] width 419 height 83
